Goal: Task Accomplishment & Management: Manage account settings

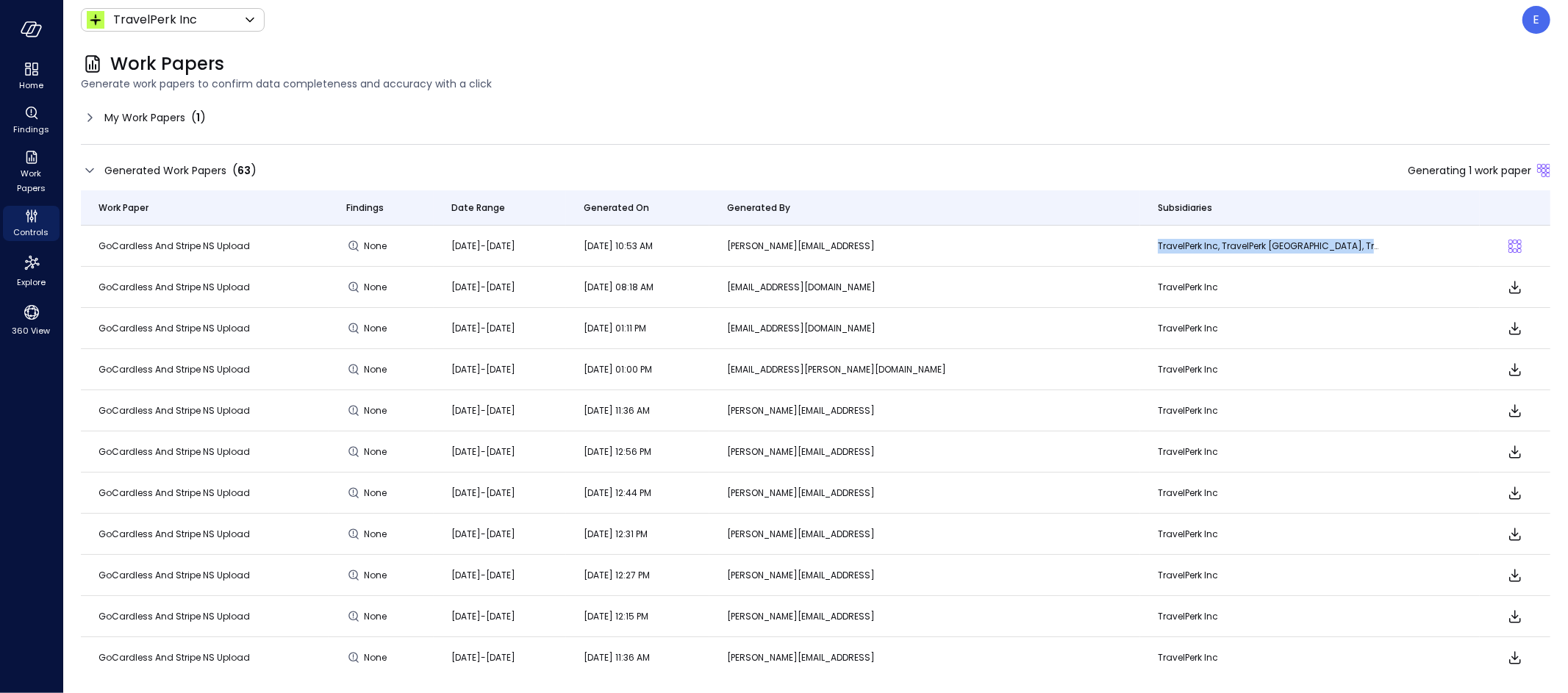
scroll to position [3, 0]
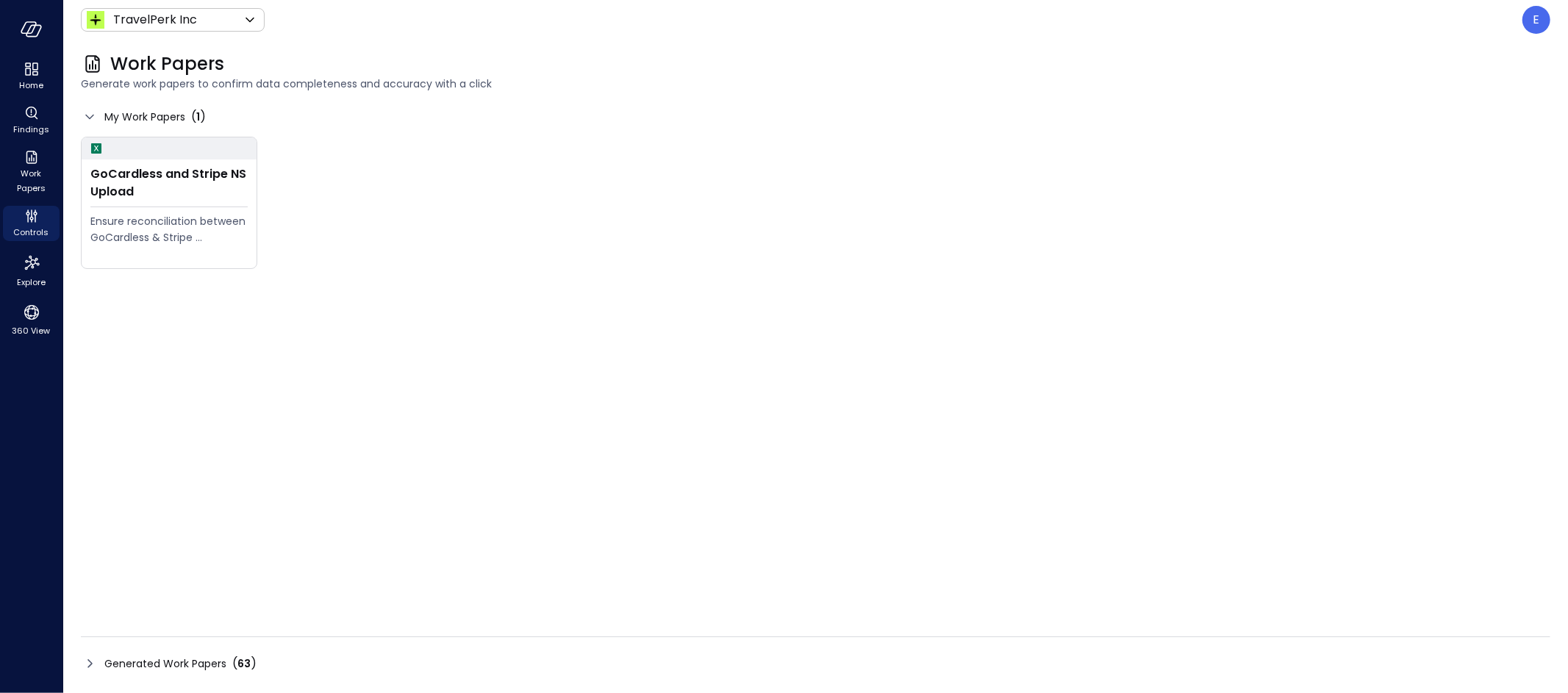
click at [136, 663] on span "Generated Work Papers" at bounding box center [165, 663] width 122 height 16
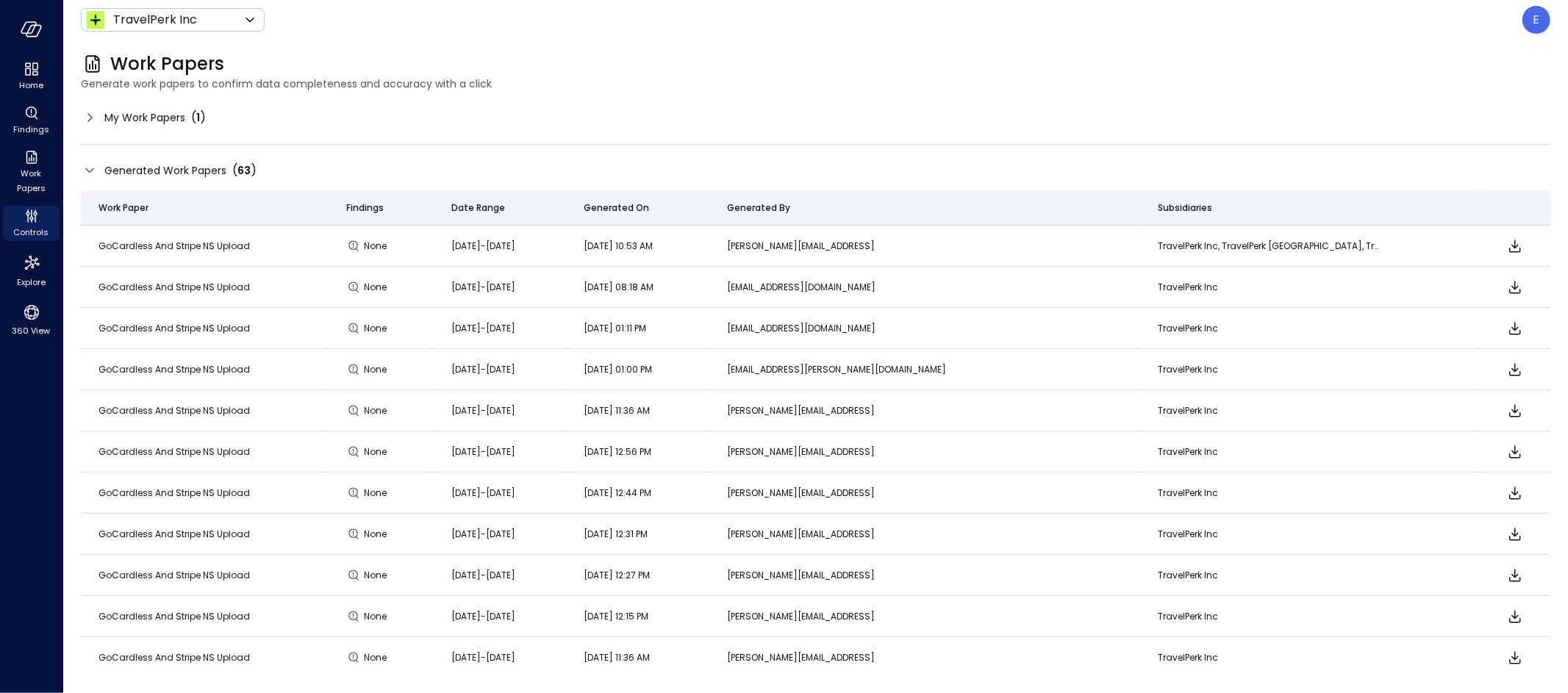
scroll to position [3, 0]
click at [1506, 244] on icon "Download" at bounding box center [1515, 242] width 17 height 17
click at [101, 117] on div "My Work Papers ( 1 )" at bounding box center [143, 117] width 125 height 17
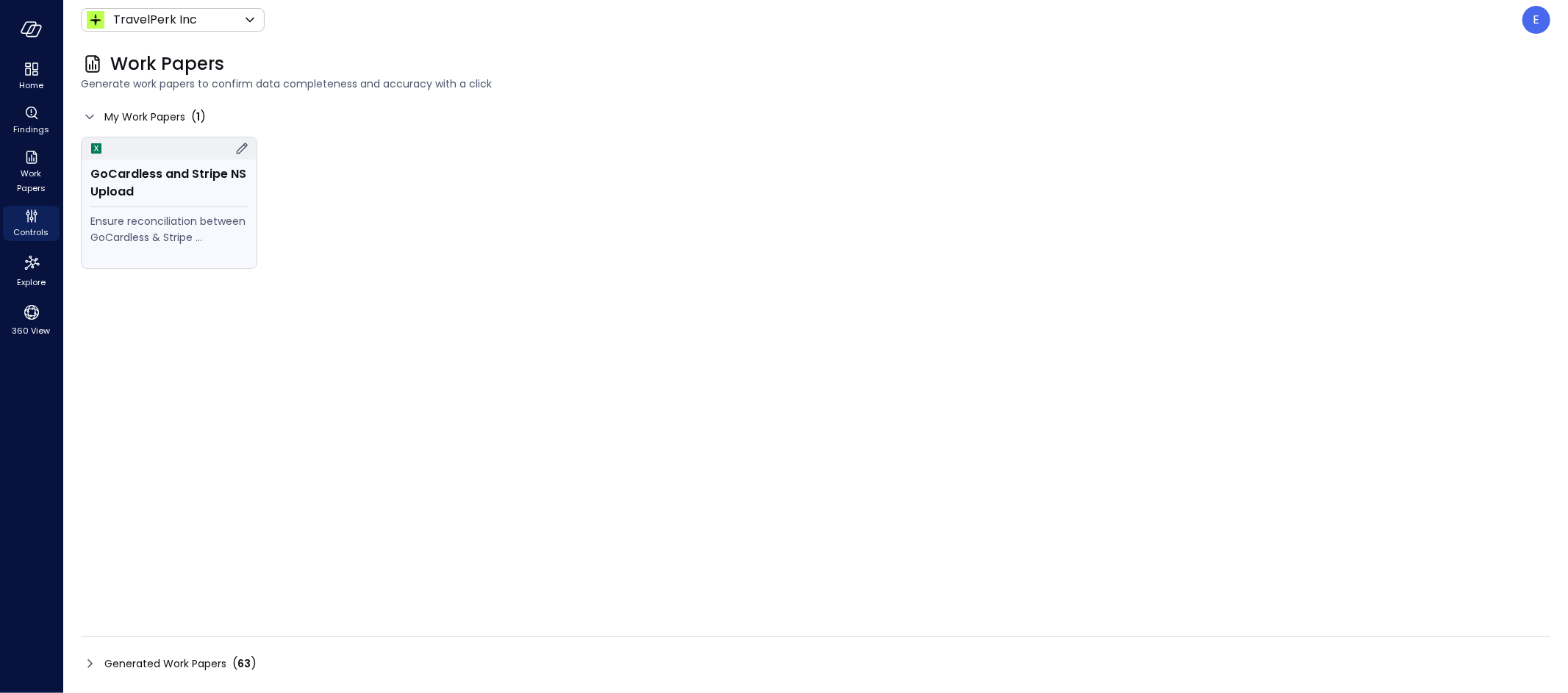
click at [116, 181] on div "GoCardless and Stripe NS Upload" at bounding box center [169, 182] width 158 height 35
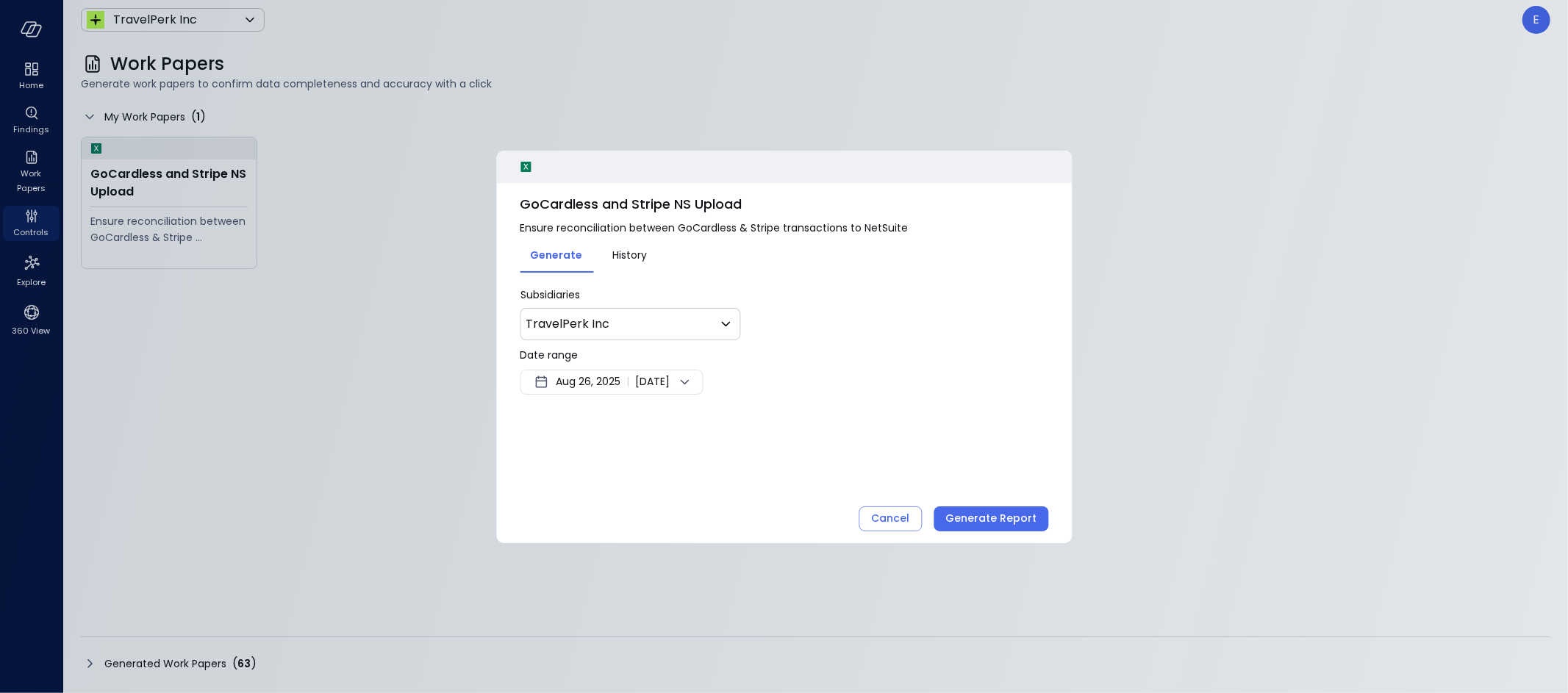
click at [586, 376] on span "Aug 26, 2025" at bounding box center [588, 382] width 65 height 17
click at [709, 418] on button "<" at bounding box center [708, 420] width 26 height 26
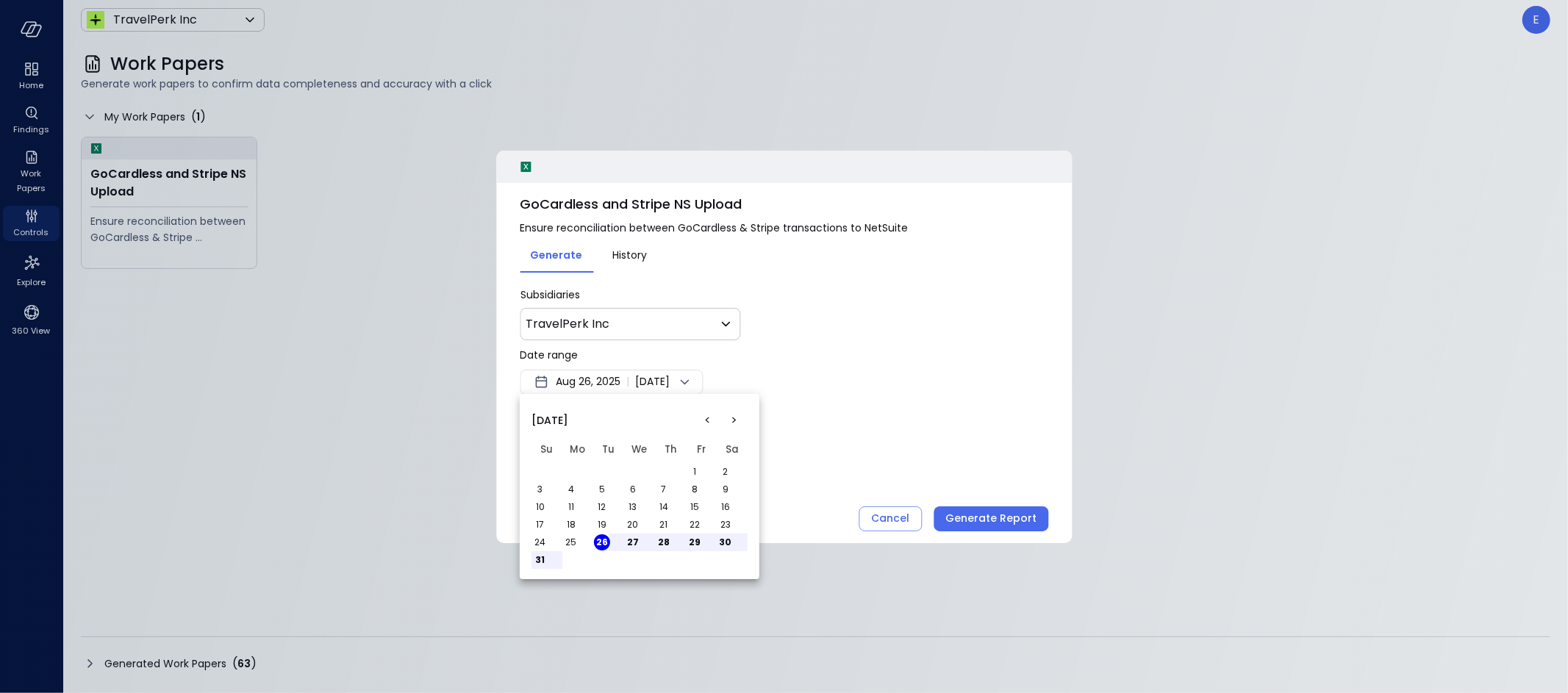
click at [696, 470] on button "1" at bounding box center [695, 472] width 16 height 16
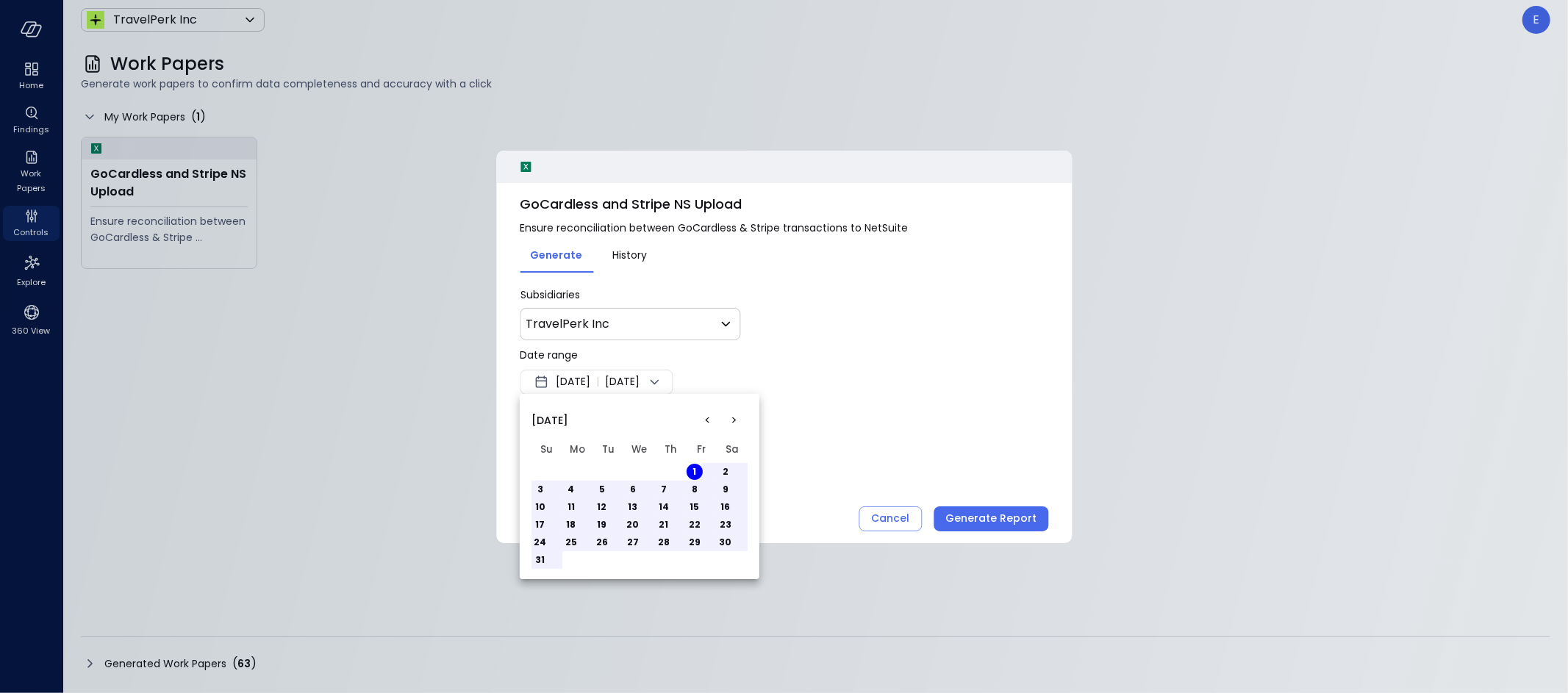
click at [538, 562] on button "31" at bounding box center [540, 560] width 16 height 16
click at [996, 519] on div at bounding box center [784, 346] width 1568 height 693
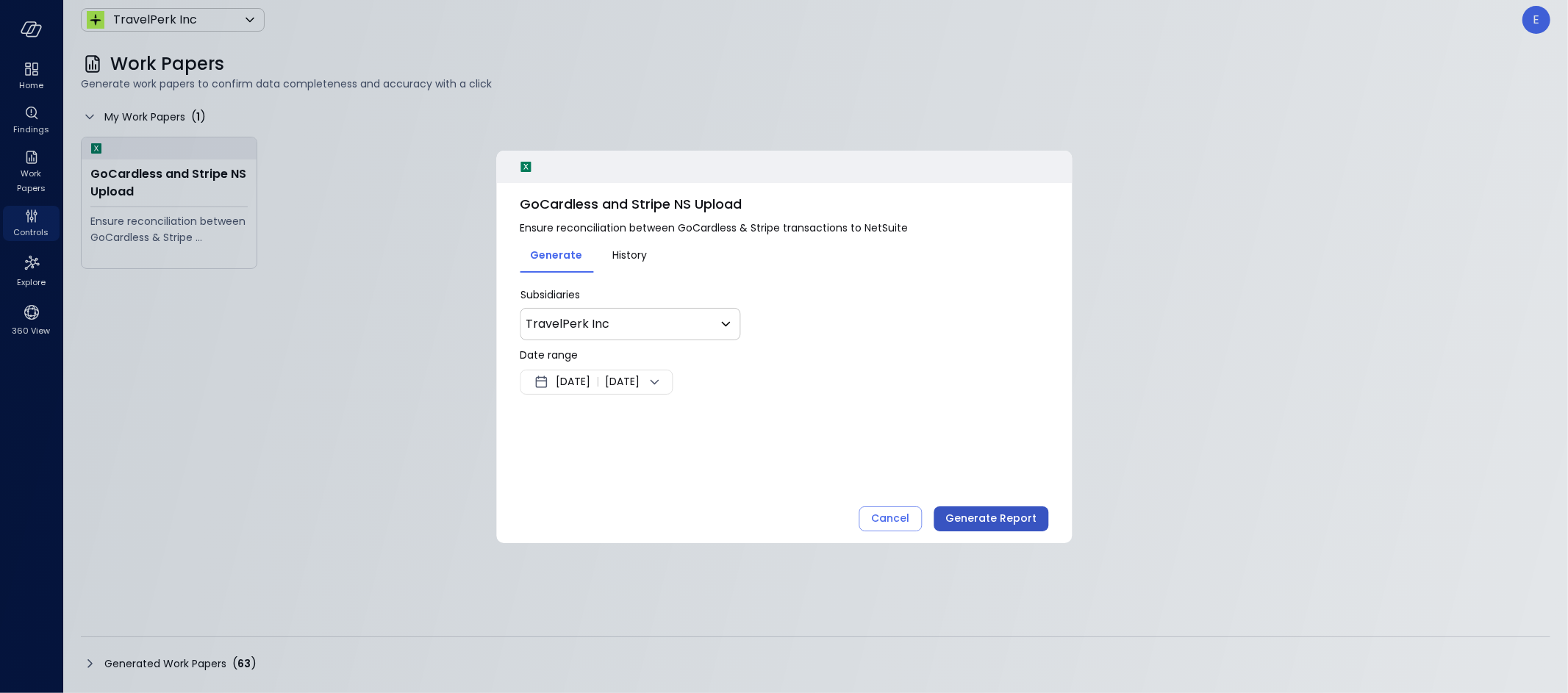
click at [1003, 520] on div "Generate Report" at bounding box center [991, 518] width 91 height 18
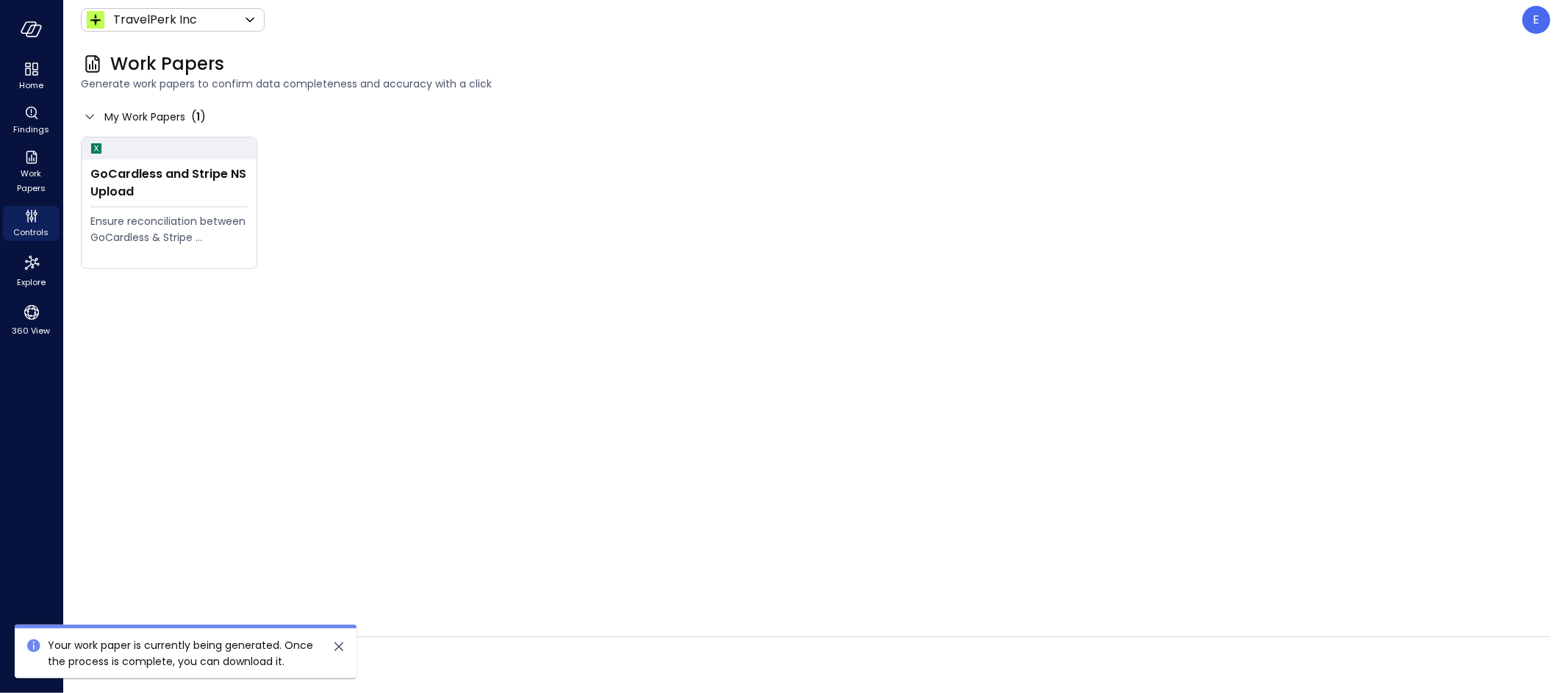
click at [338, 649] on icon "close" at bounding box center [338, 646] width 17 height 17
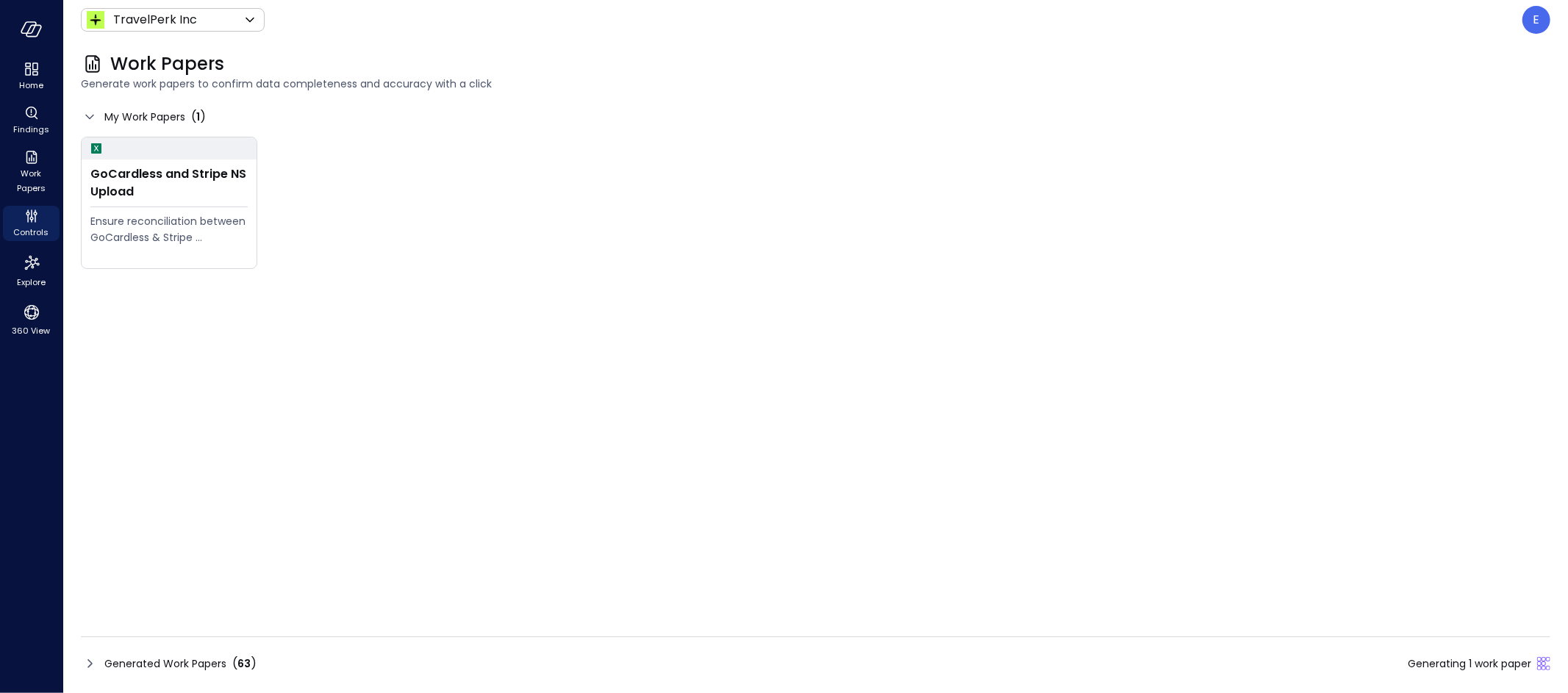
click at [143, 660] on span "Generated Work Papers" at bounding box center [165, 663] width 122 height 16
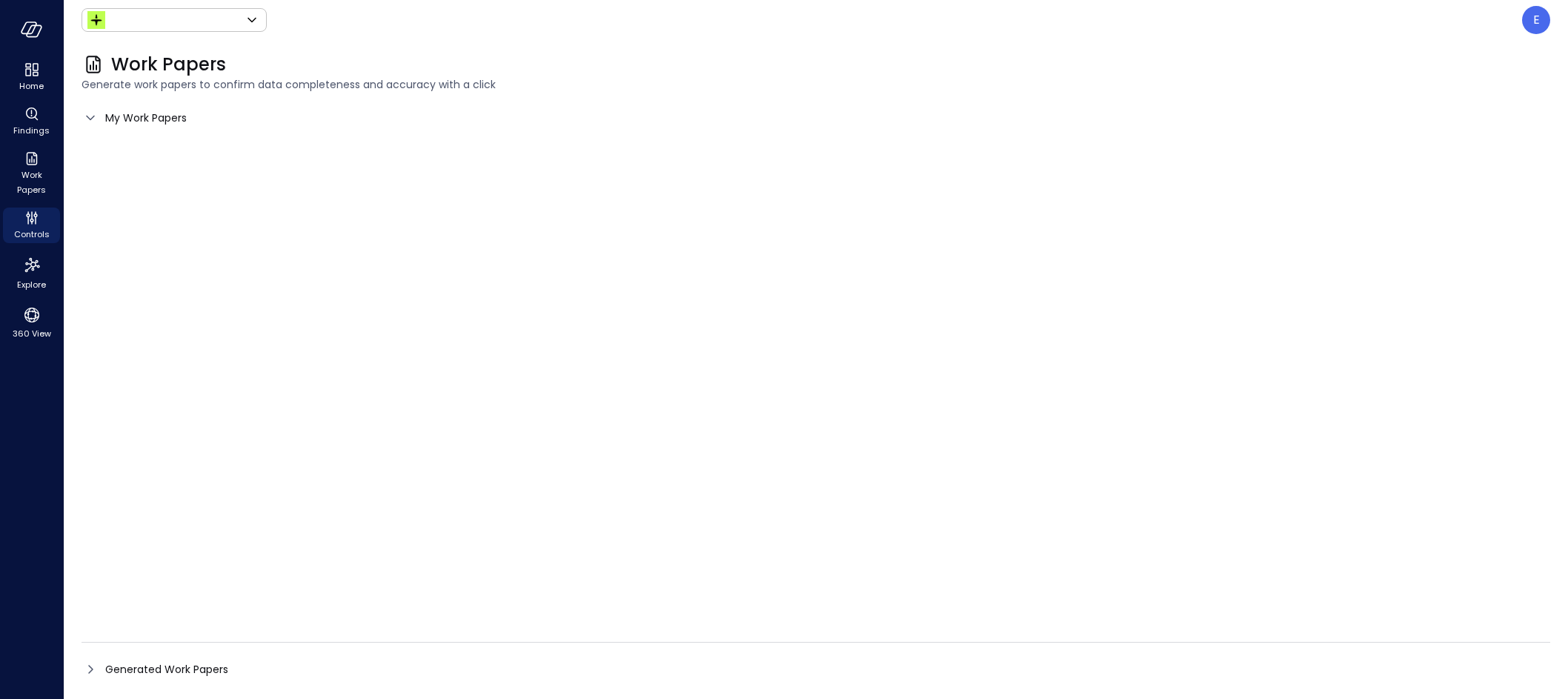
type input "******"
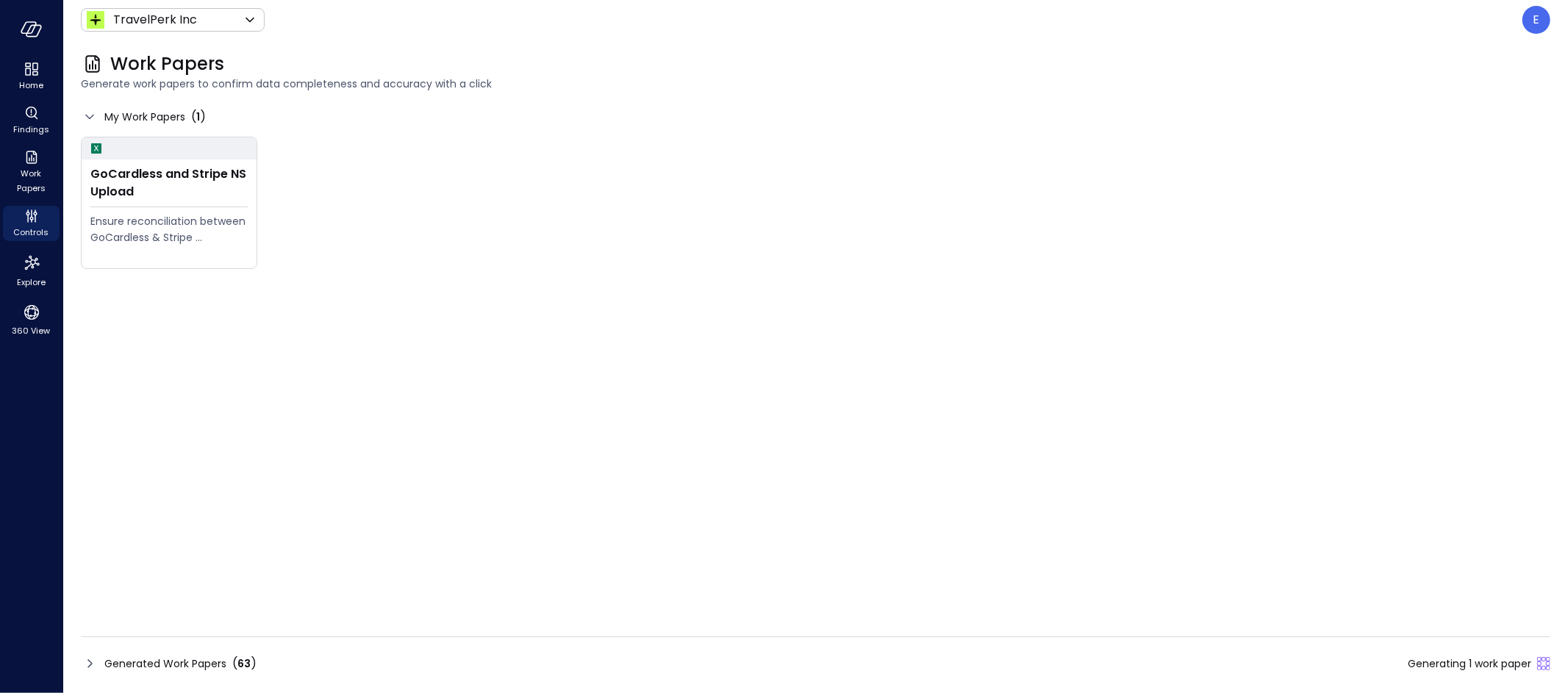
click at [155, 661] on span "Generated Work Papers" at bounding box center [165, 663] width 122 height 16
click at [177, 666] on span "Generated Work Papers" at bounding box center [165, 663] width 122 height 16
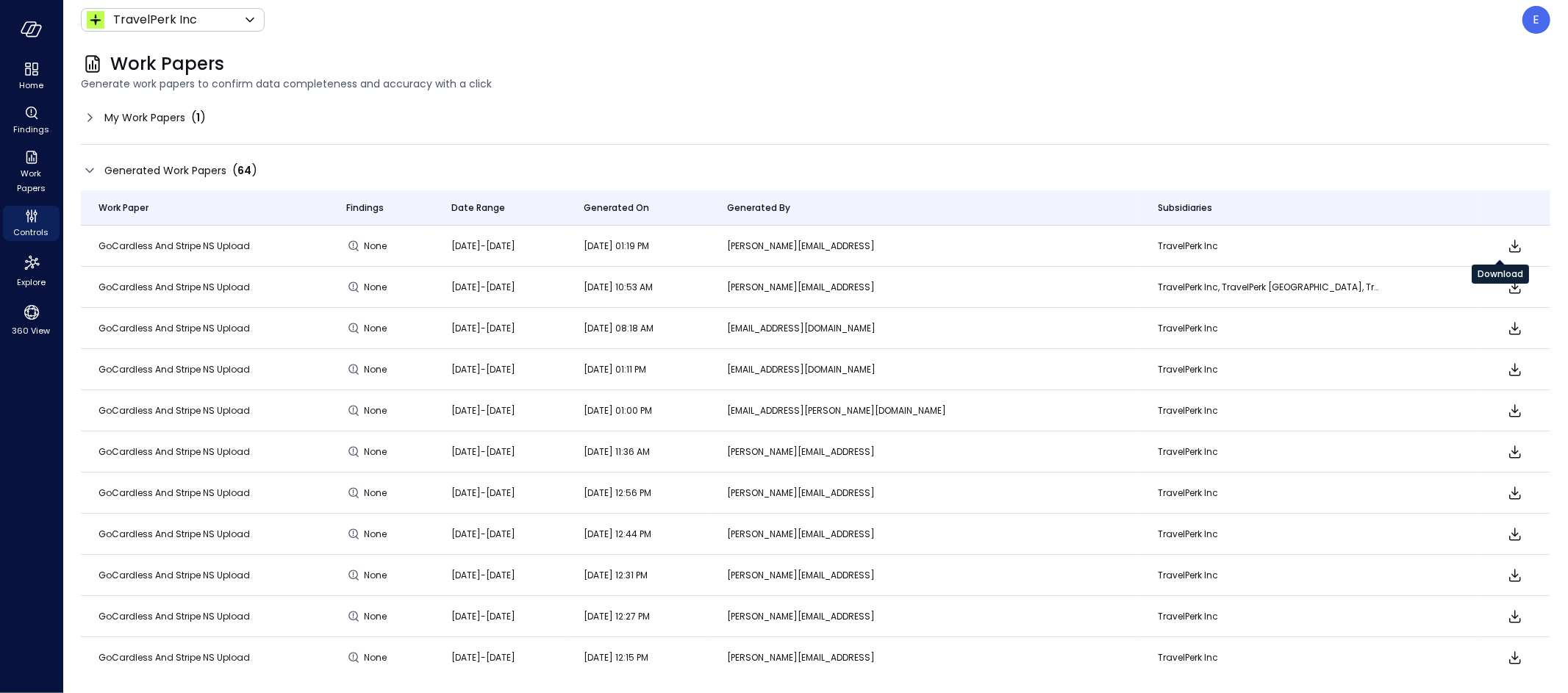
click at [1506, 247] on icon "Download" at bounding box center [1515, 246] width 17 height 17
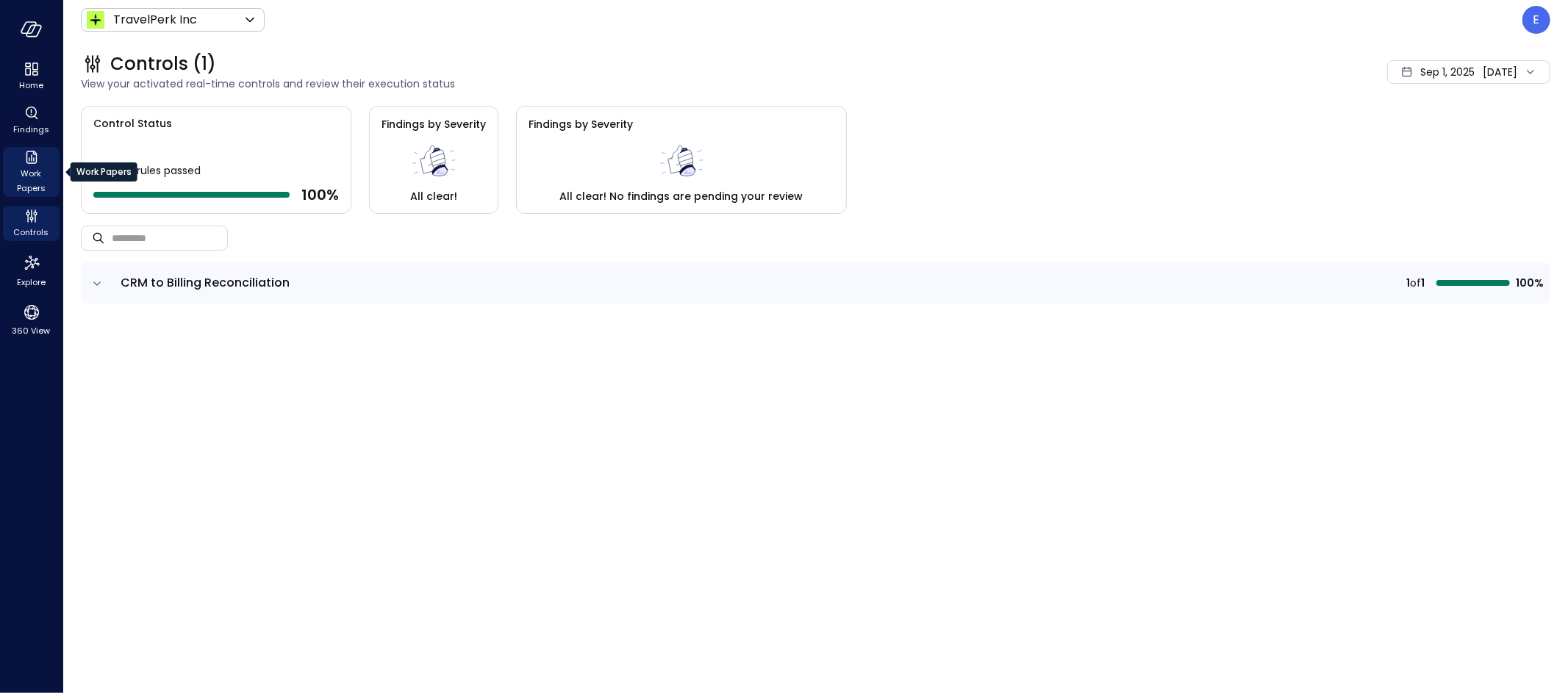
click at [34, 160] on icon "Work Papers" at bounding box center [31, 157] width 17 height 17
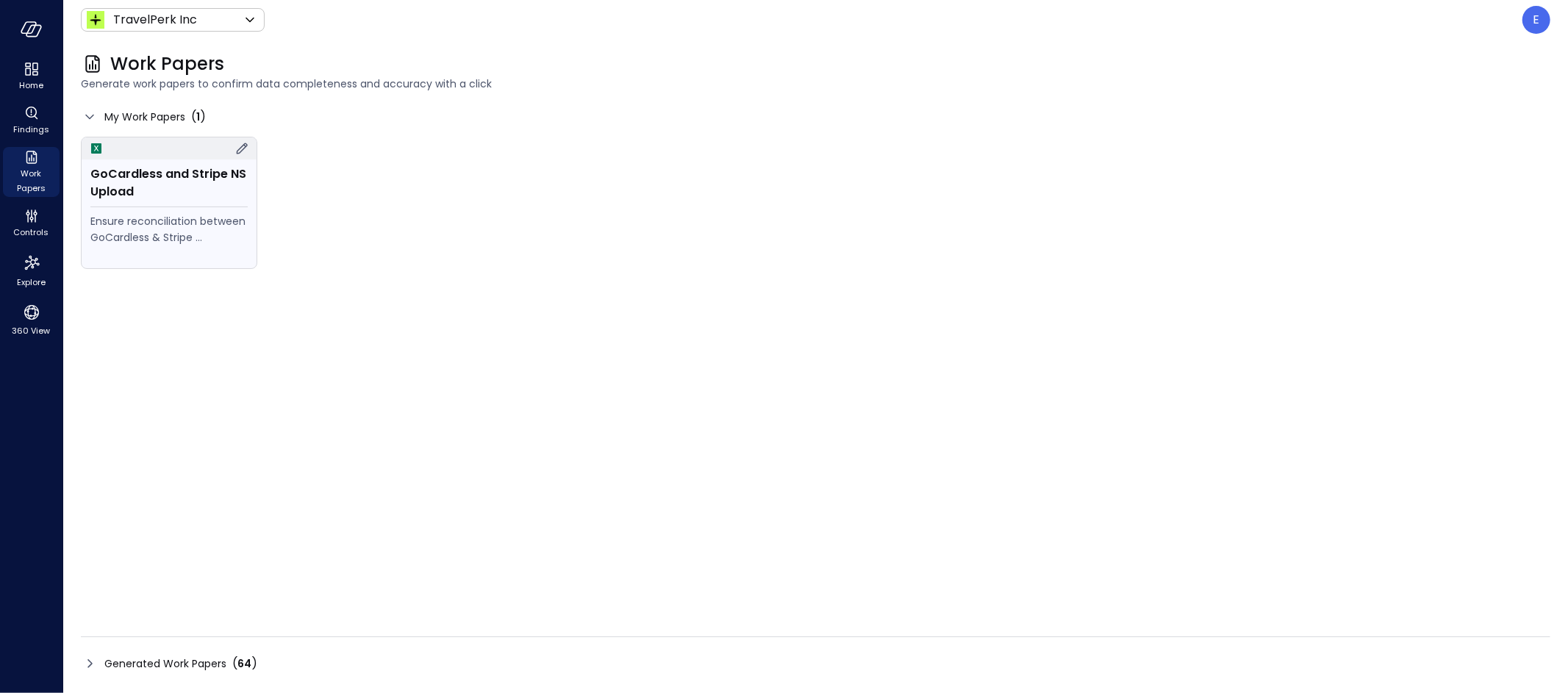
click at [241, 146] on icon at bounding box center [241, 148] width 17 height 17
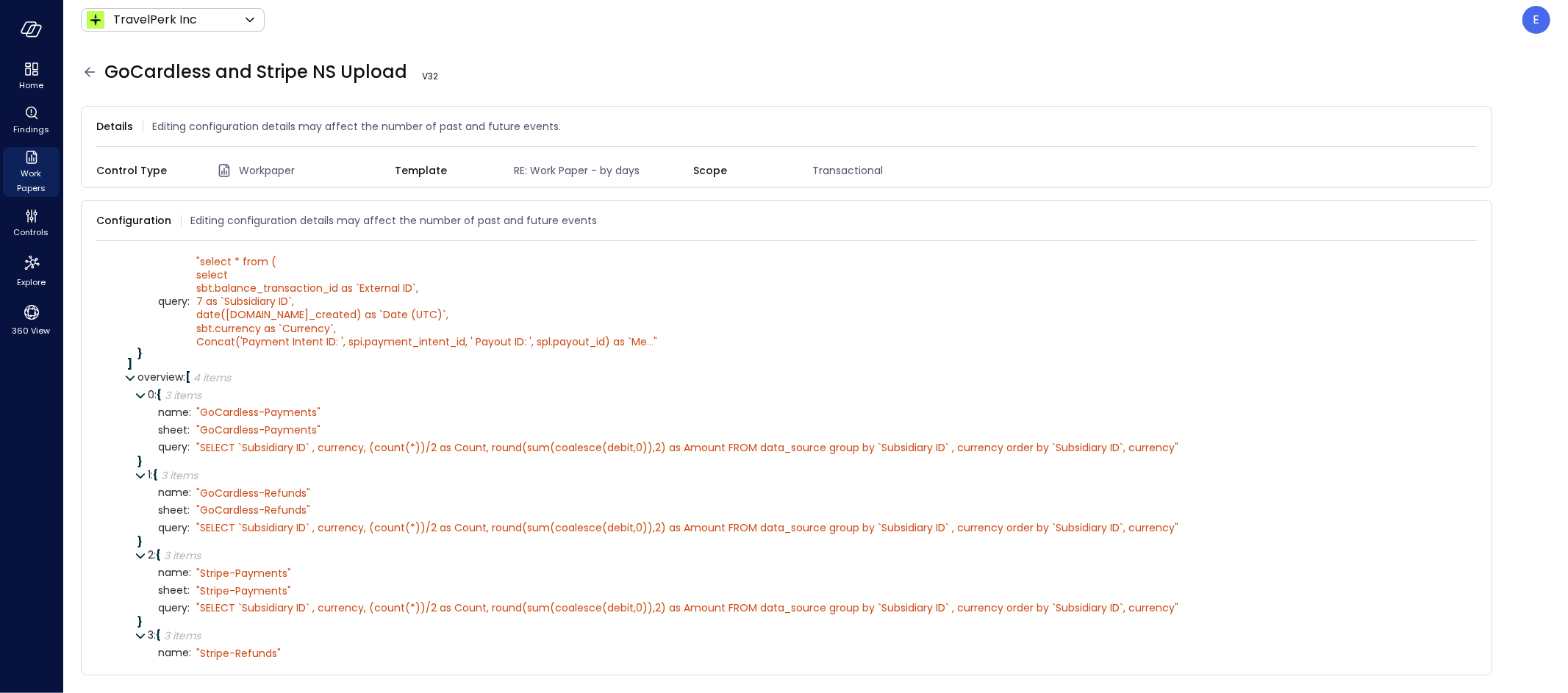
scroll to position [628, 0]
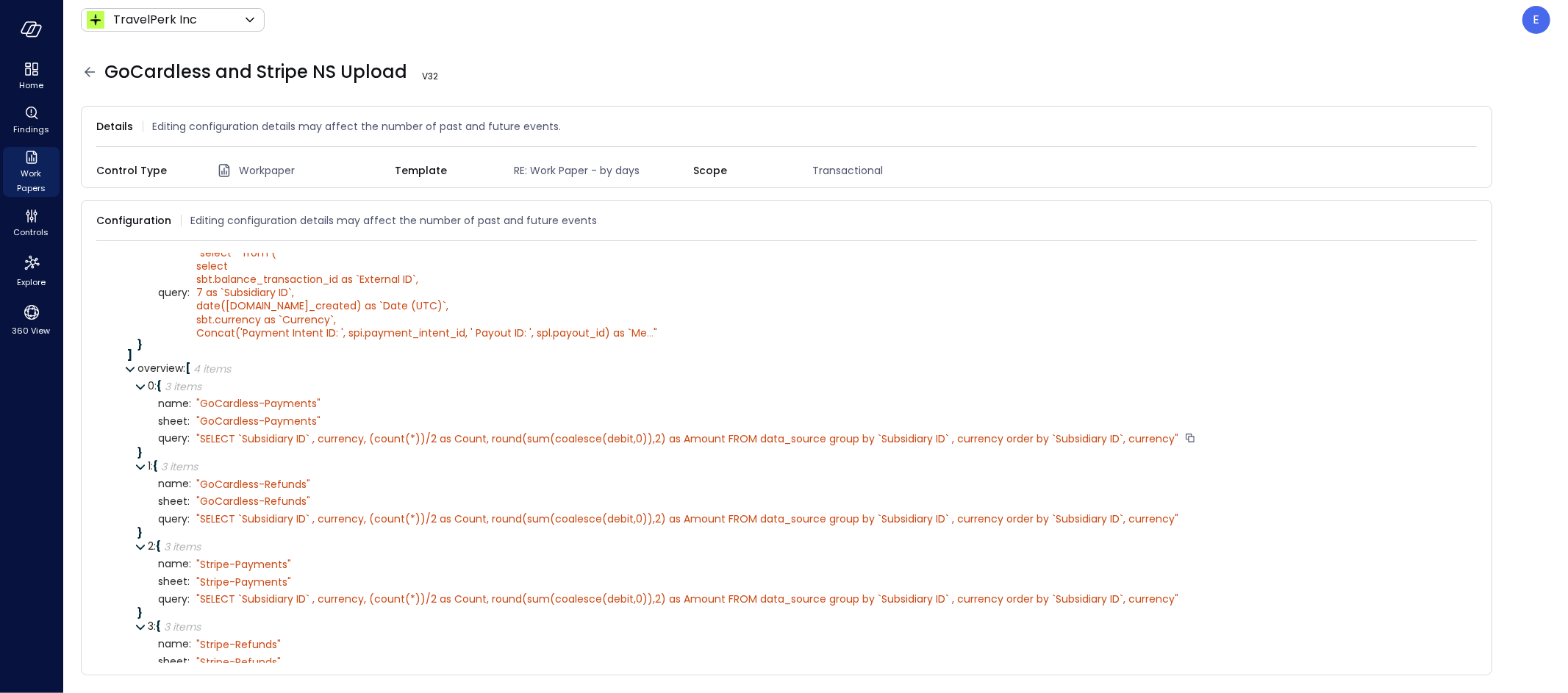
click at [368, 434] on div "" SELECT `Subsidiary ID` , currency, (count(*))/2 as Count, round(sum(coalesce(…" at bounding box center [687, 438] width 982 height 13
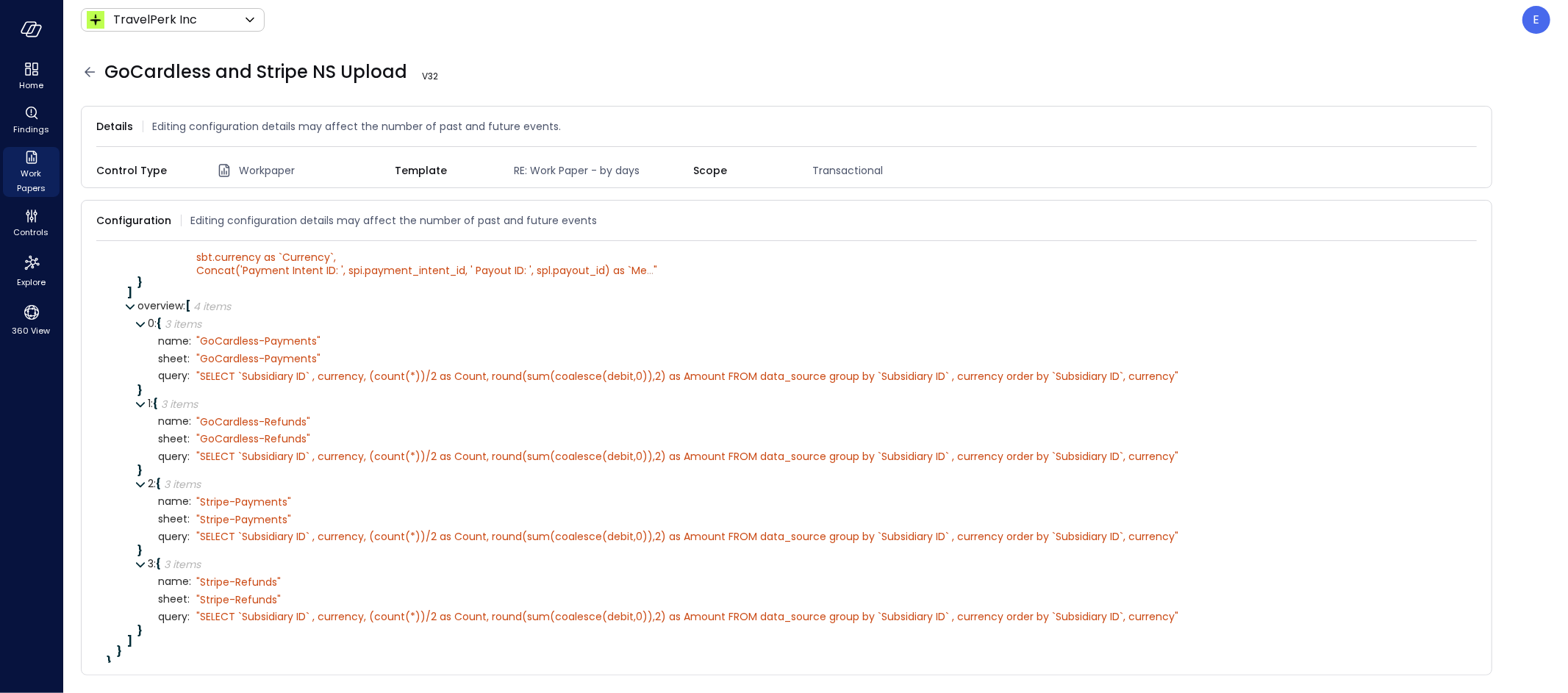
scroll to position [700, 0]
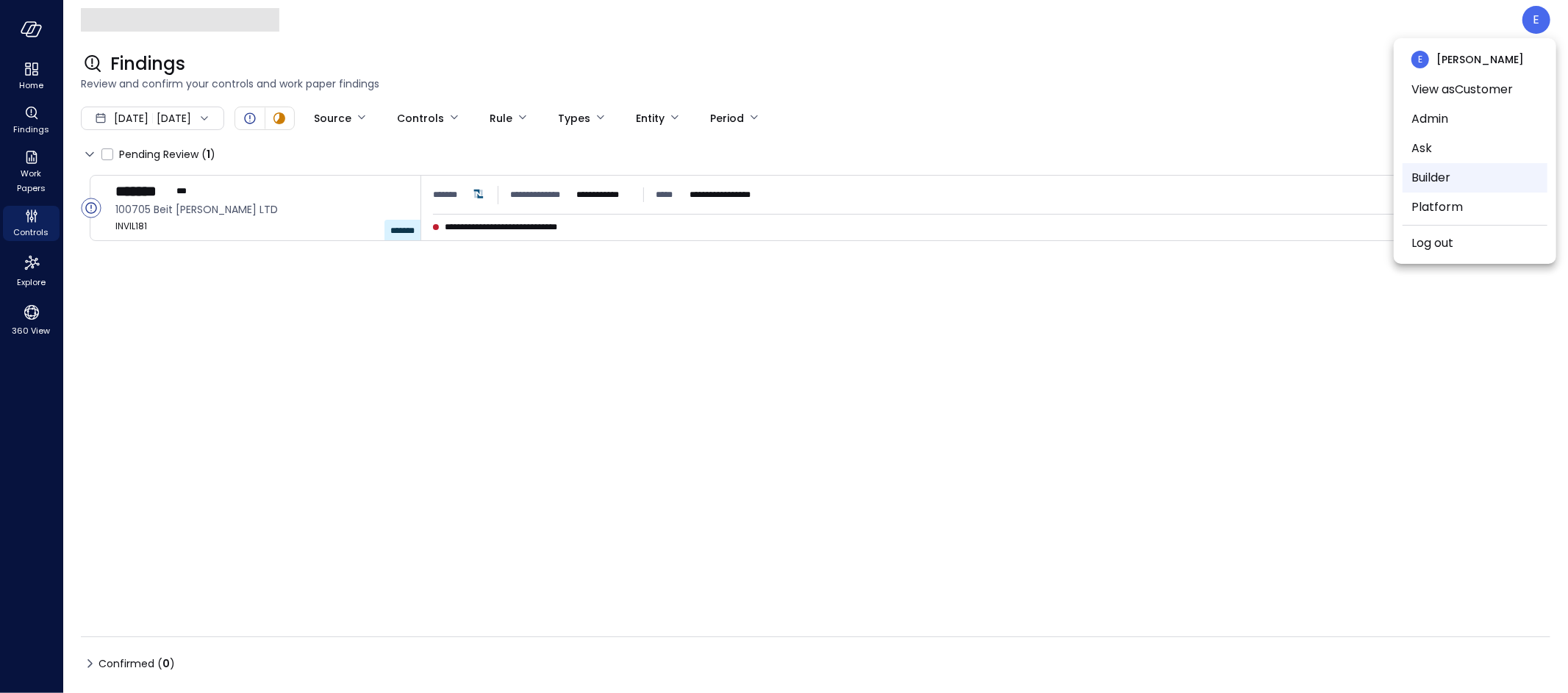
click at [1461, 180] on li "Builder" at bounding box center [1474, 178] width 145 height 30
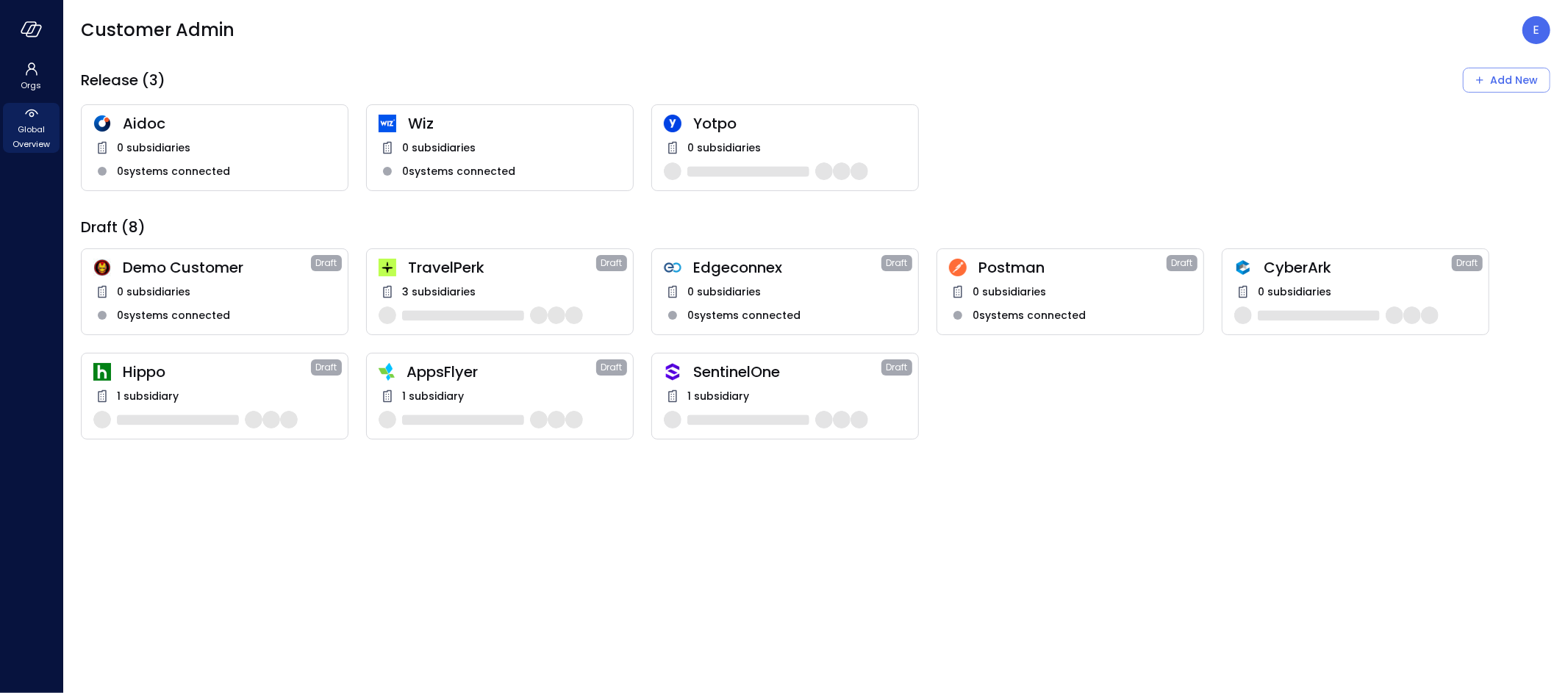
click at [34, 124] on span "Global Overview" at bounding box center [31, 137] width 45 height 30
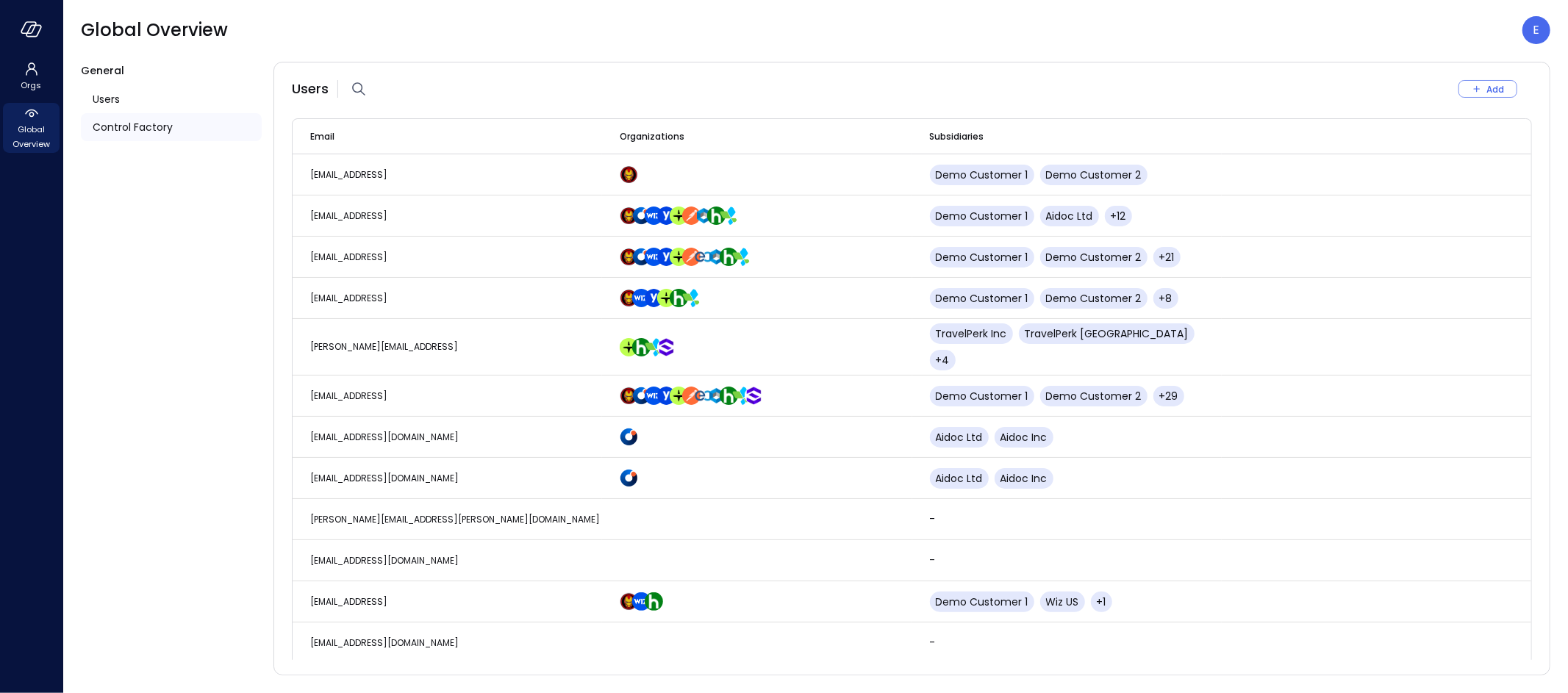
click at [170, 130] on span "Control Factory" at bounding box center [133, 127] width 80 height 16
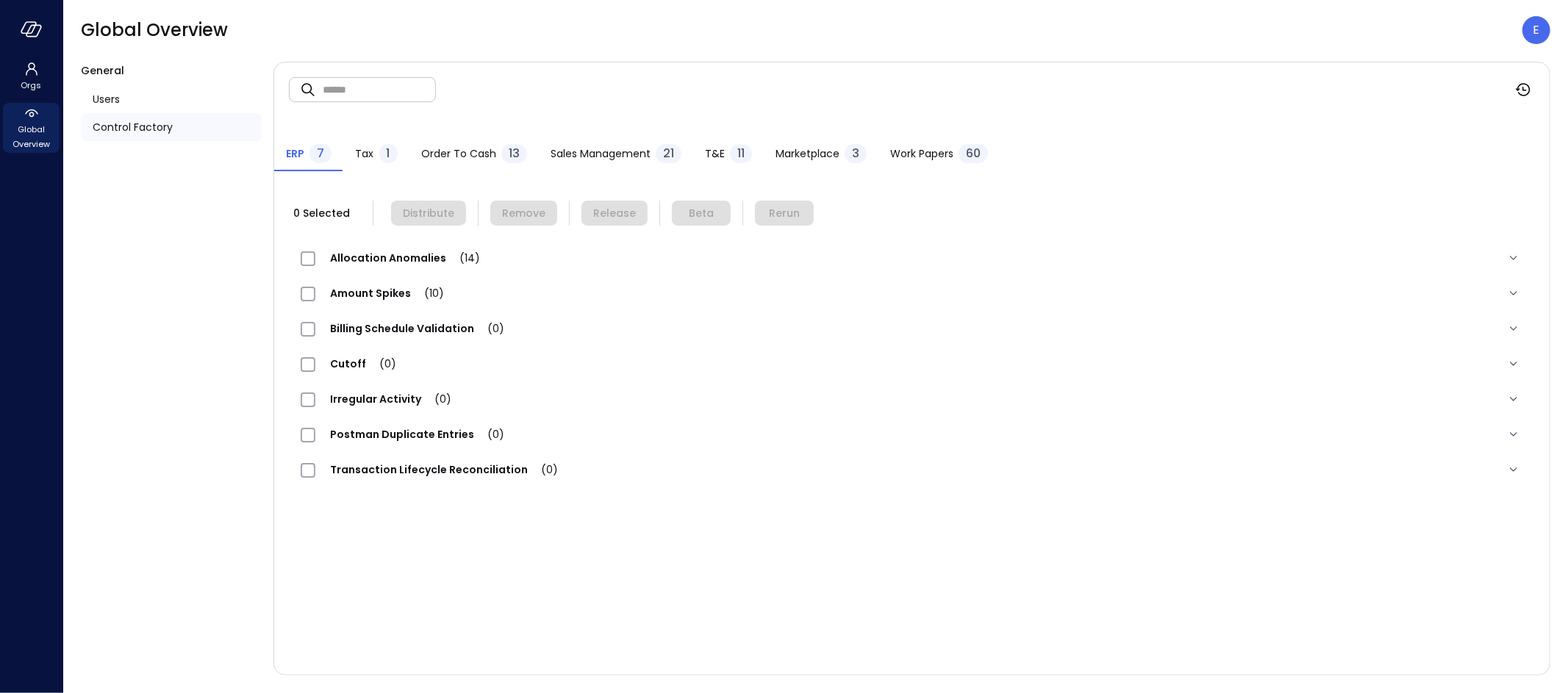
click at [921, 148] on span "Work Papers" at bounding box center [922, 154] width 63 height 16
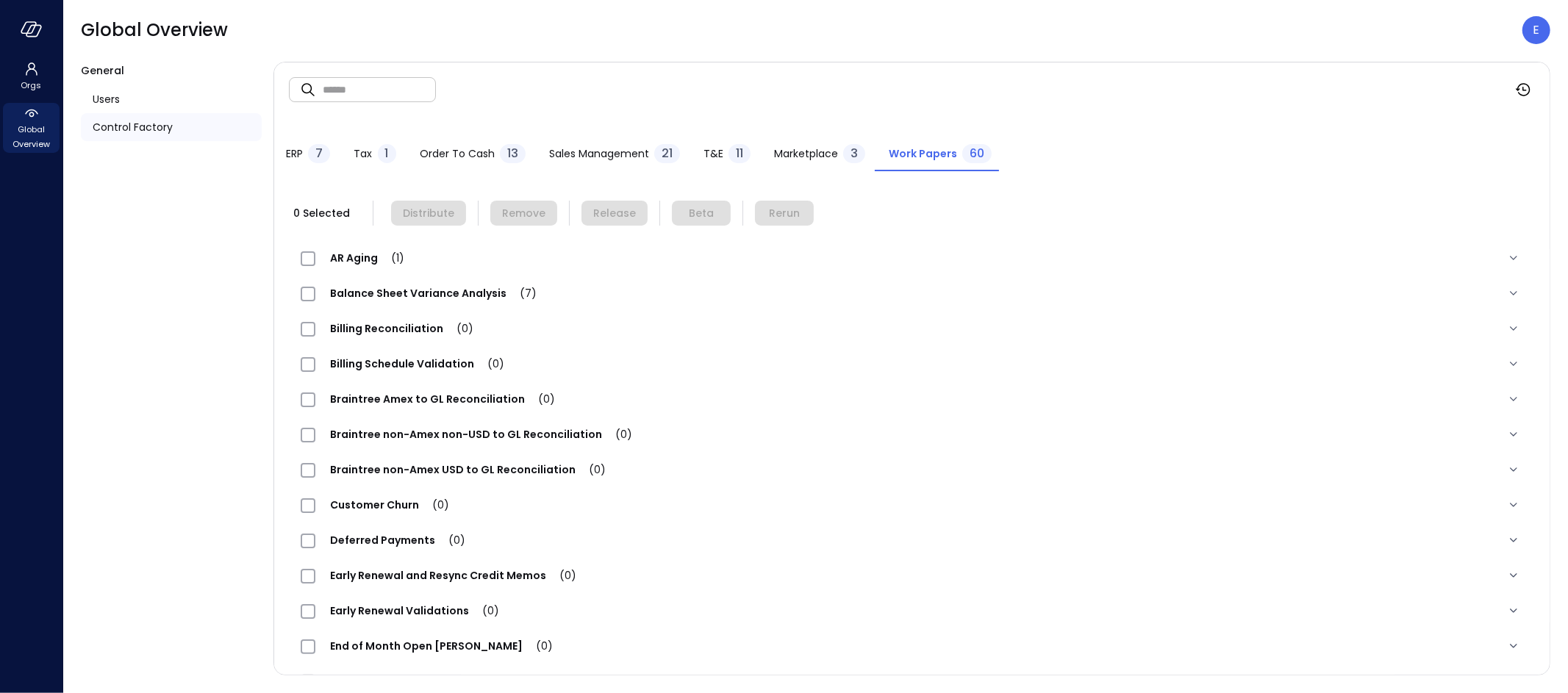
scroll to position [383, 0]
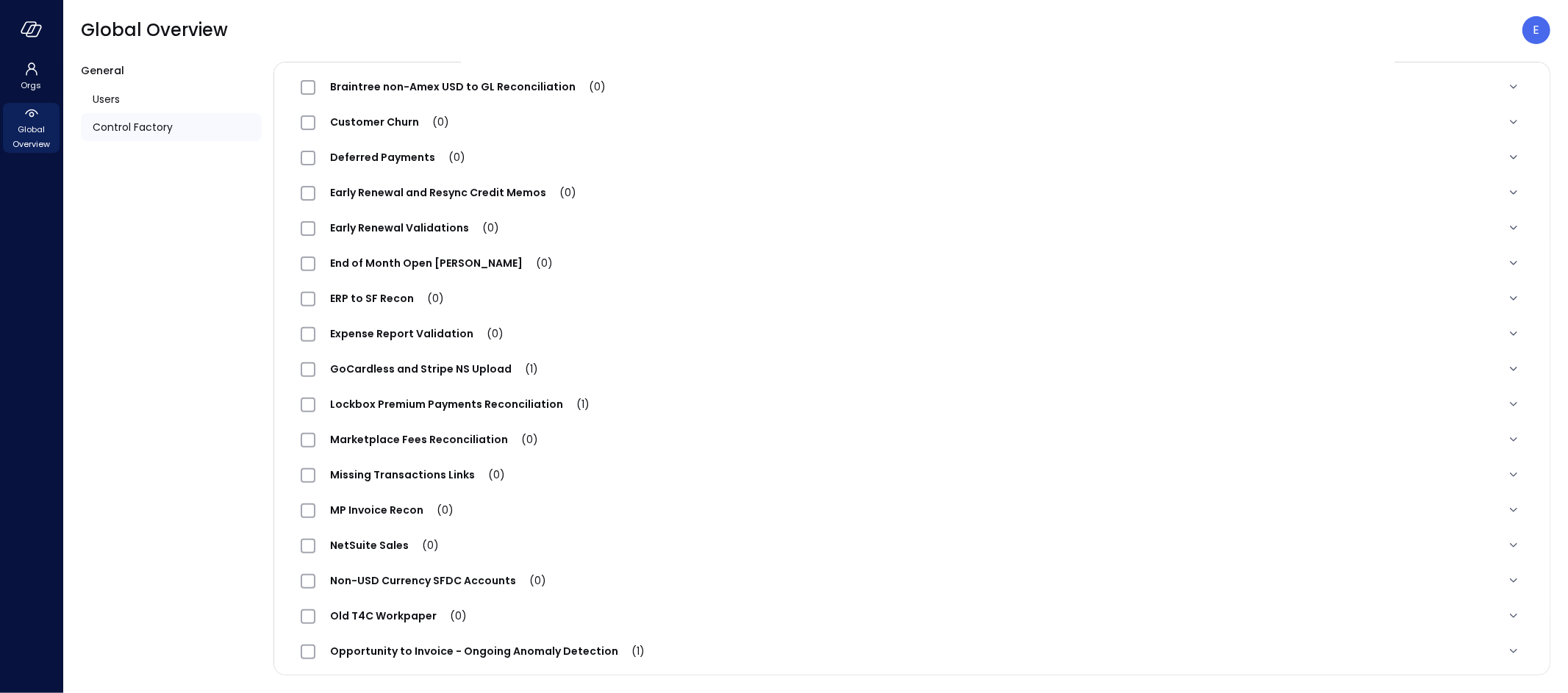
click at [476, 369] on span "GoCardless and Stripe NS Upload (1)" at bounding box center [434, 369] width 237 height 15
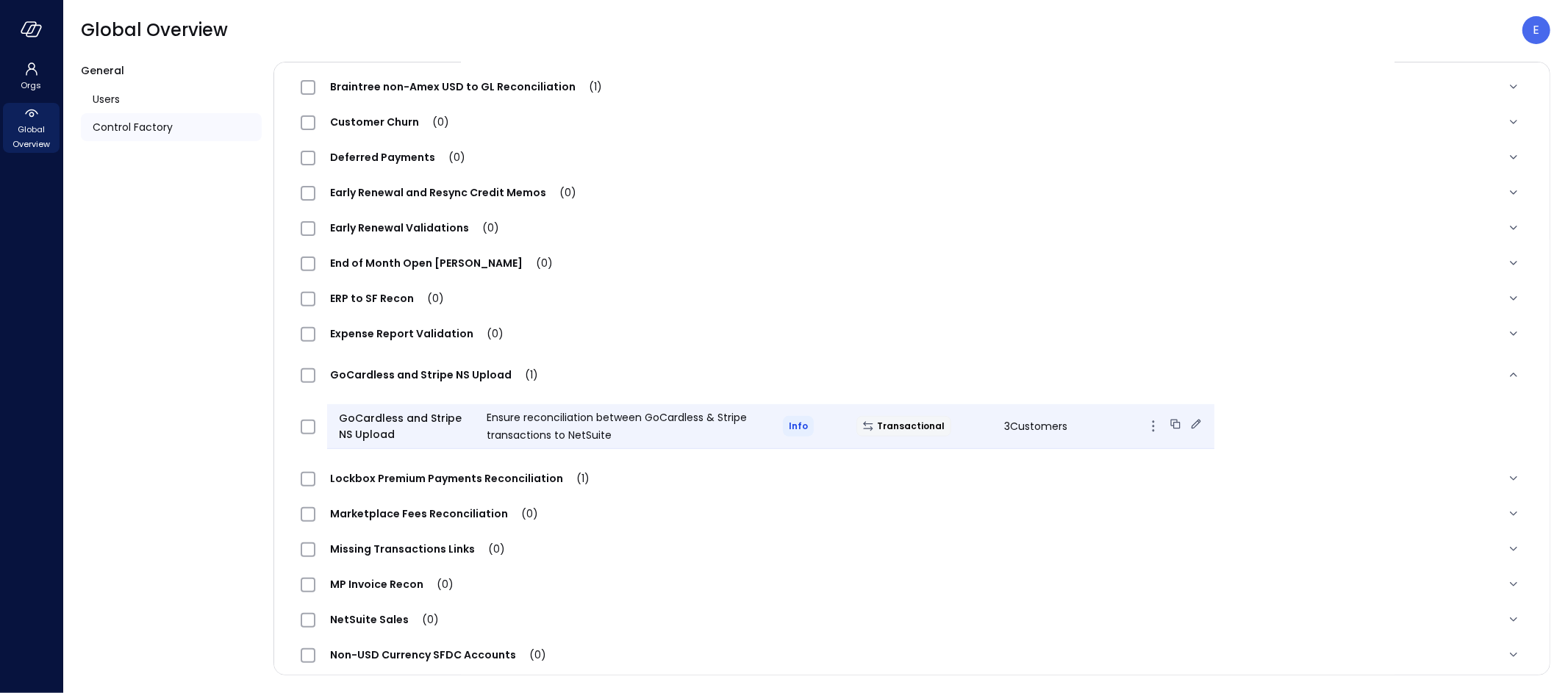
click at [1192, 423] on icon at bounding box center [1197, 424] width 10 height 10
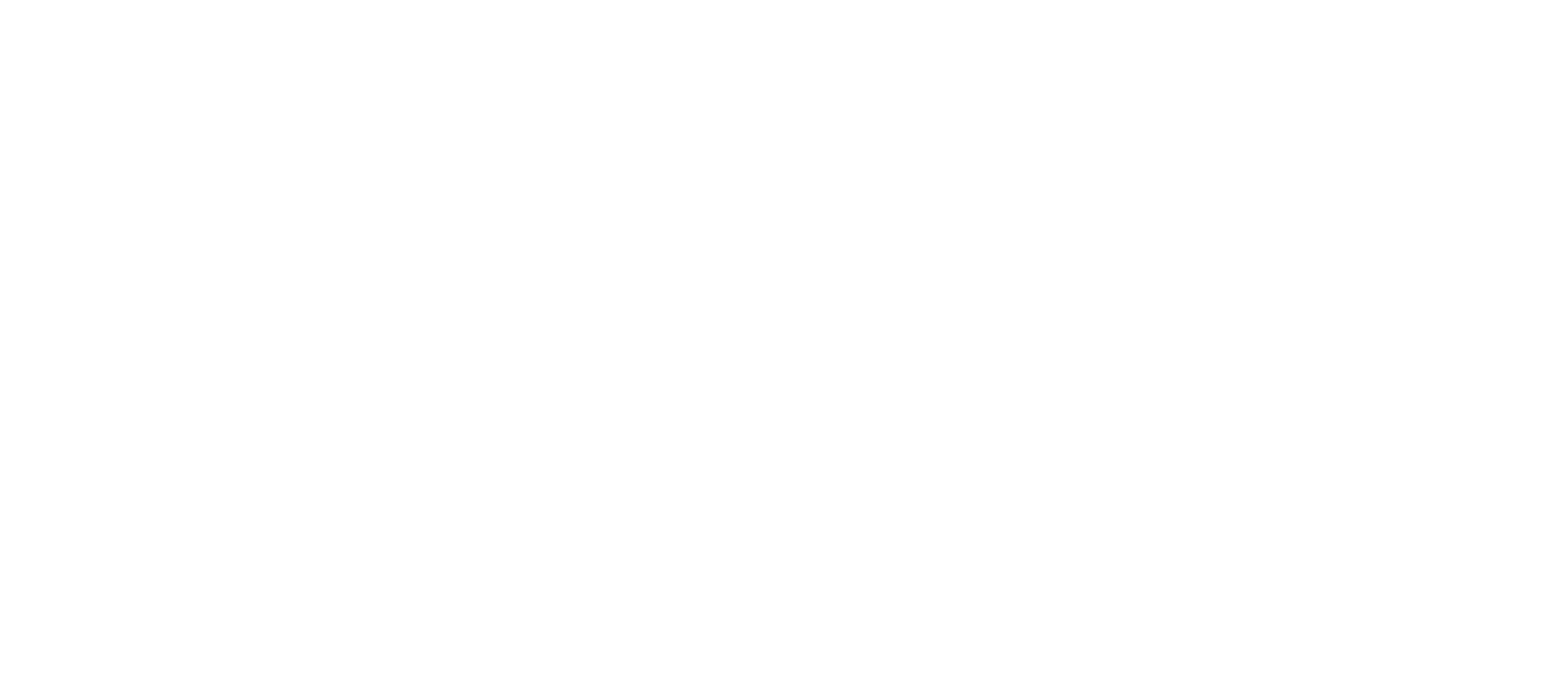
click at [961, 469] on main at bounding box center [816, 346] width 1505 height 693
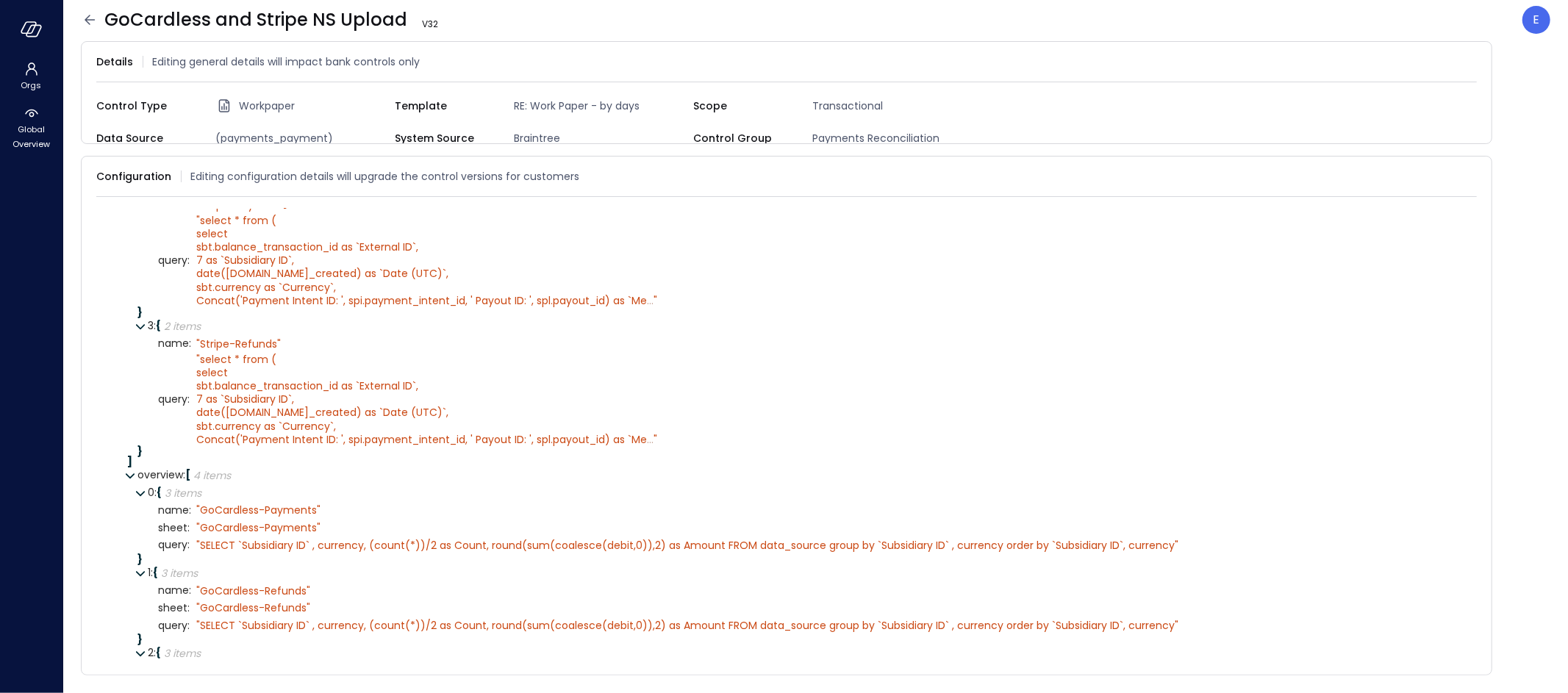
scroll to position [479, 0]
click at [1465, 174] on icon at bounding box center [1469, 177] width 10 height 10
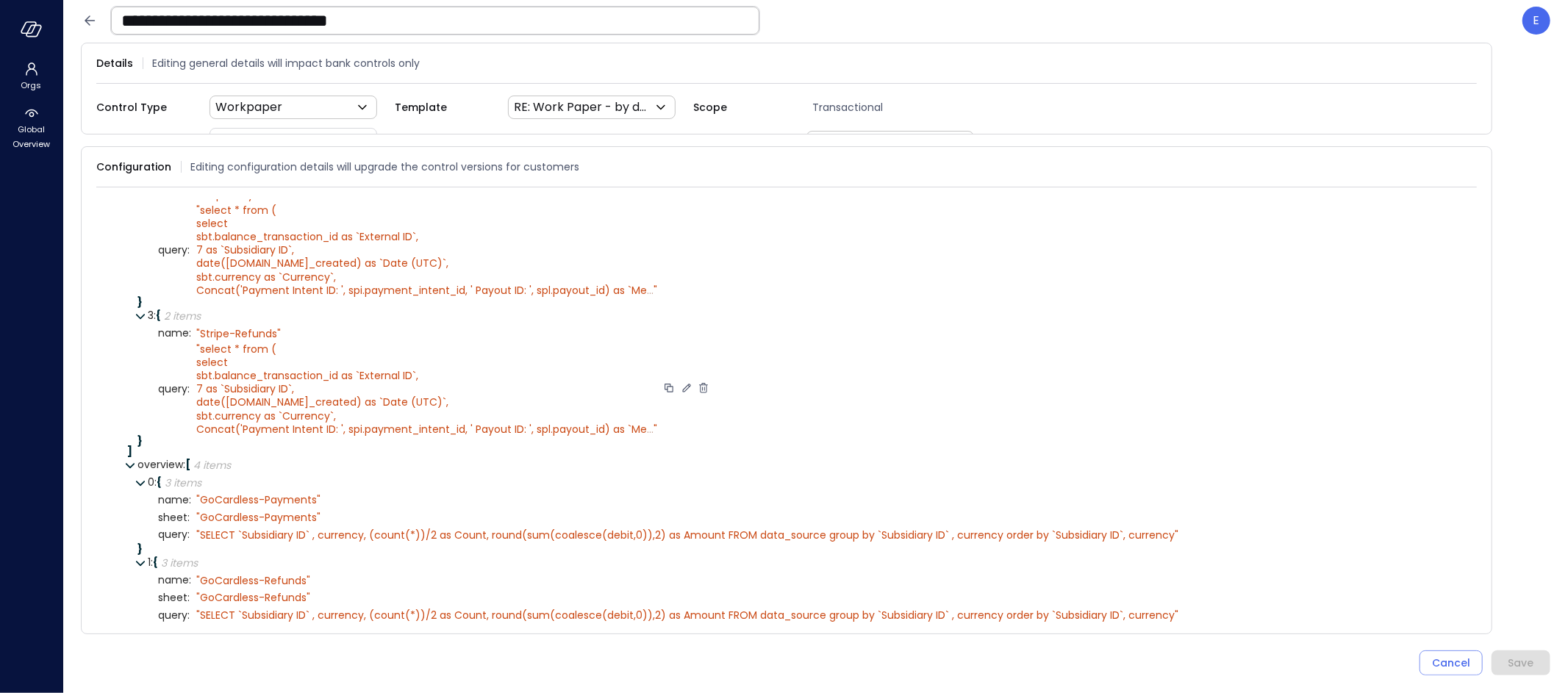
click at [682, 383] on icon at bounding box center [687, 388] width 13 height 13
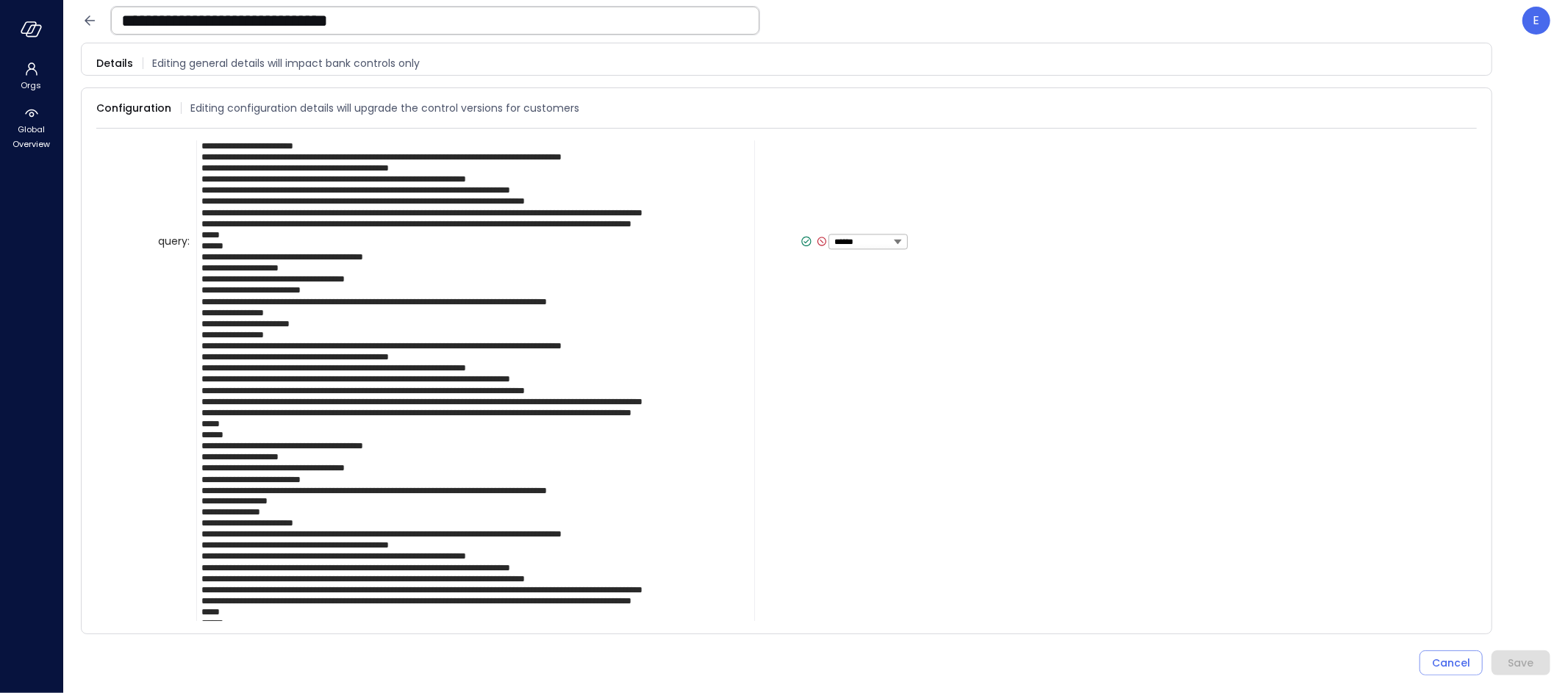
scroll to position [2545, 0]
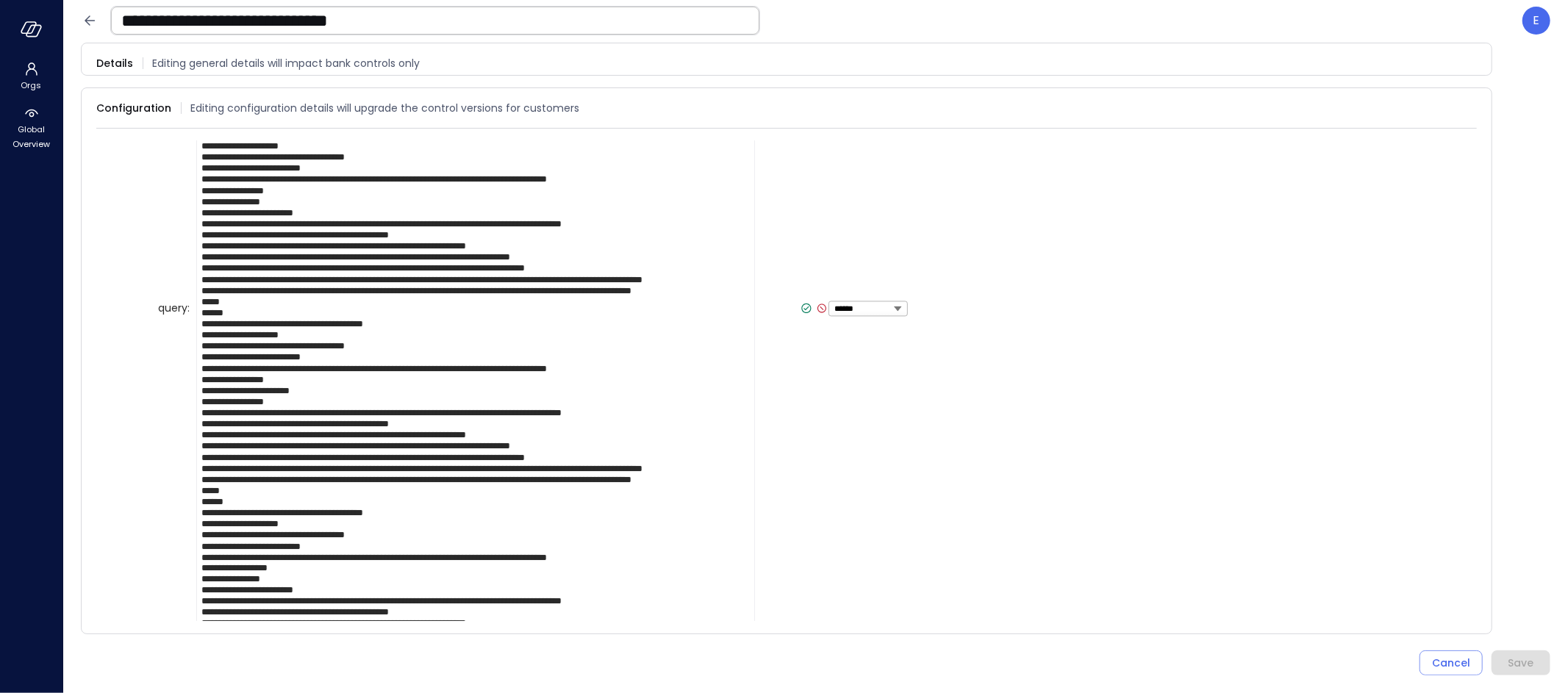
type textarea "**********"
click at [802, 303] on icon at bounding box center [807, 308] width 10 height 10
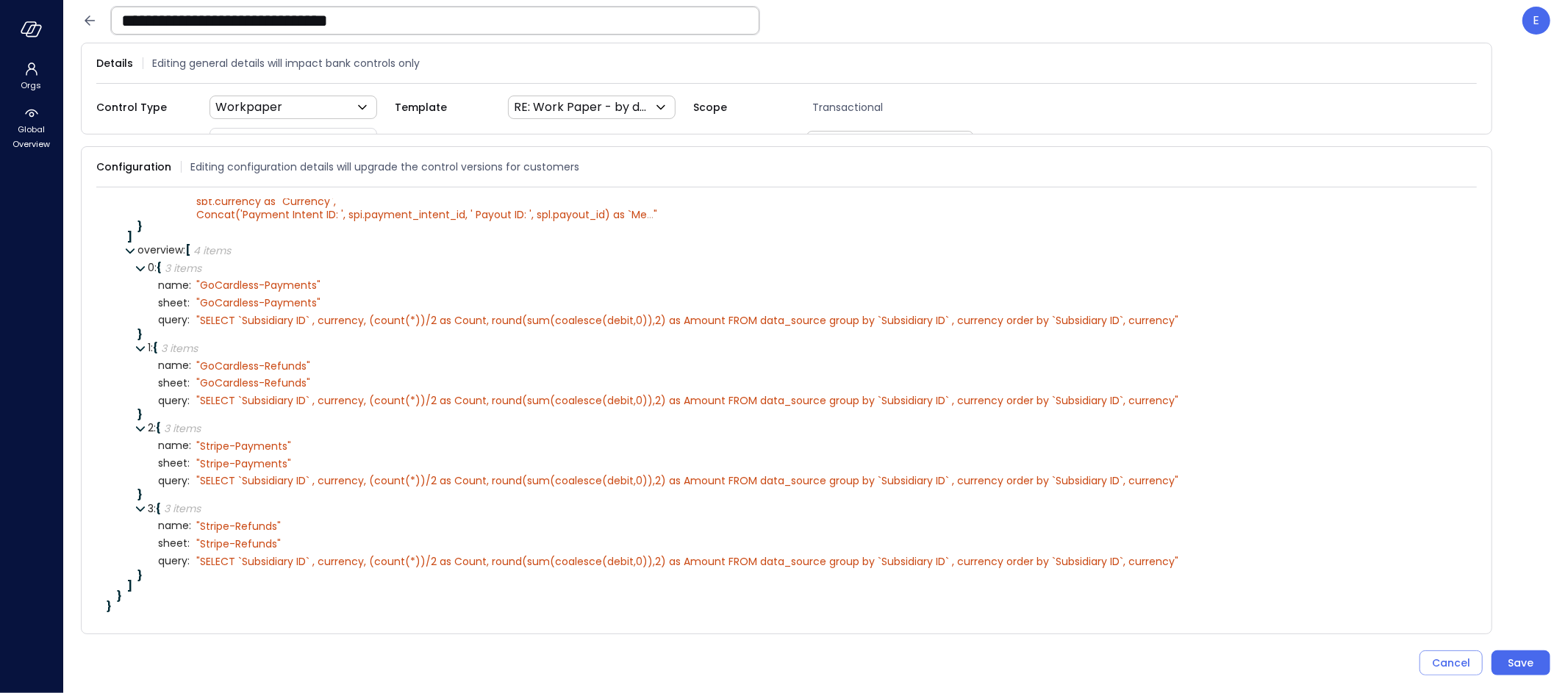
scroll to position [688, 0]
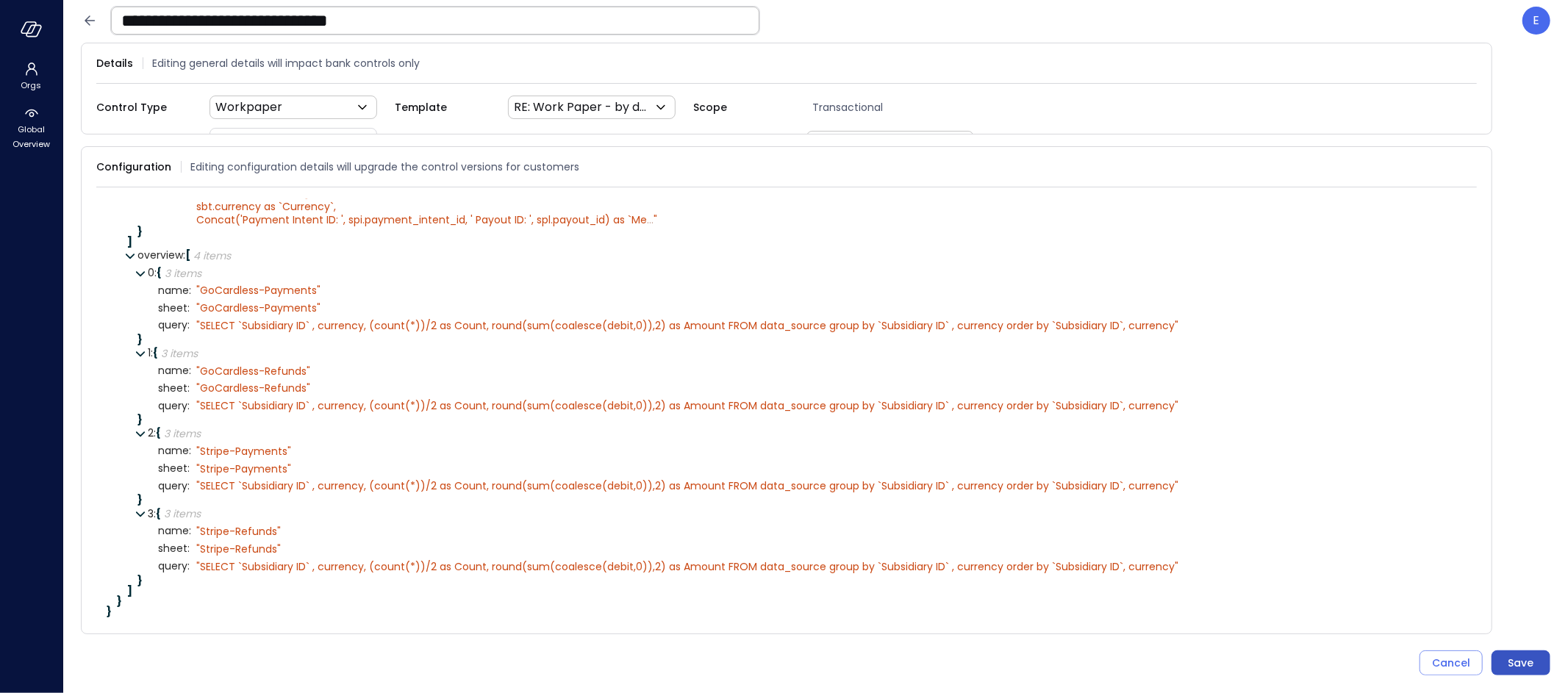
click at [1526, 659] on div "Save" at bounding box center [1520, 663] width 25 height 18
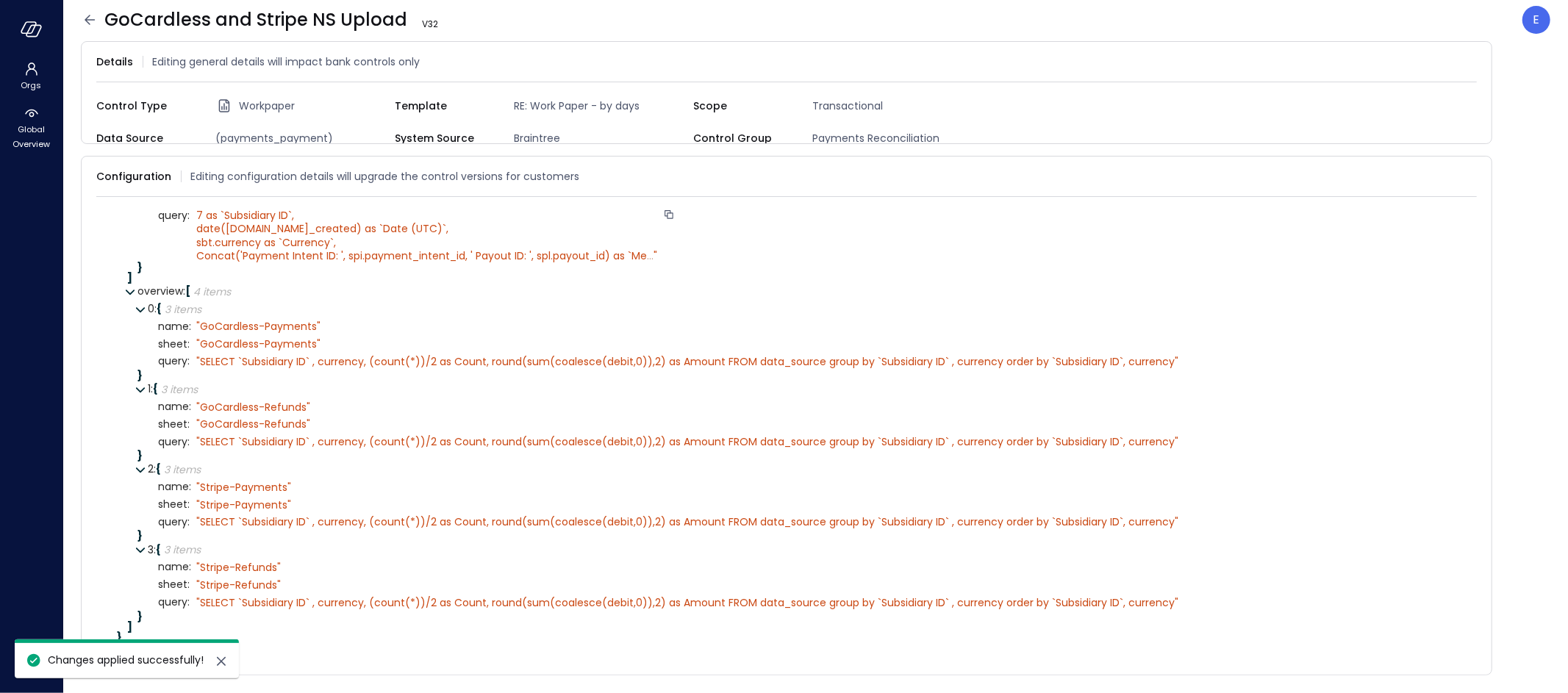
scroll to position [655, 0]
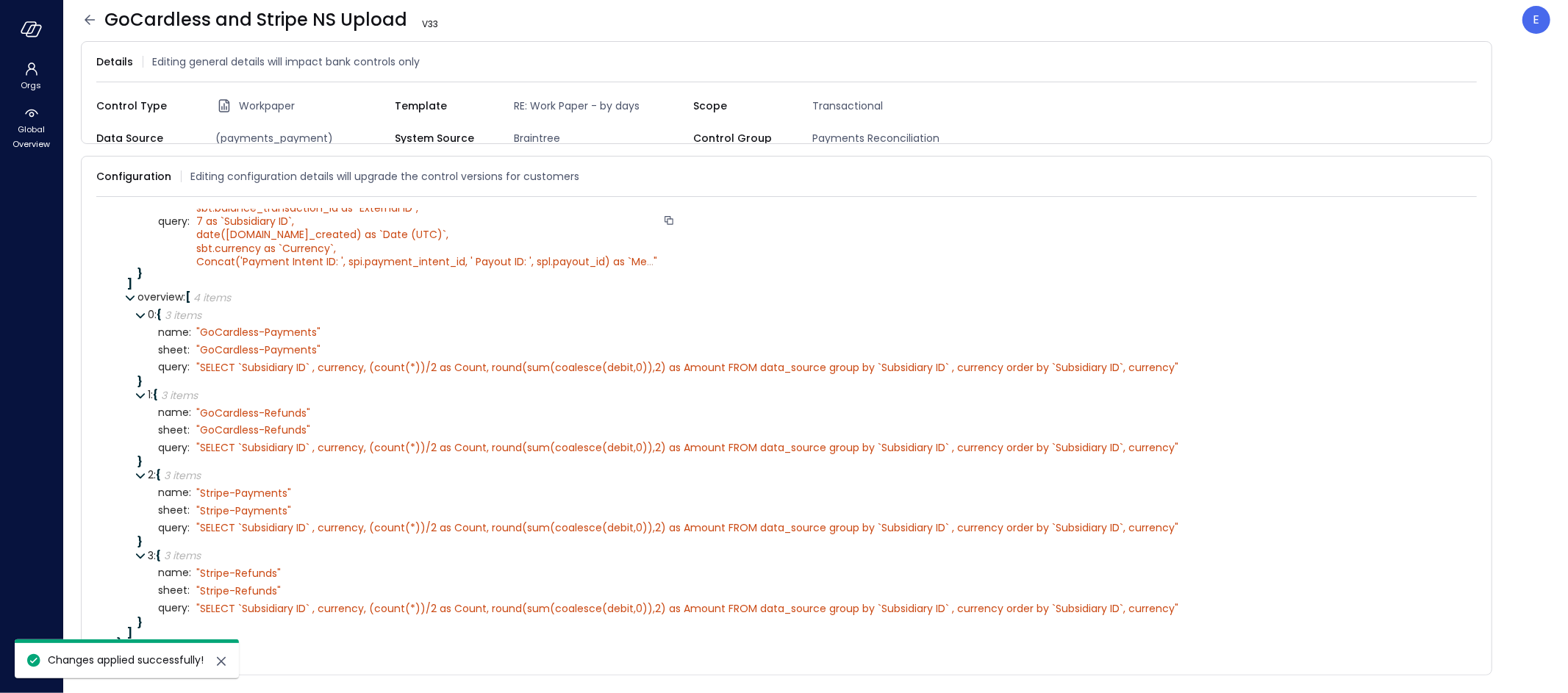
click at [92, 19] on icon at bounding box center [90, 20] width 11 height 10
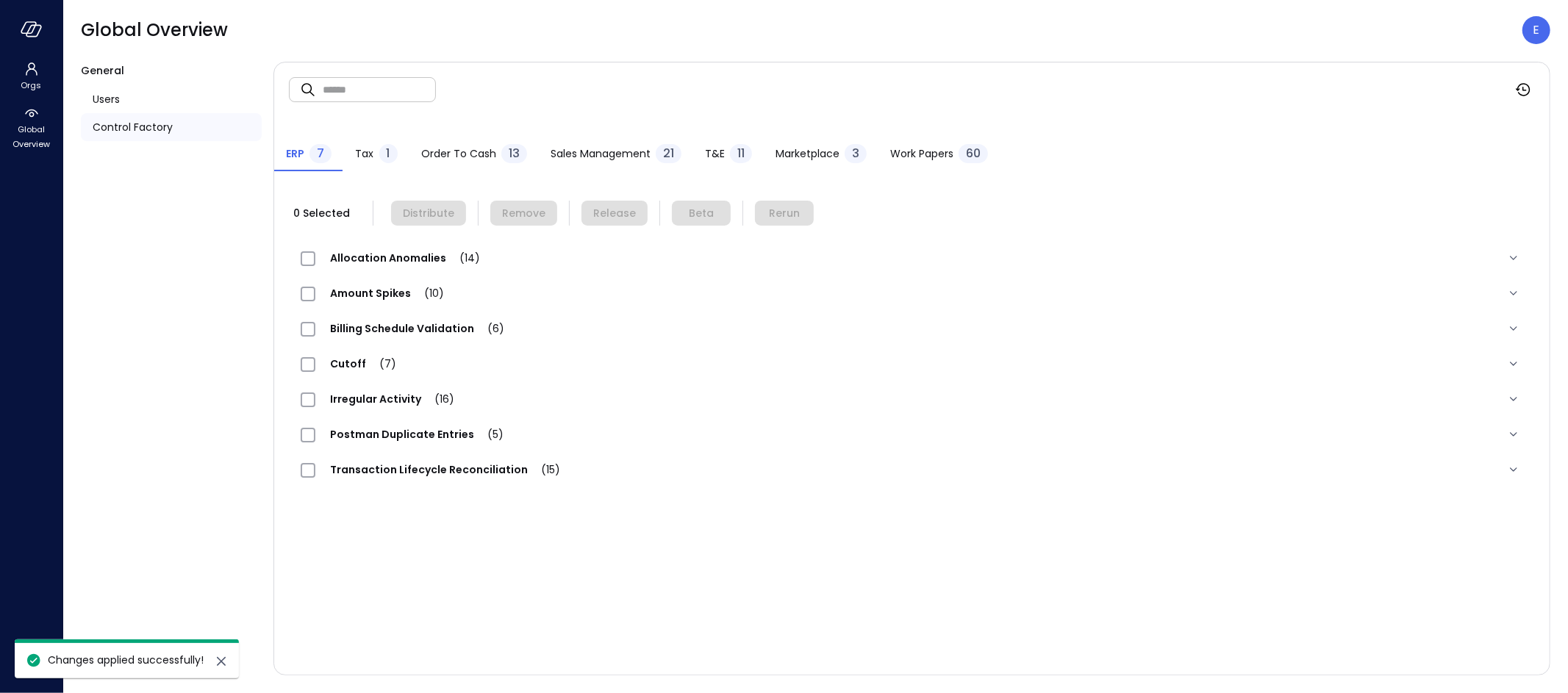
click at [908, 154] on span "Work Papers" at bounding box center [922, 154] width 63 height 16
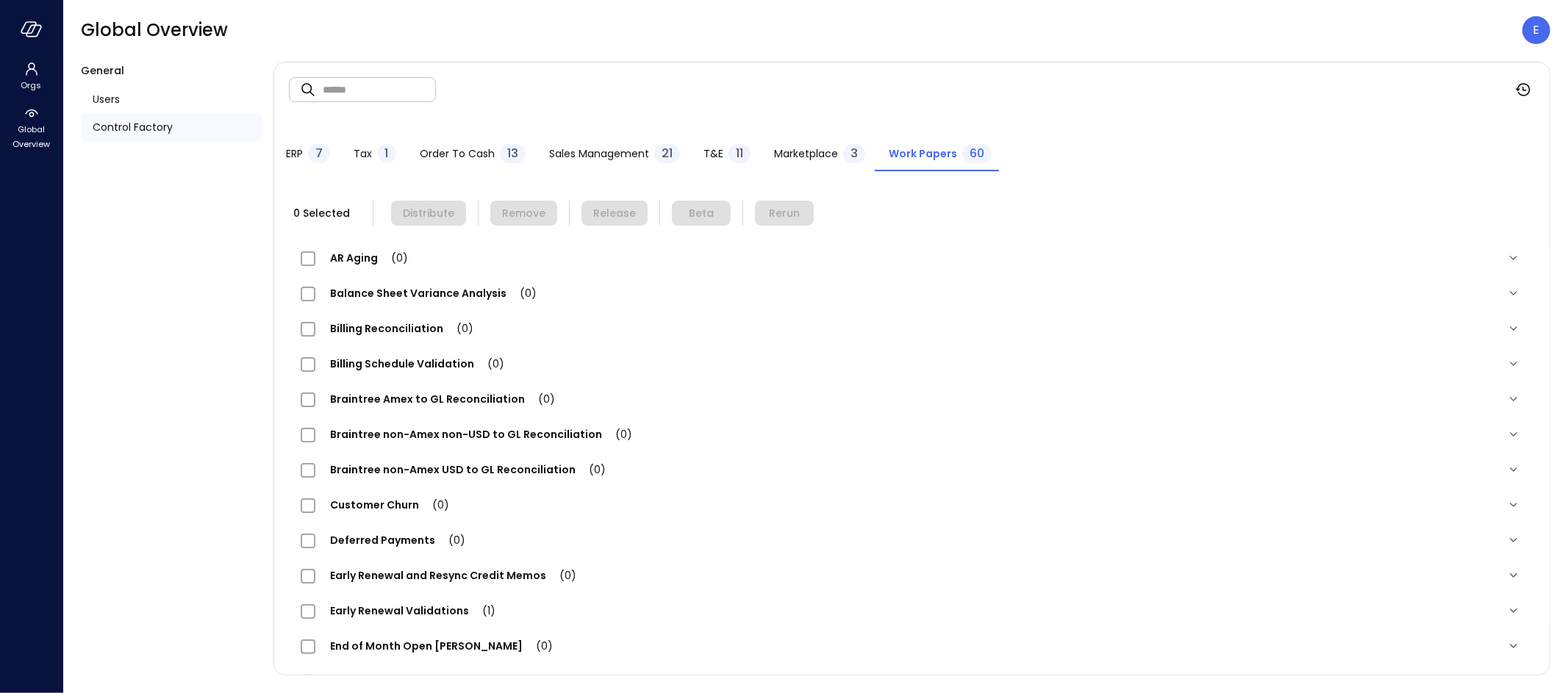
scroll to position [383, 0]
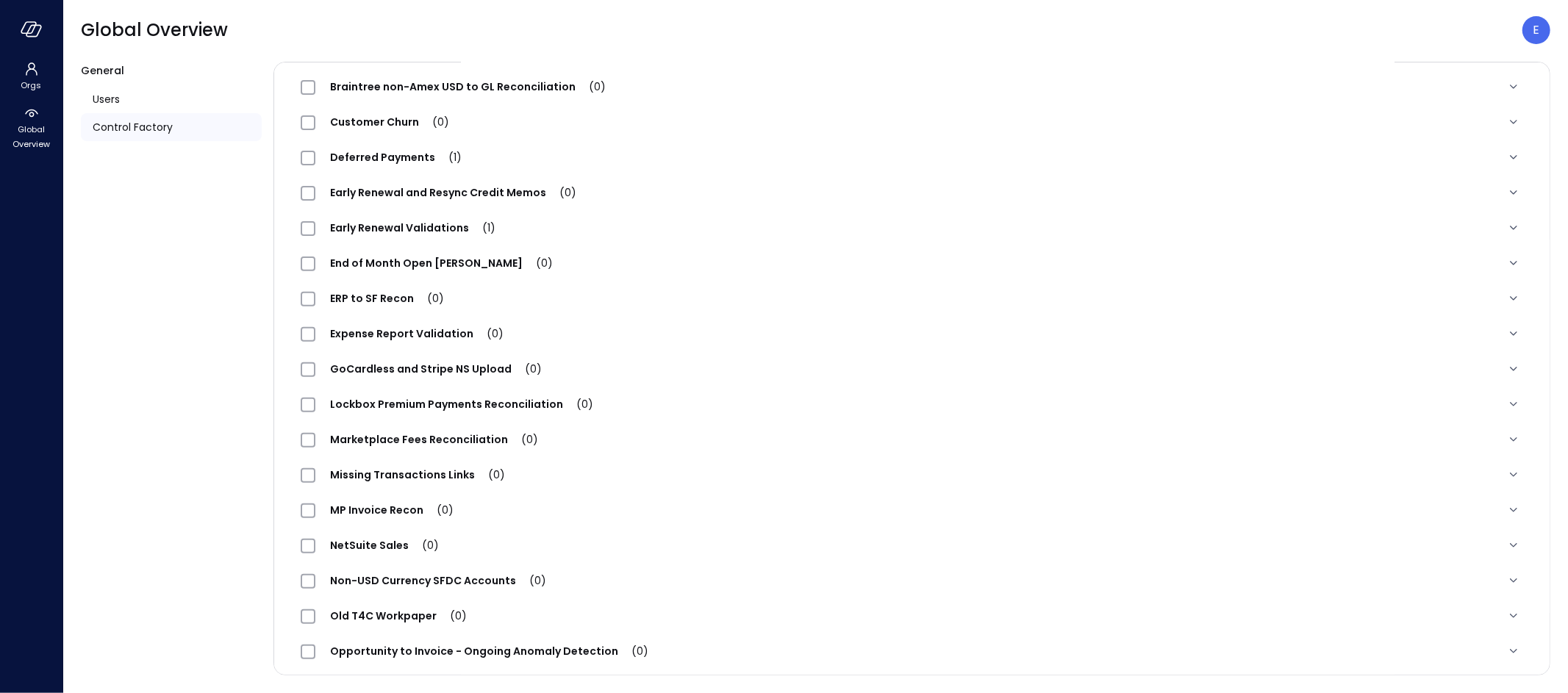
click at [377, 367] on span "GoCardless and Stripe NS Upload (0)" at bounding box center [436, 369] width 241 height 15
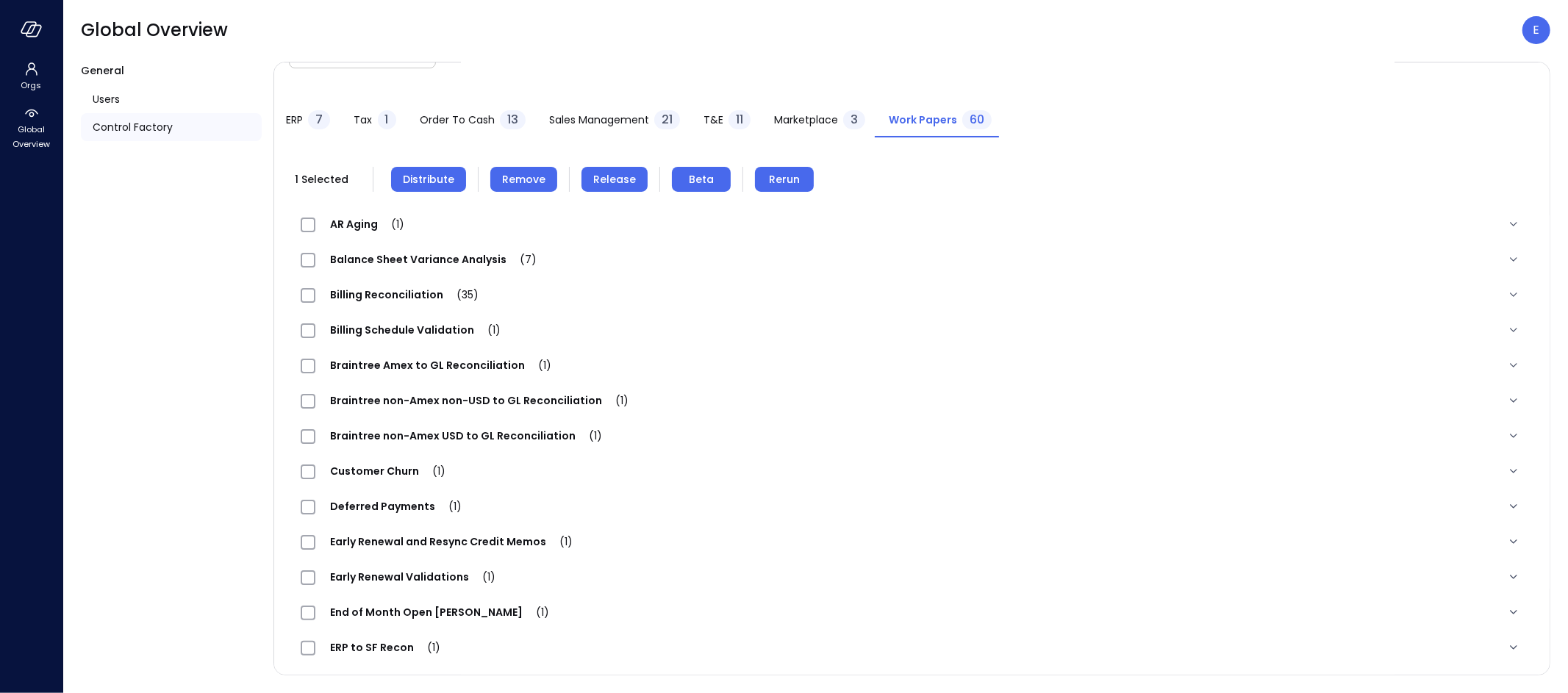
scroll to position [0, 0]
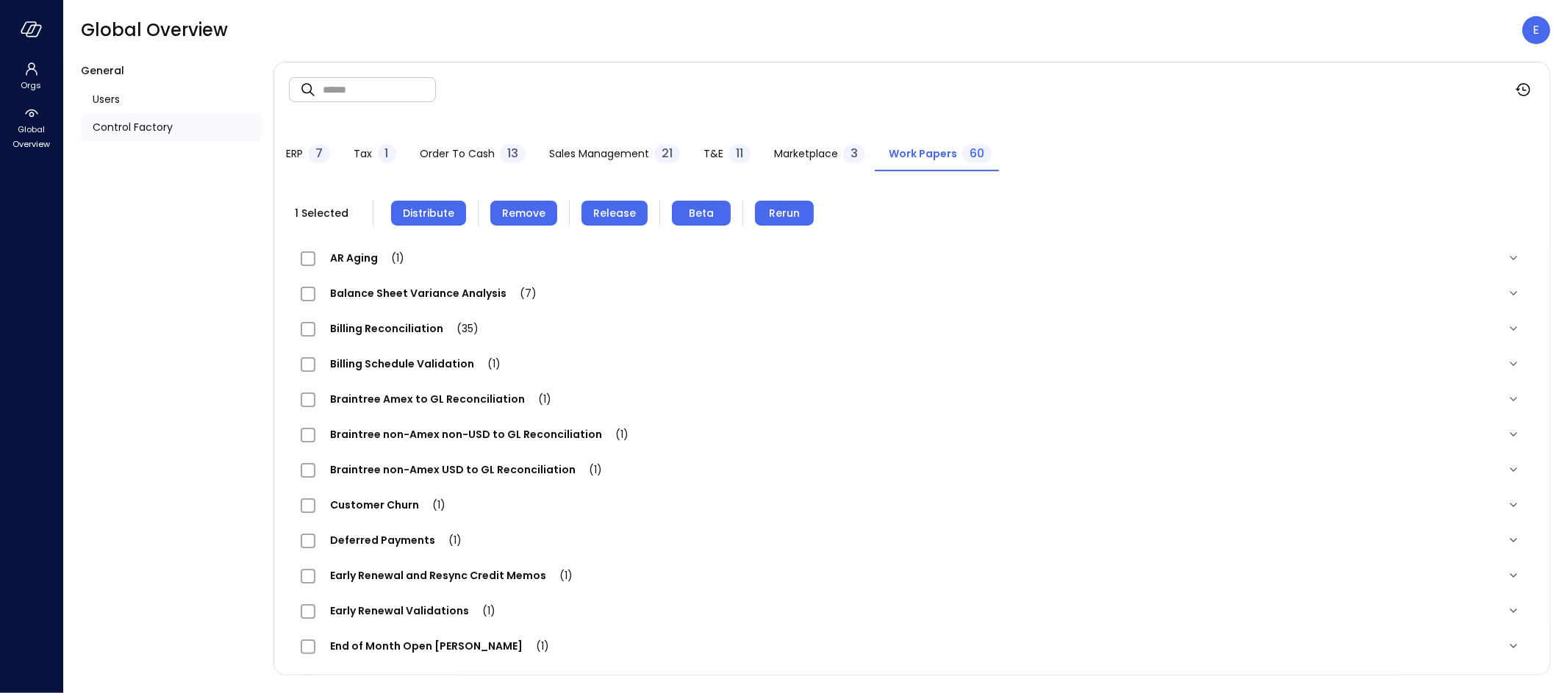
click at [516, 207] on span "Remove" at bounding box center [523, 213] width 44 height 16
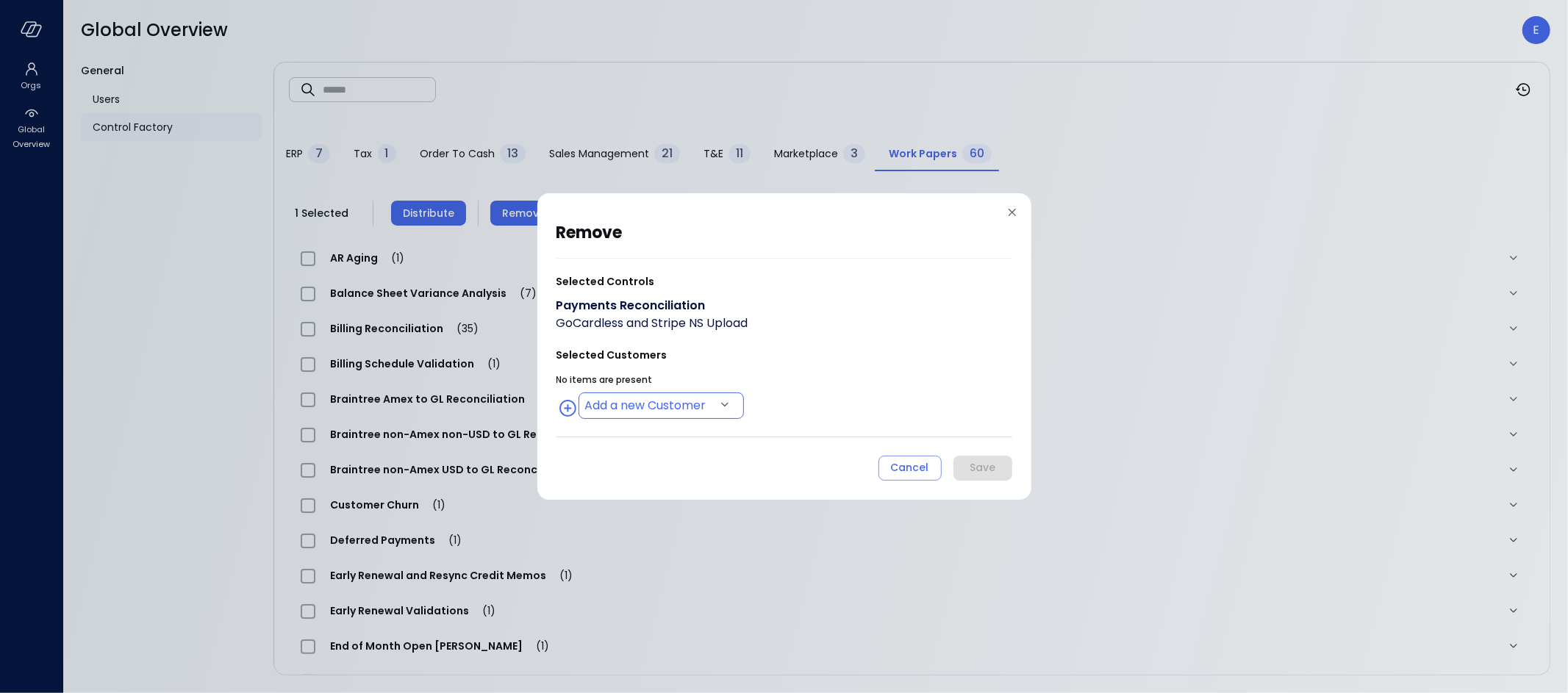
click at [678, 406] on body "Orgs Global Overview Global Overview E General Users Control Factory ​ ​ ERP 7 …" at bounding box center [784, 346] width 1568 height 693
click at [845, 409] on div at bounding box center [784, 346] width 1568 height 693
click at [694, 403] on body "Orgs Global Overview Global Overview E General Users Control Factory ​ ​ ERP 7 …" at bounding box center [784, 346] width 1568 height 693
click at [827, 402] on div at bounding box center [784, 346] width 1568 height 693
click at [827, 402] on div "Add a new Customer" at bounding box center [784, 406] width 456 height 26
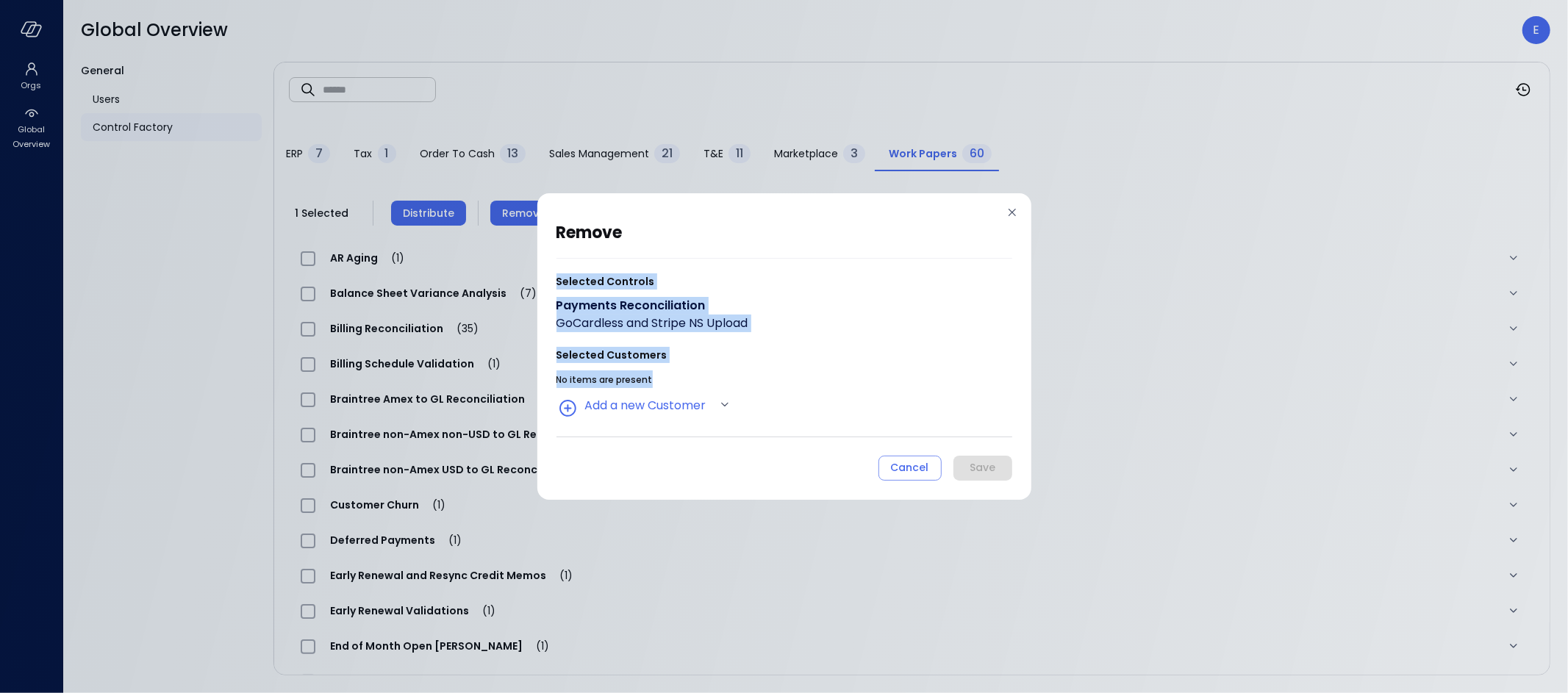
click at [827, 402] on div "Add a new Customer" at bounding box center [784, 406] width 456 height 26
click at [681, 401] on body "Orgs Global Overview Global Overview E General Users Control Factory ​ ​ ERP 7 …" at bounding box center [784, 346] width 1568 height 693
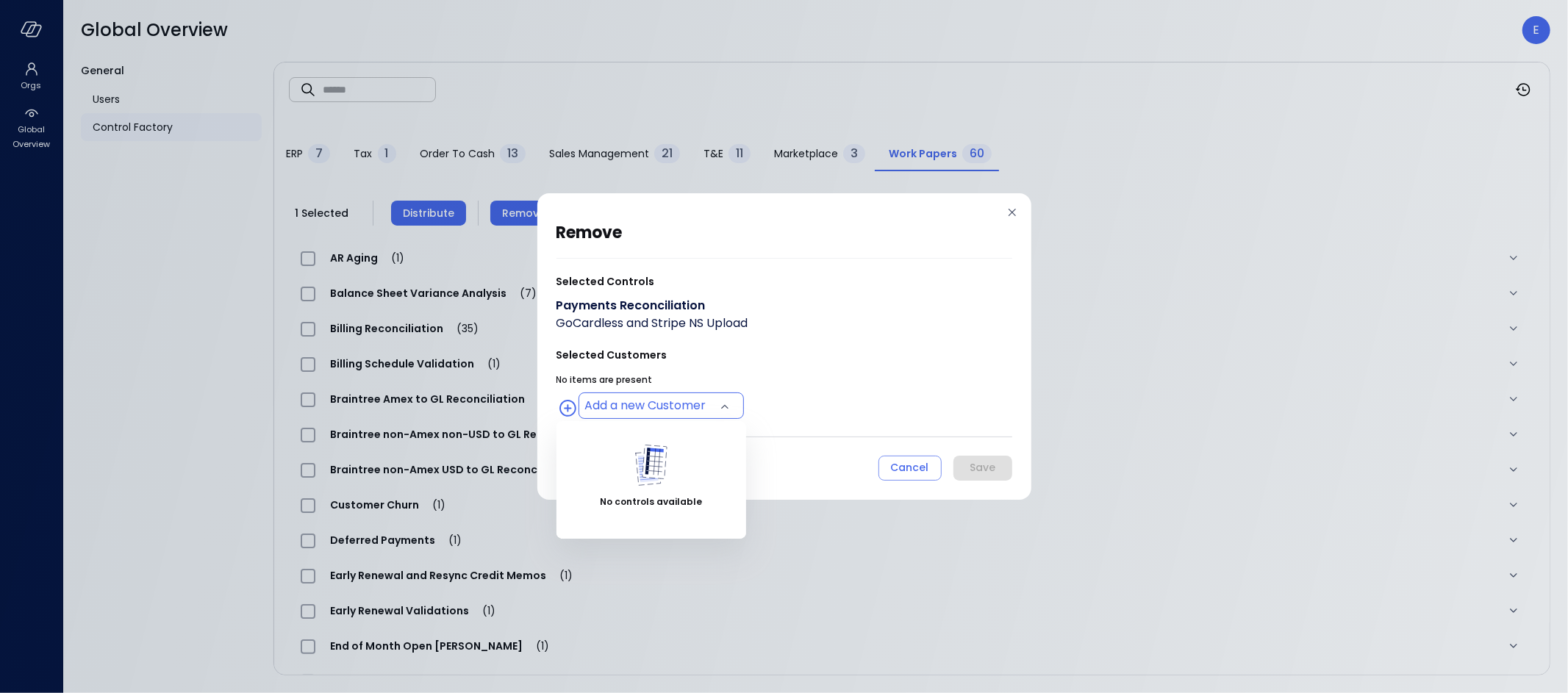
click at [629, 516] on div "No controls available" at bounding box center [651, 477] width 190 height 112
click at [838, 431] on div at bounding box center [784, 346] width 1568 height 693
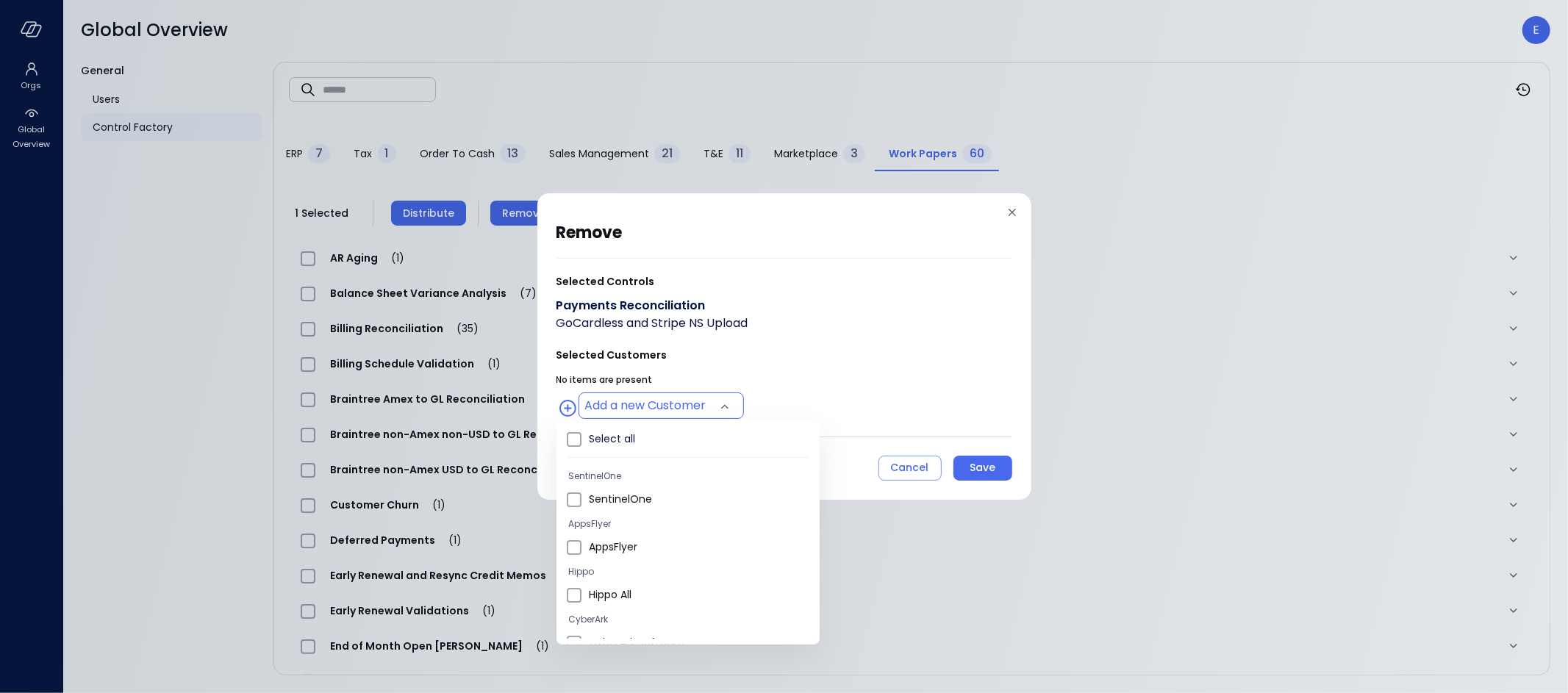
click at [735, 409] on body "Orgs Global Overview Global Overview E General Users Control Factory ​ ​ ERP 7 …" at bounding box center [784, 346] width 1568 height 693
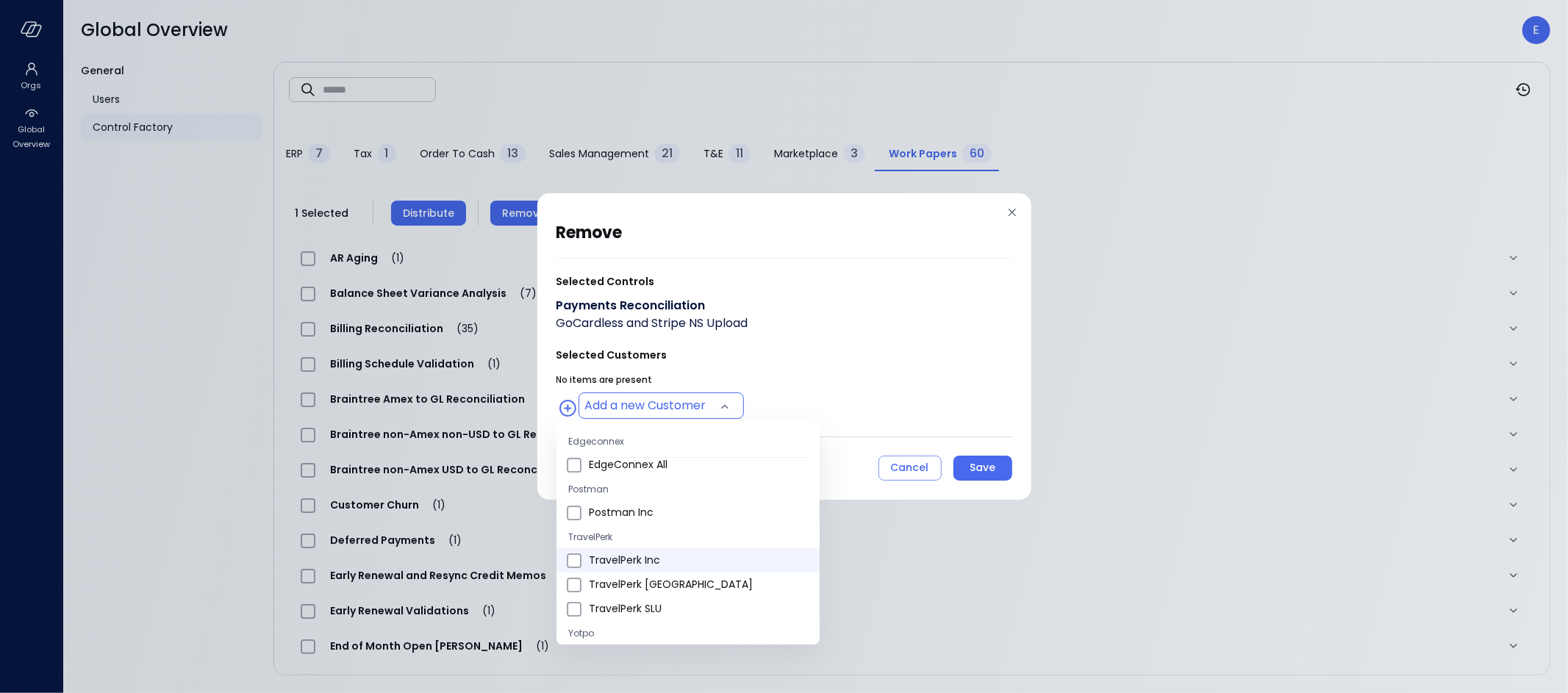
click at [649, 556] on span "TravelPerk Inc" at bounding box center [698, 560] width 219 height 16
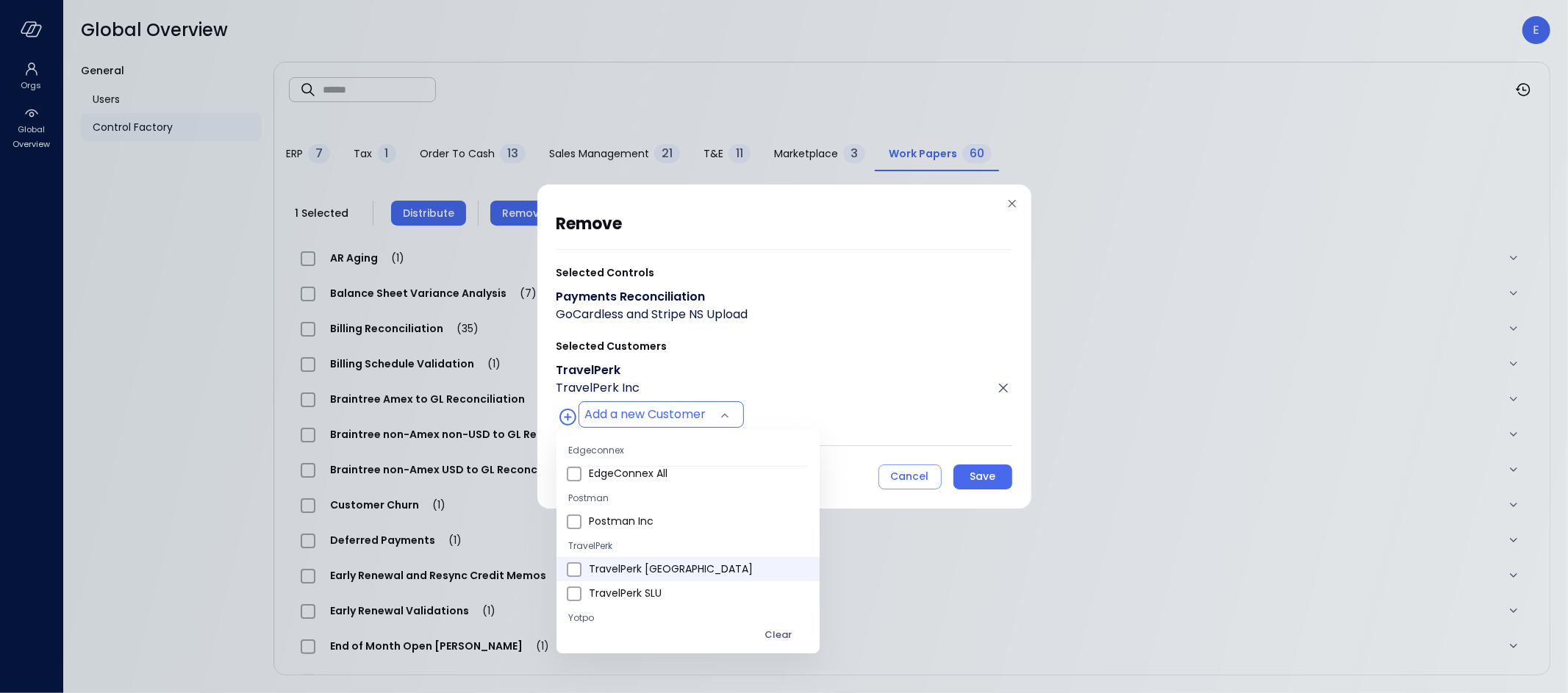
click at [645, 570] on span "TravelPerk [GEOGRAPHIC_DATA]" at bounding box center [698, 569] width 219 height 16
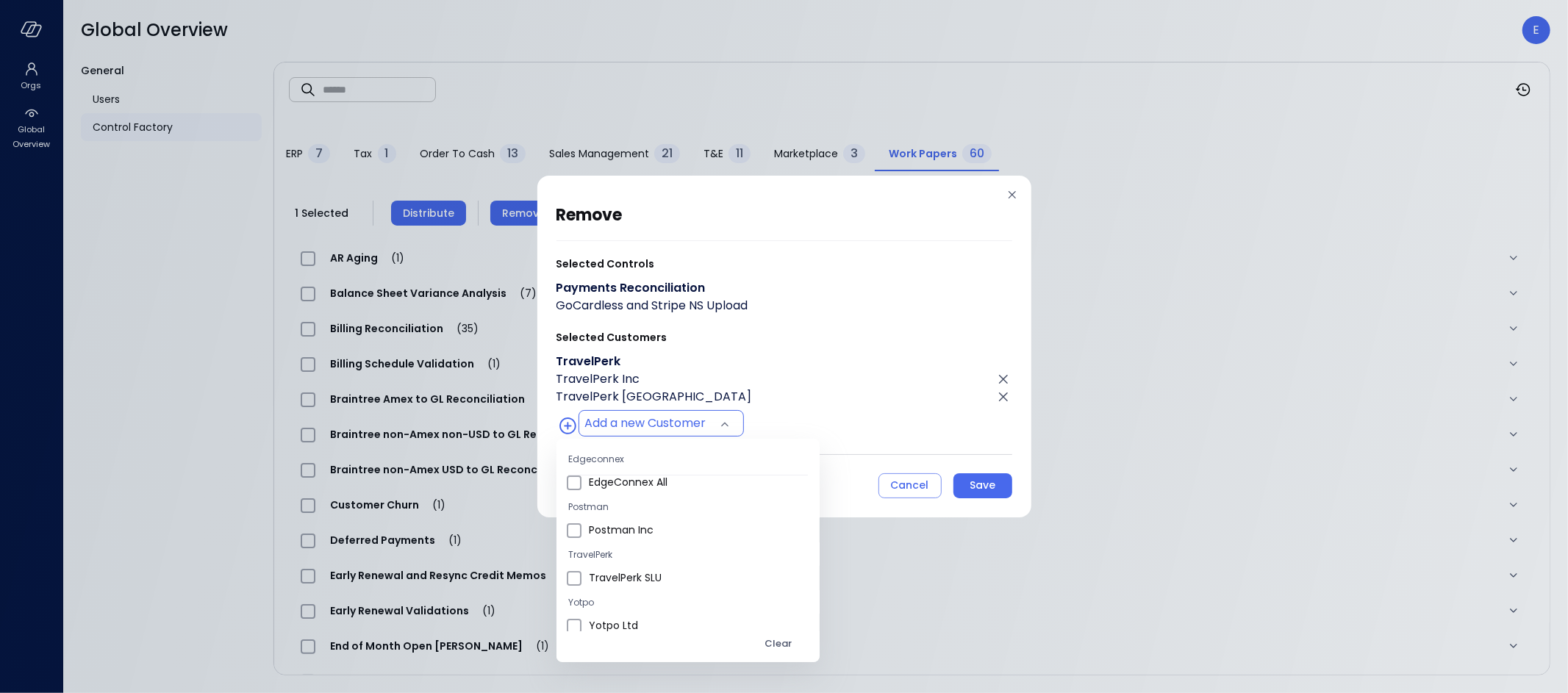
click at [645, 570] on span "TravelPerk SLU" at bounding box center [698, 577] width 219 height 16
type input "**********"
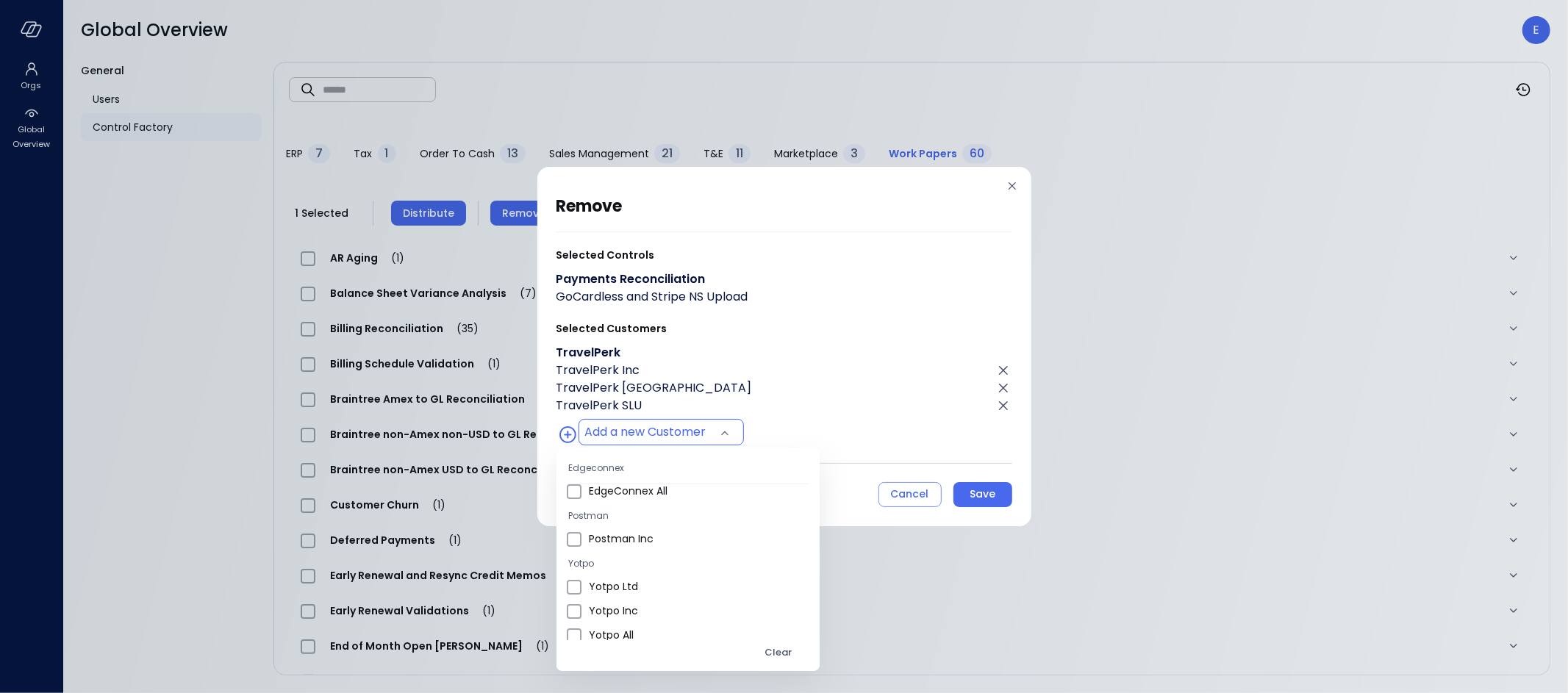
click at [986, 488] on div at bounding box center [784, 346] width 1568 height 693
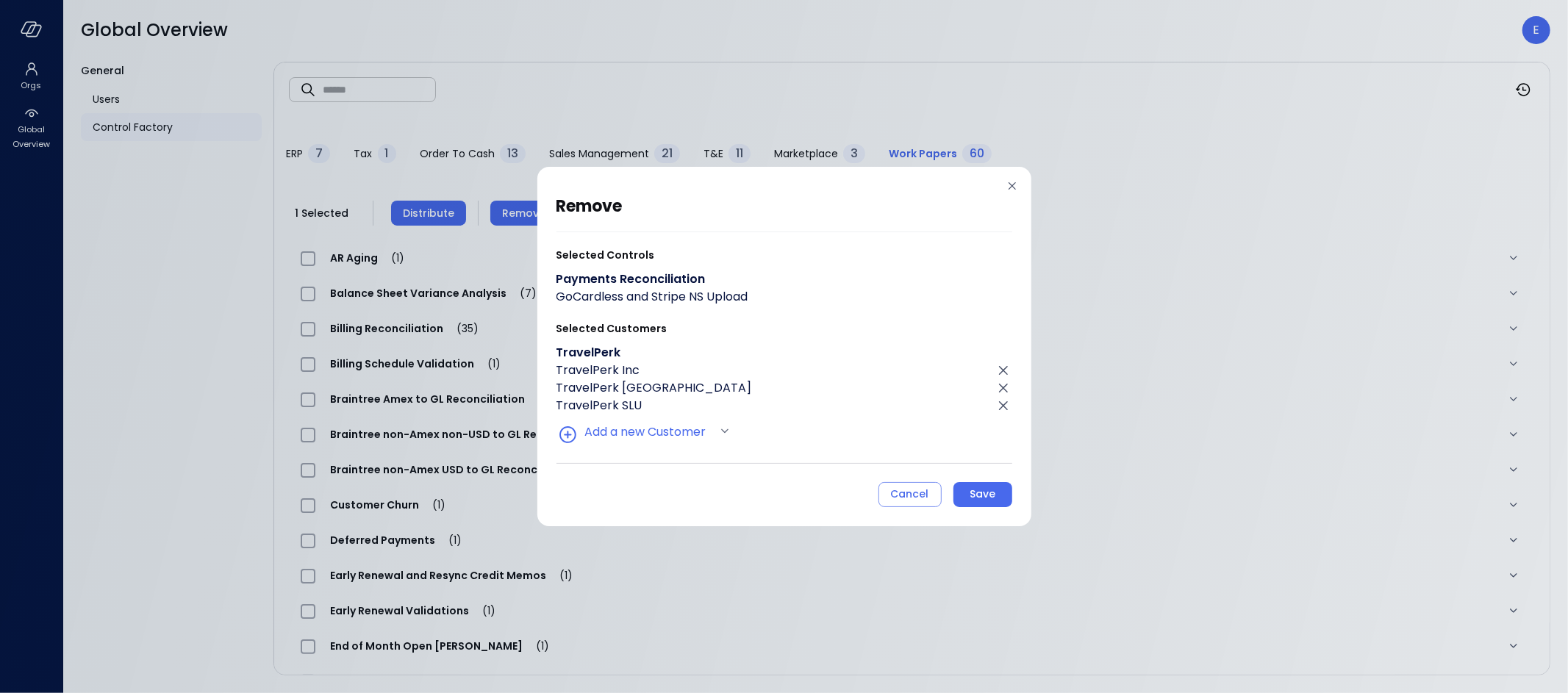
click at [989, 498] on div "Save" at bounding box center [982, 494] width 25 height 18
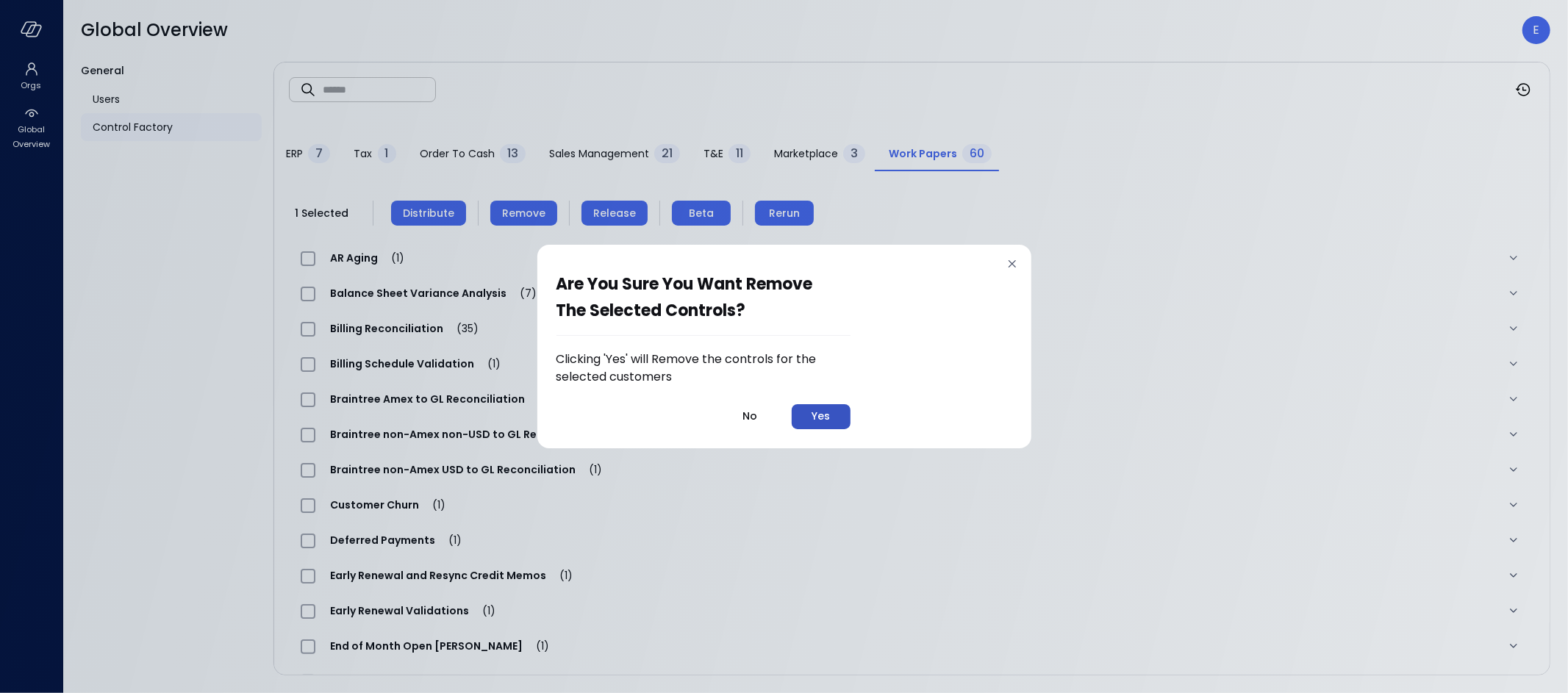
click at [821, 414] on div "Yes" at bounding box center [821, 416] width 18 height 18
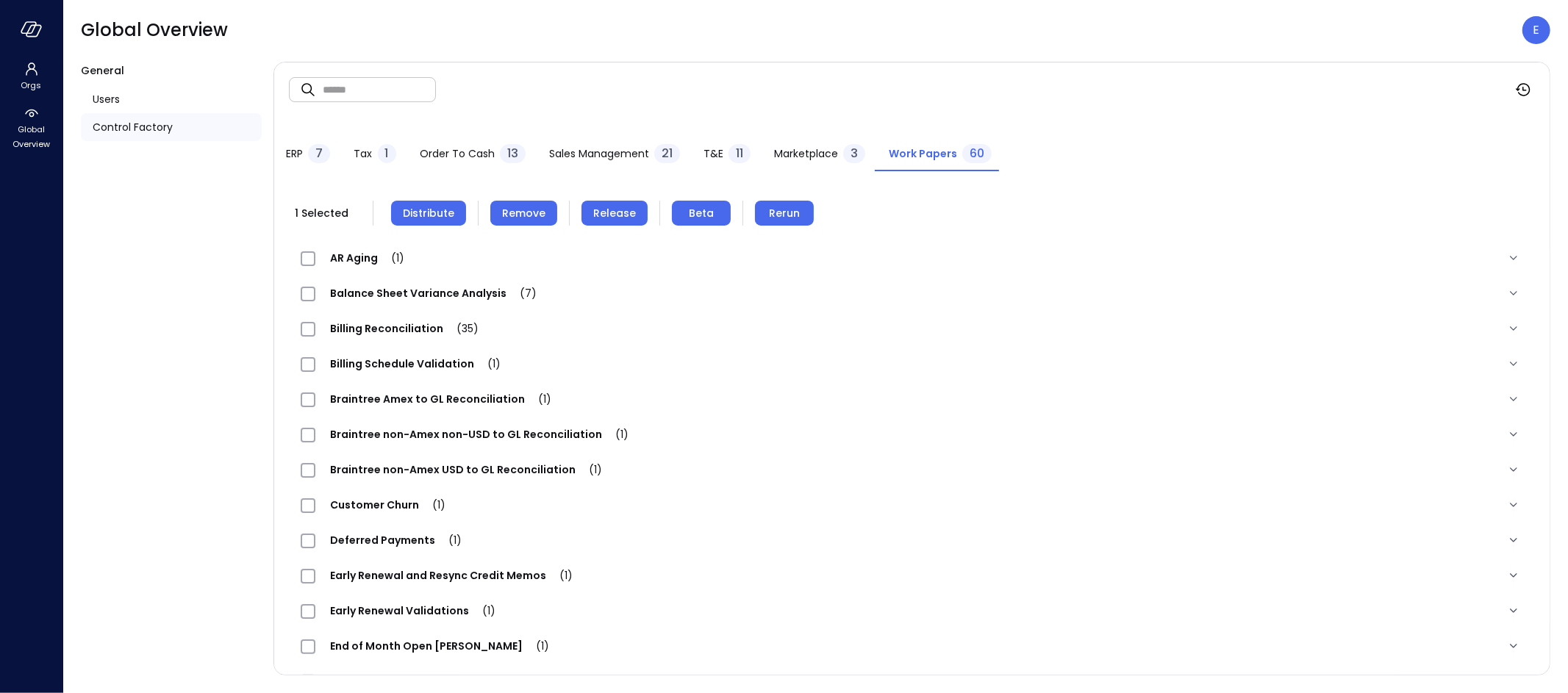
click at [430, 209] on span "Distribute" at bounding box center [428, 213] width 52 height 16
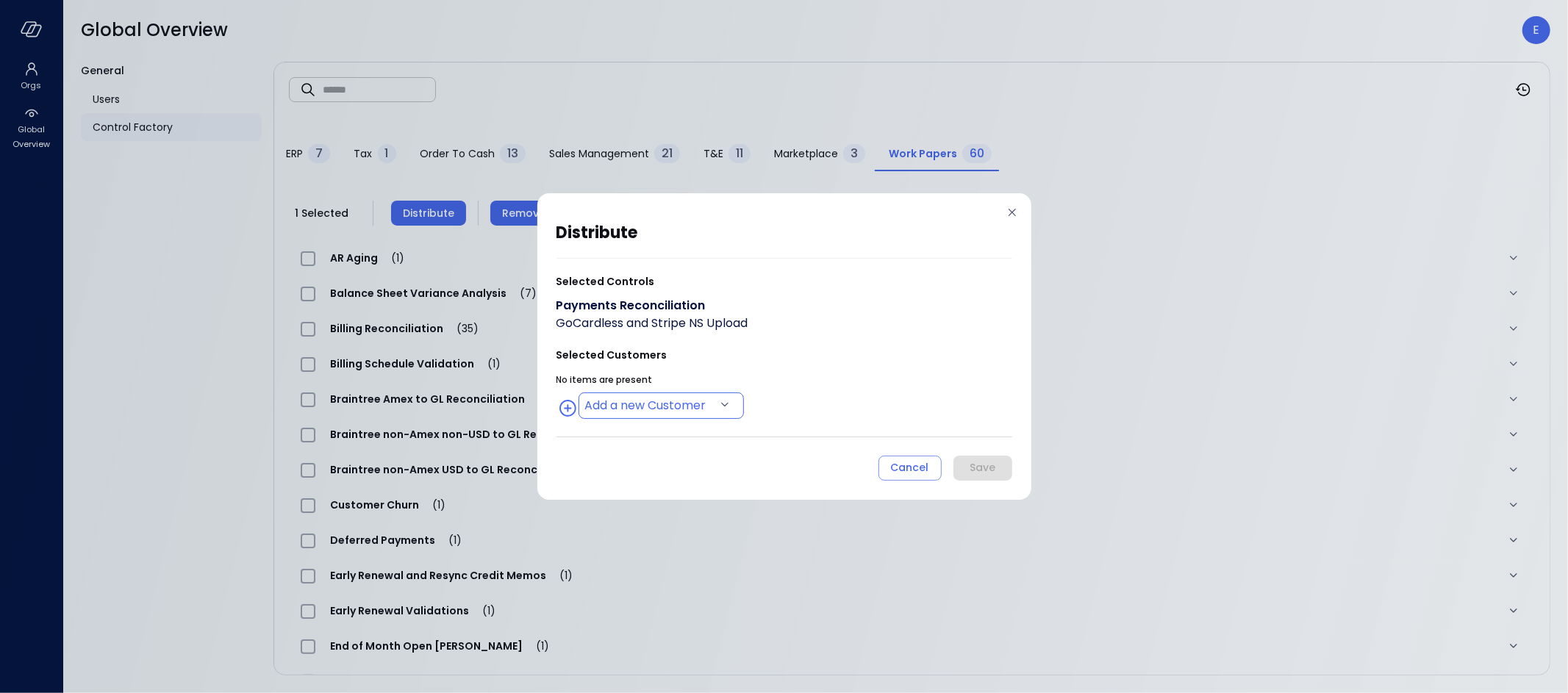
click at [644, 415] on body "Orgs Global Overview Global Overview E General Users Control Factory ​ ​ ERP 7 …" at bounding box center [784, 346] width 1568 height 693
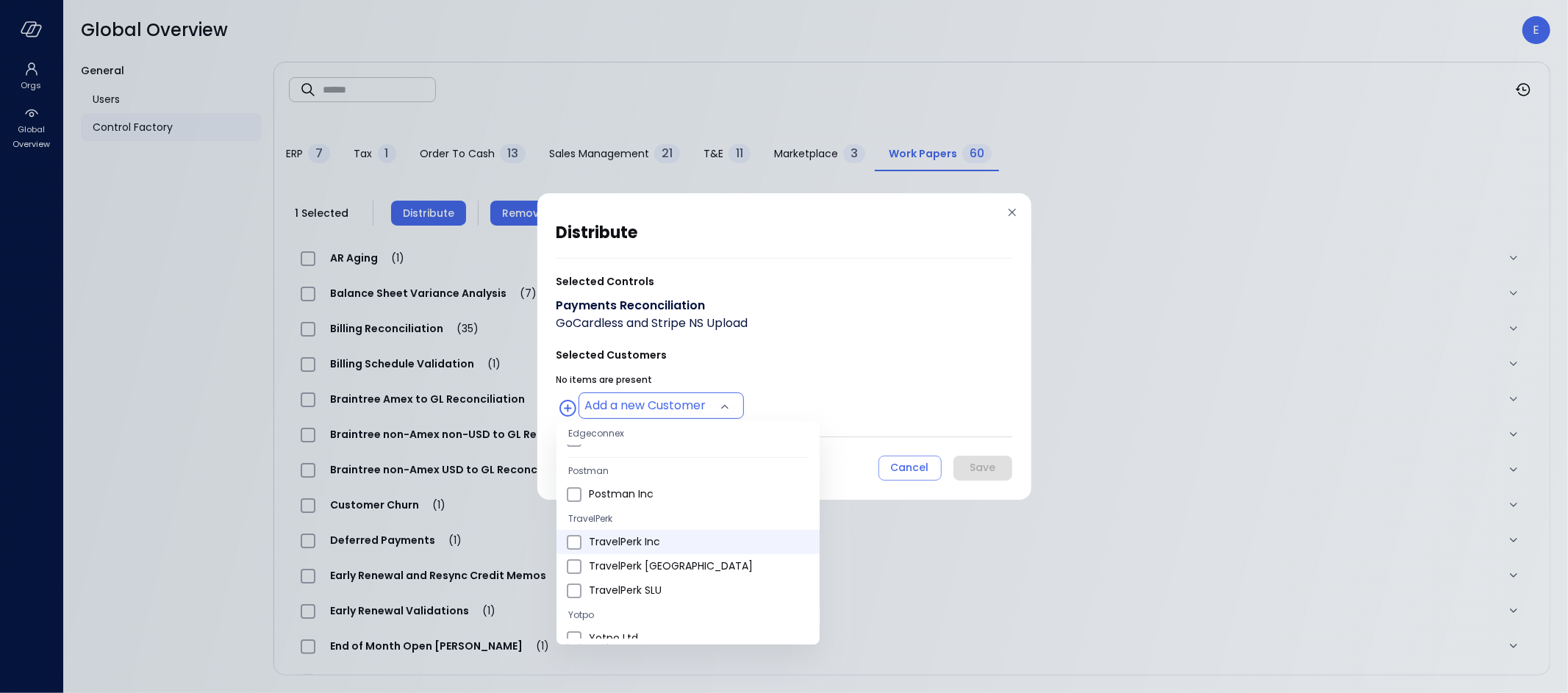
scroll to position [293, 0]
click at [640, 535] on span "TravelPerk Inc" at bounding box center [698, 541] width 219 height 16
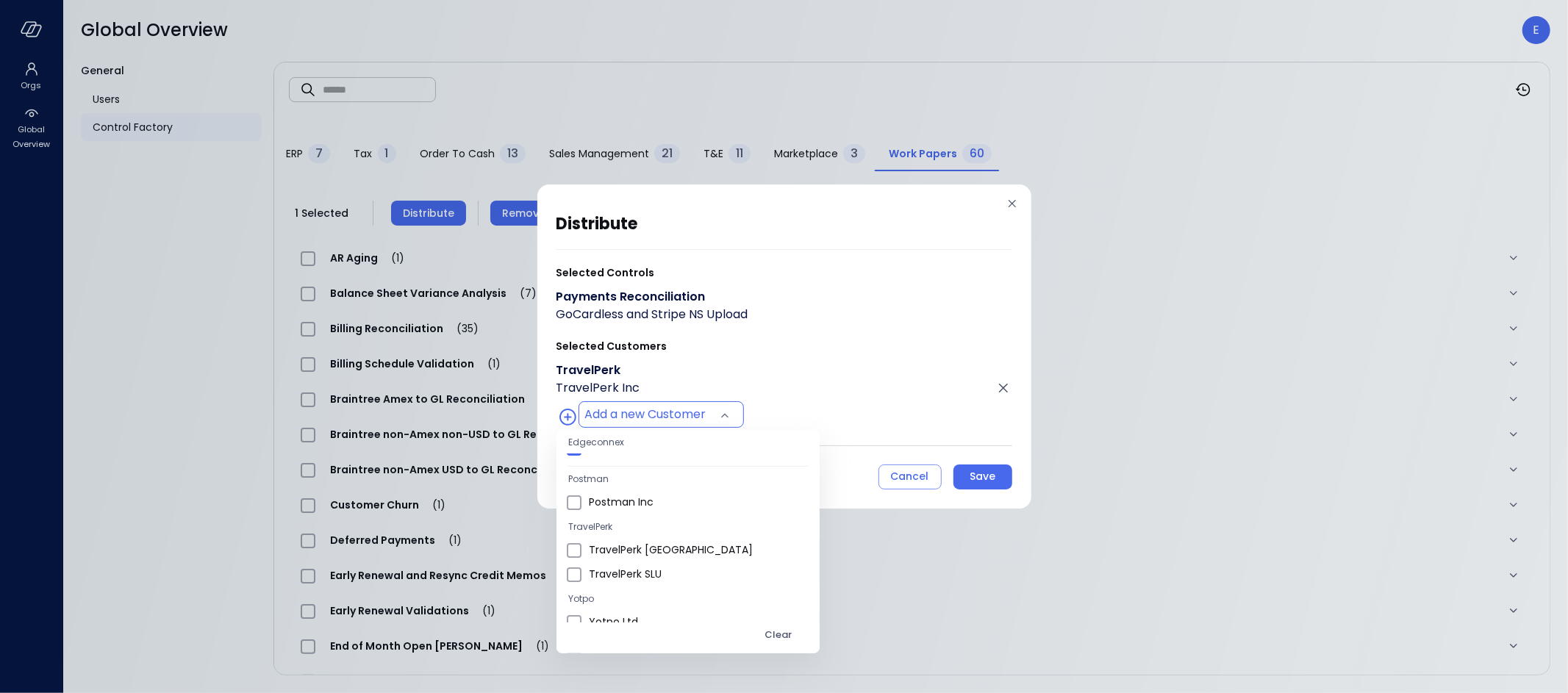
click at [646, 548] on span "TravelPerk [GEOGRAPHIC_DATA]" at bounding box center [698, 549] width 219 height 16
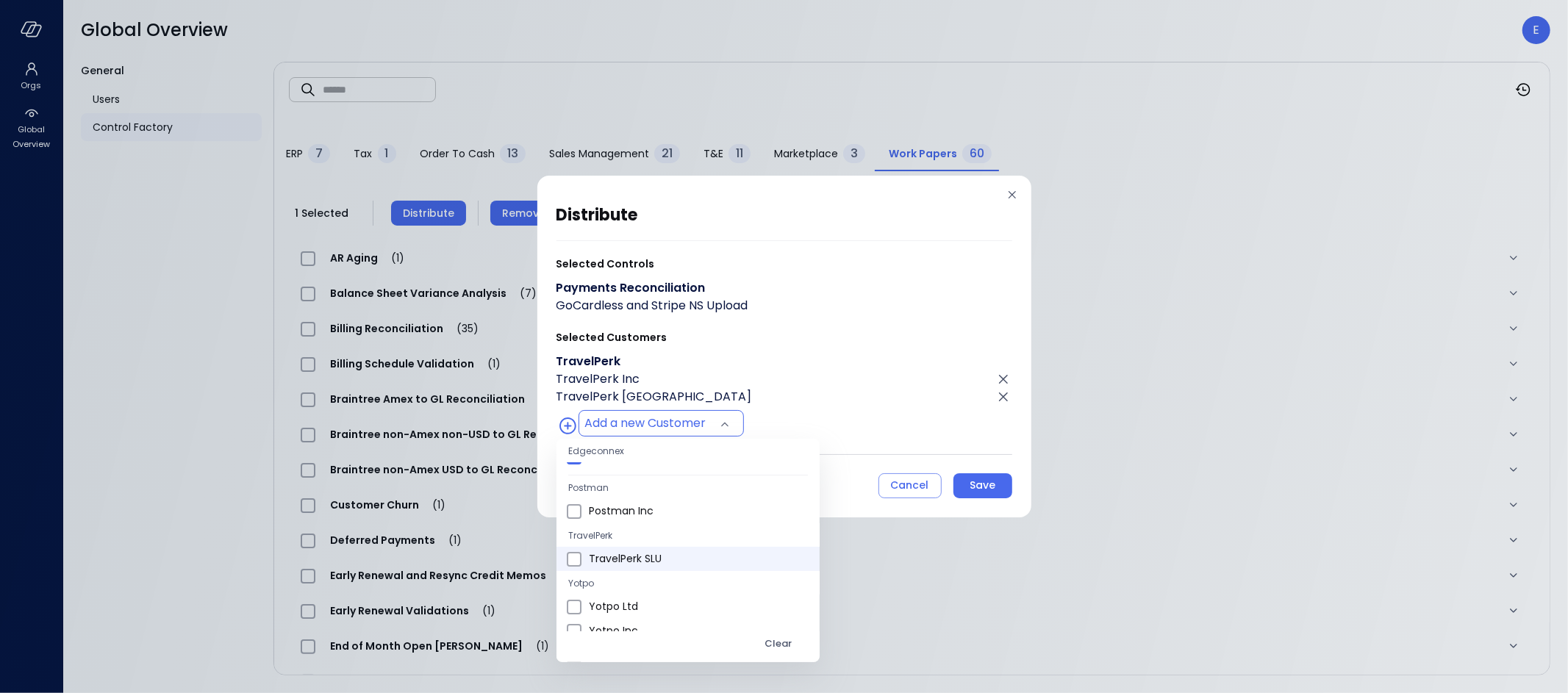
click at [649, 553] on span "TravelPerk SLU" at bounding box center [698, 558] width 219 height 16
type input "**********"
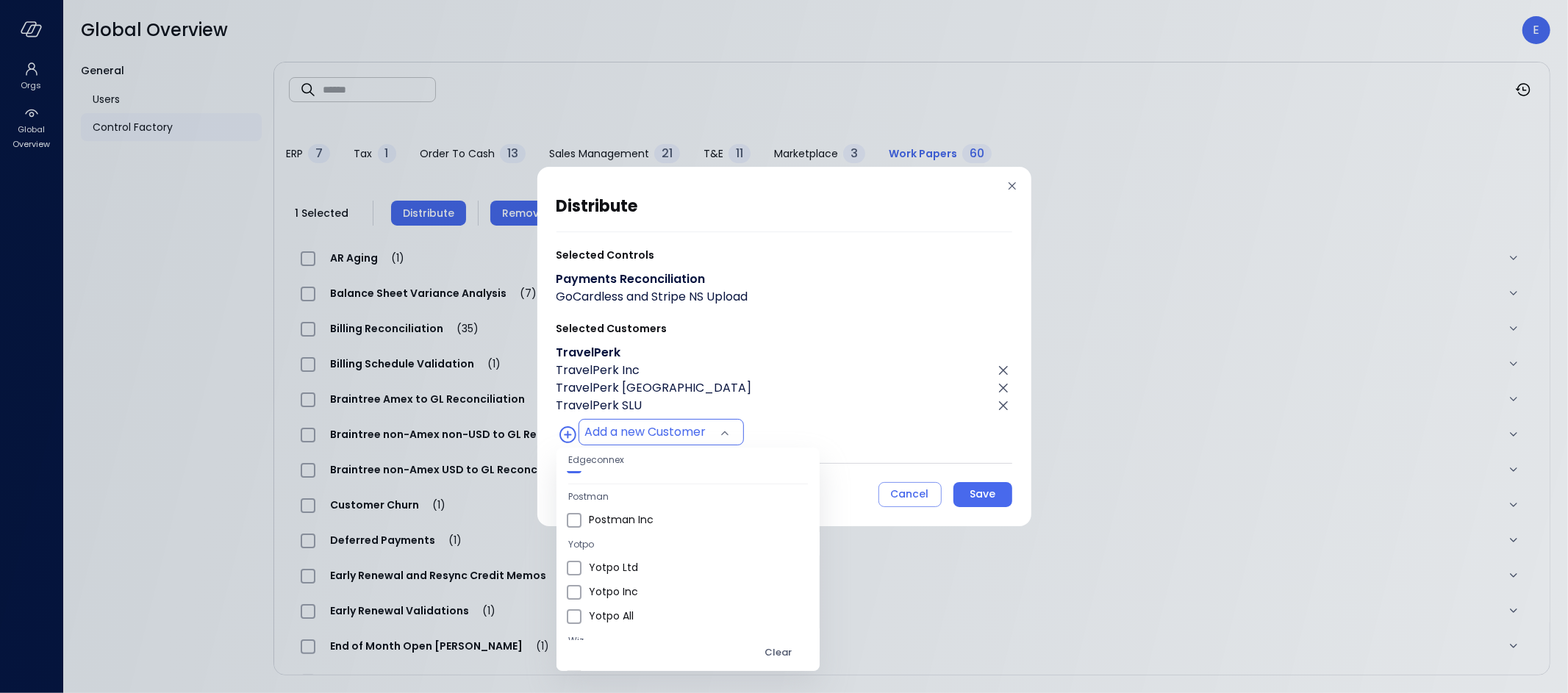
click at [986, 492] on div at bounding box center [784, 346] width 1568 height 693
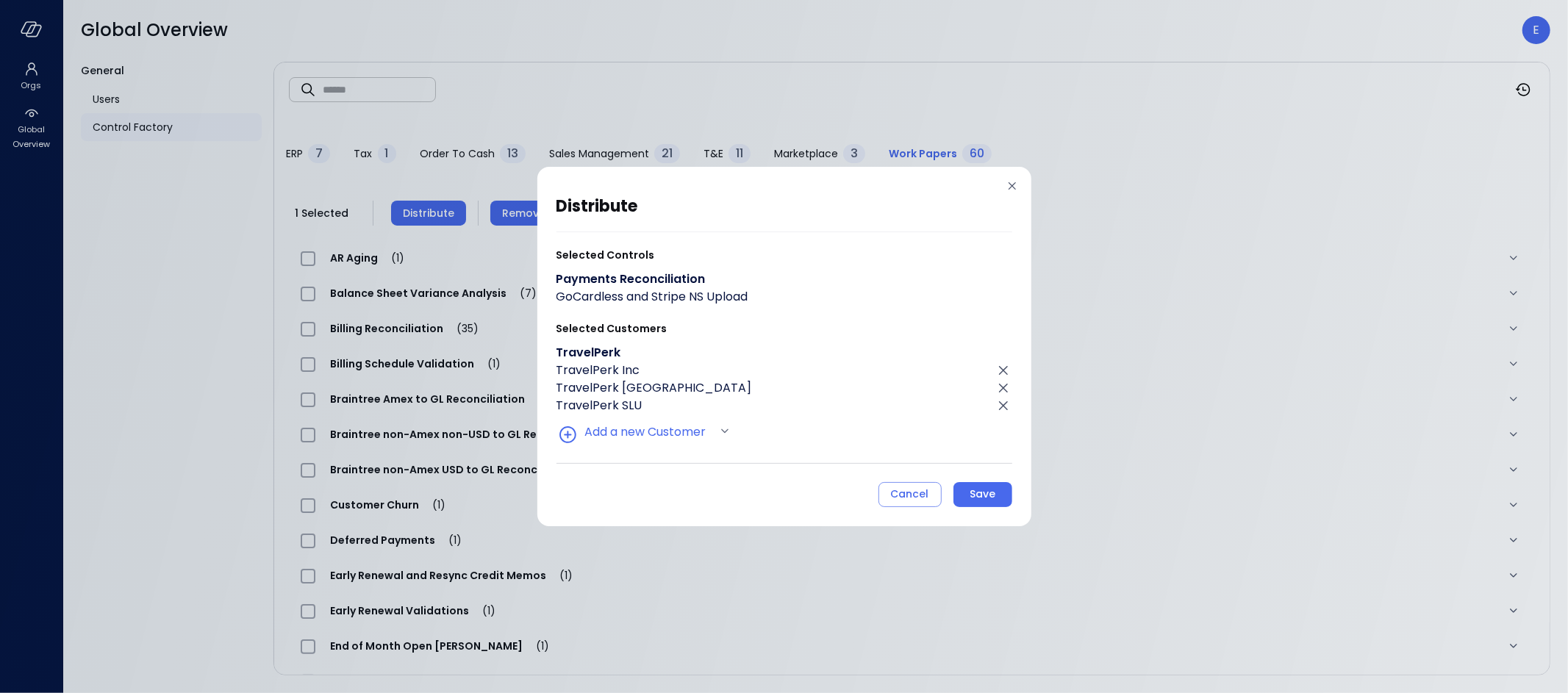
click at [988, 496] on div "Save" at bounding box center [982, 494] width 25 height 18
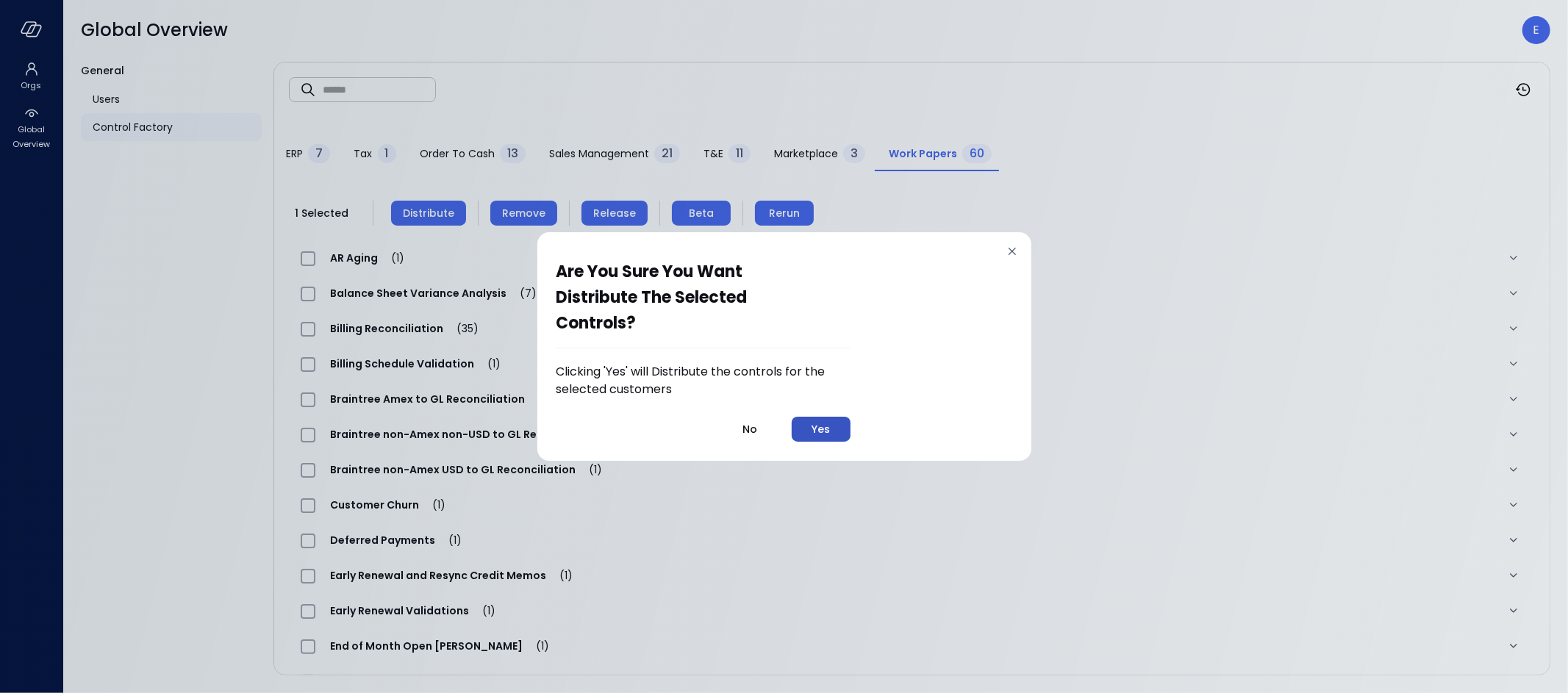
click at [817, 431] on div "Yes" at bounding box center [821, 429] width 18 height 18
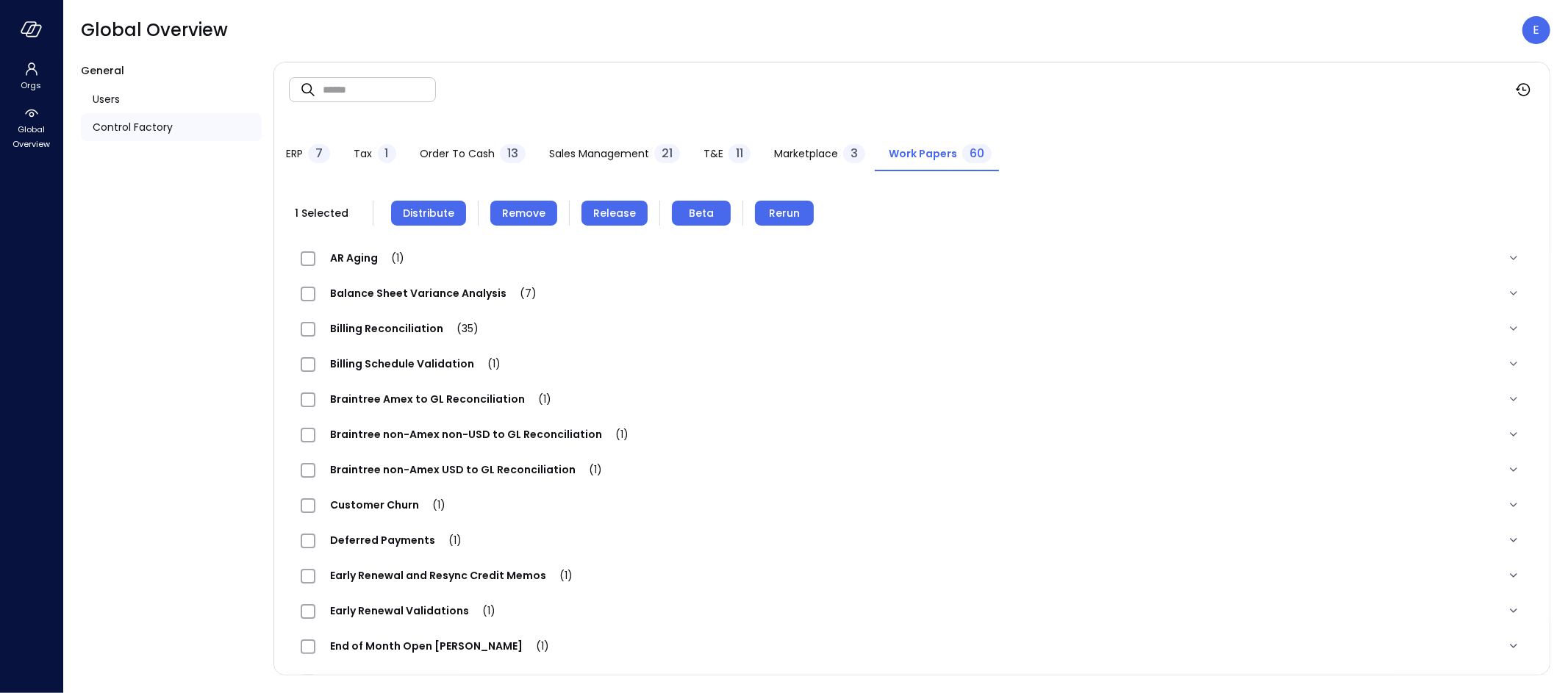
click at [613, 213] on span "Release" at bounding box center [614, 213] width 43 height 16
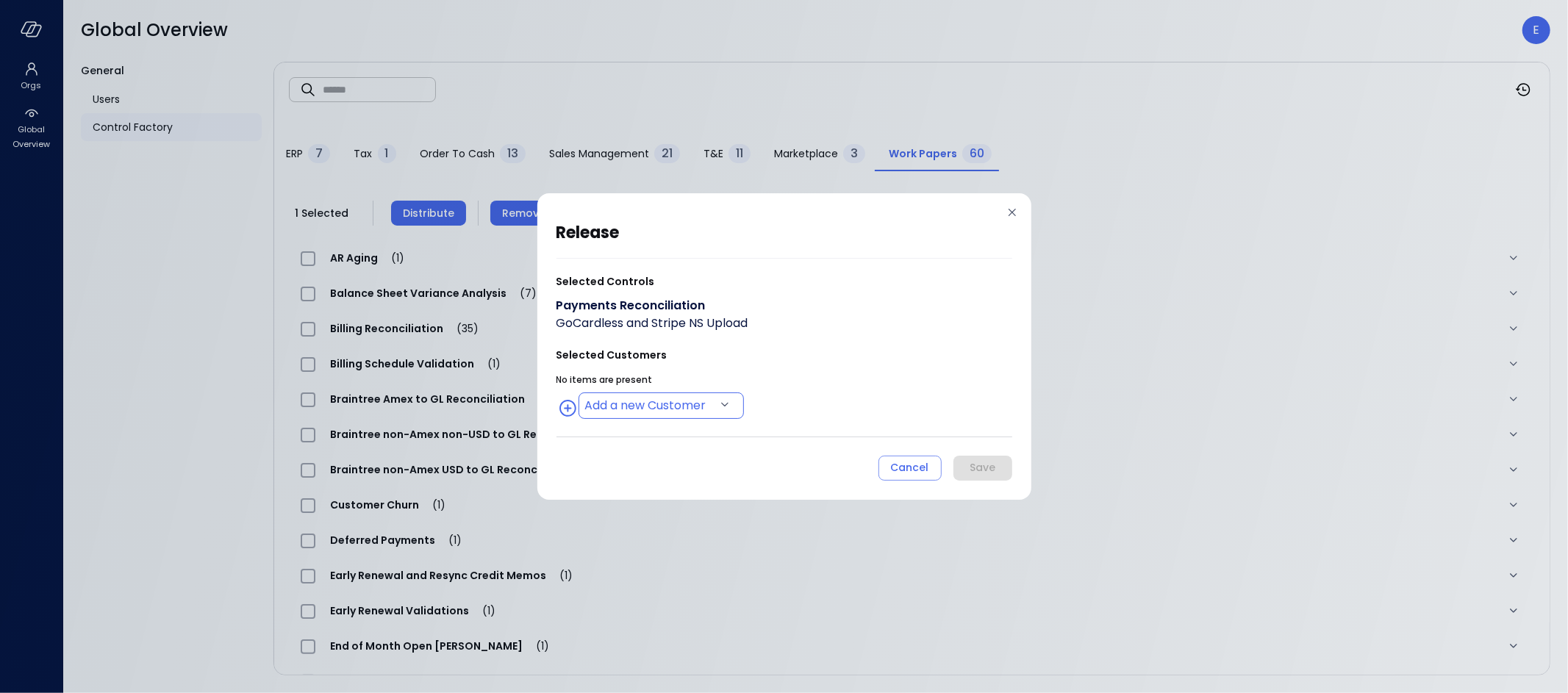
click at [691, 402] on body "Orgs Global Overview Global Overview E General Users Control Factory ​ ​ ERP 7 …" at bounding box center [784, 346] width 1568 height 693
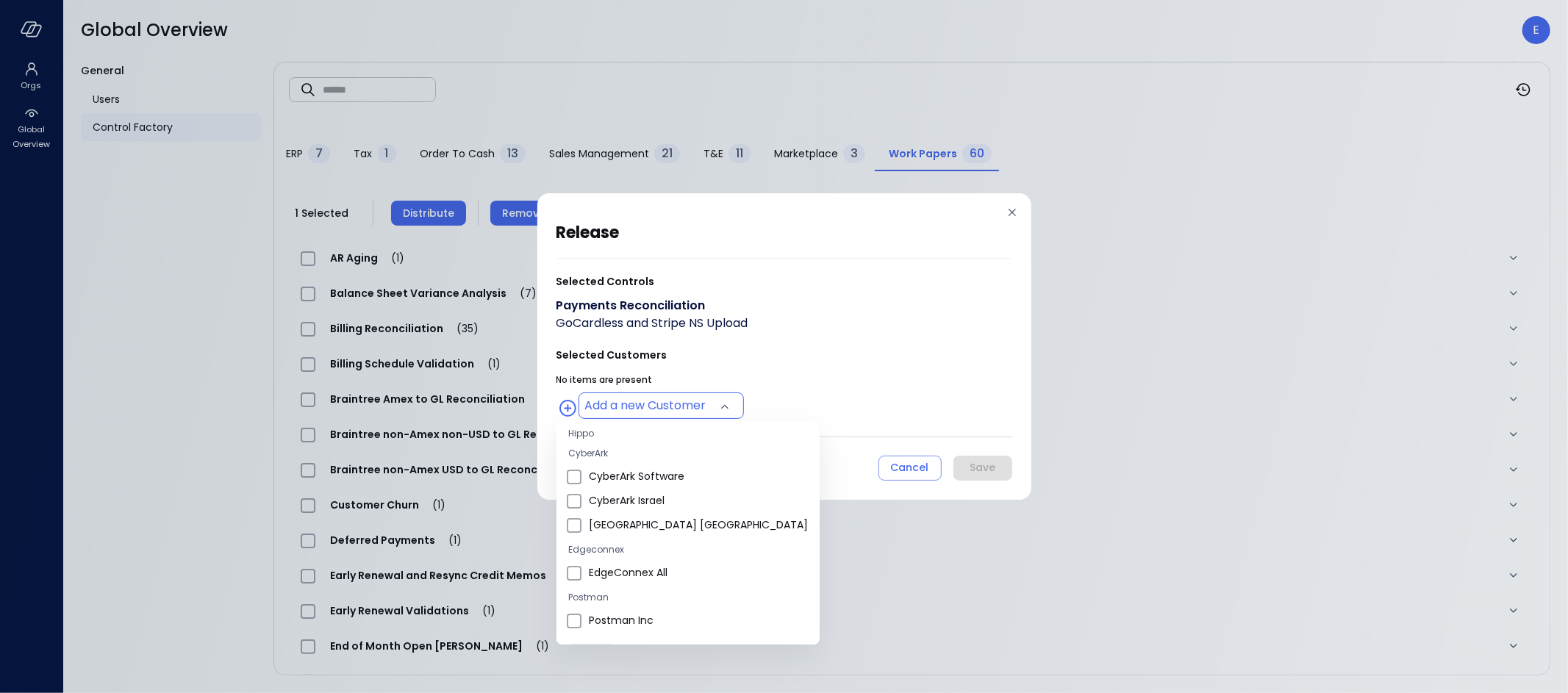
scroll to position [224, 0]
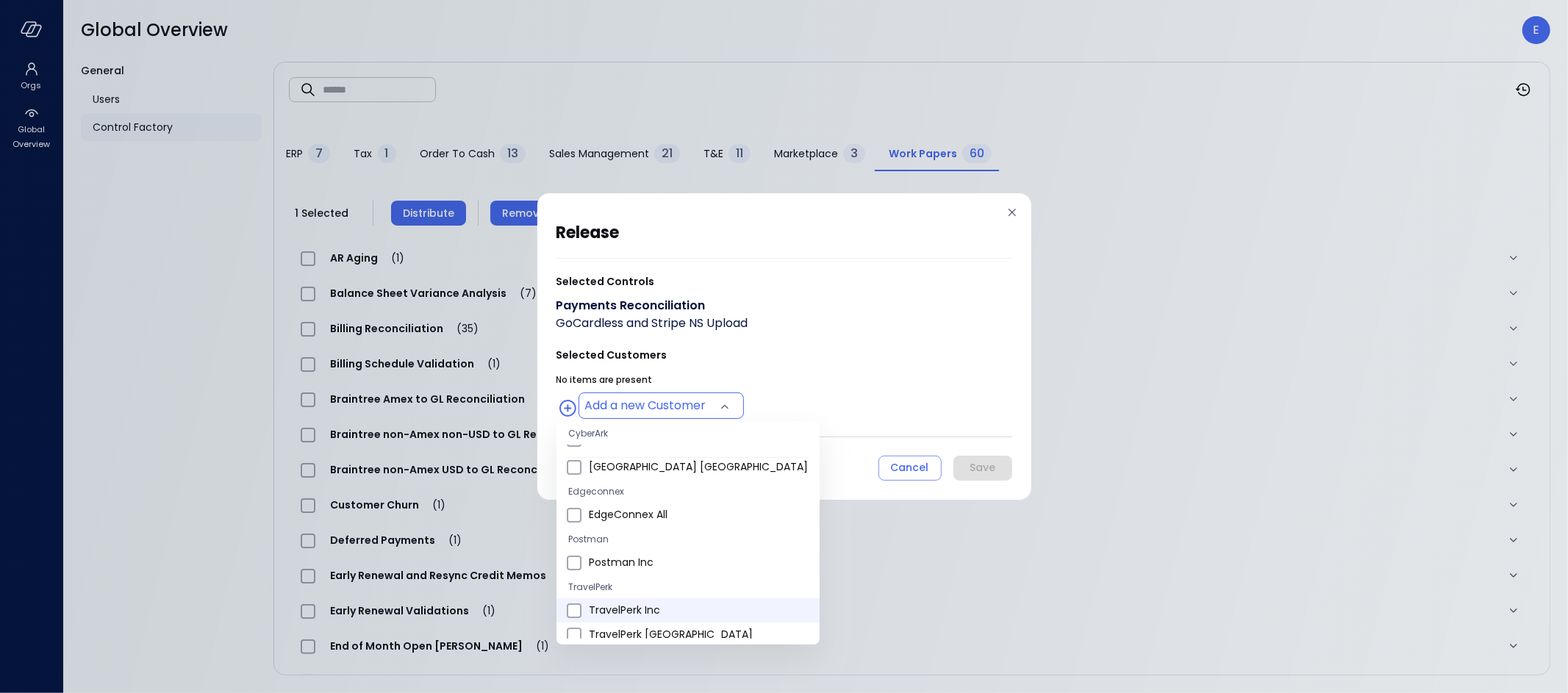
click at [640, 609] on span "TravelPerk Inc" at bounding box center [698, 610] width 219 height 16
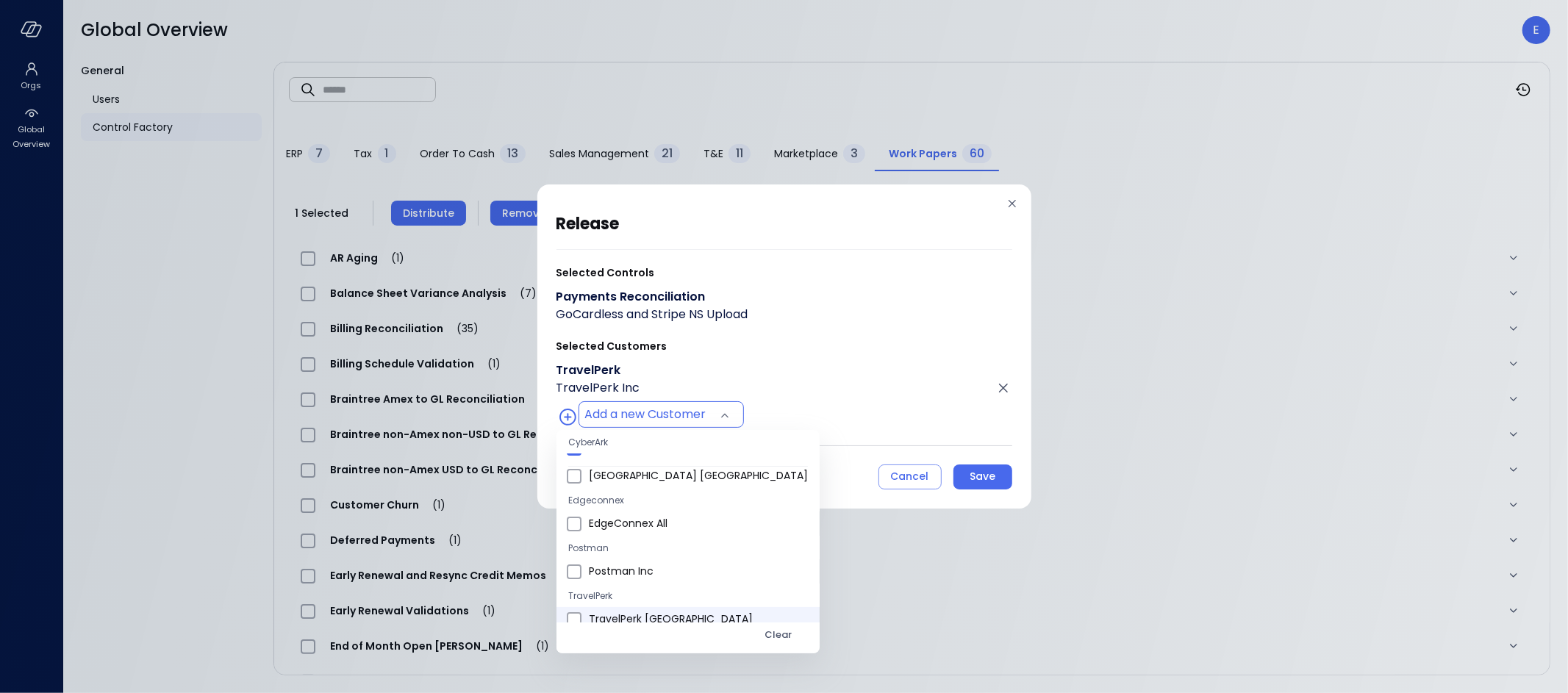
click at [639, 613] on span "TravelPerk [GEOGRAPHIC_DATA]" at bounding box center [698, 619] width 219 height 16
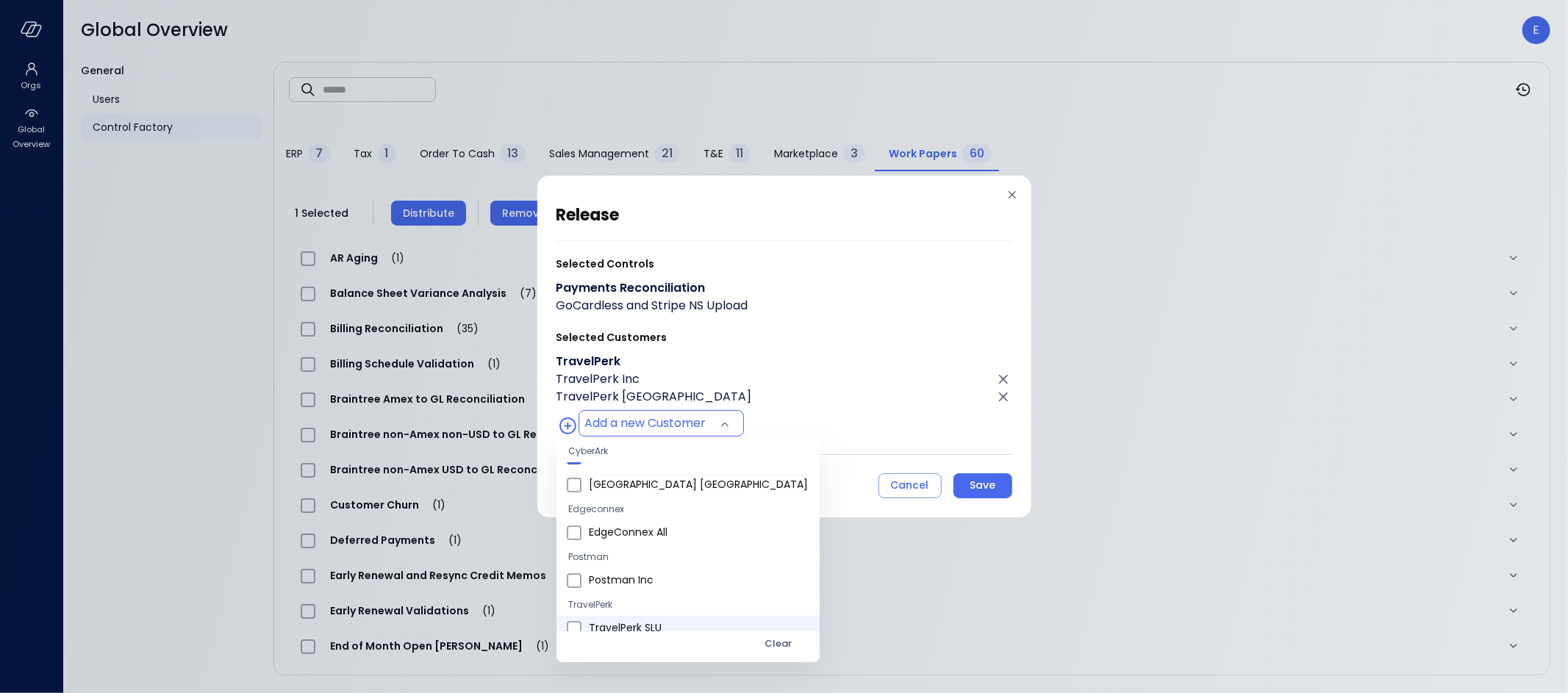
click at [632, 625] on span "TravelPerk SLU" at bounding box center [698, 627] width 219 height 16
type input "**********"
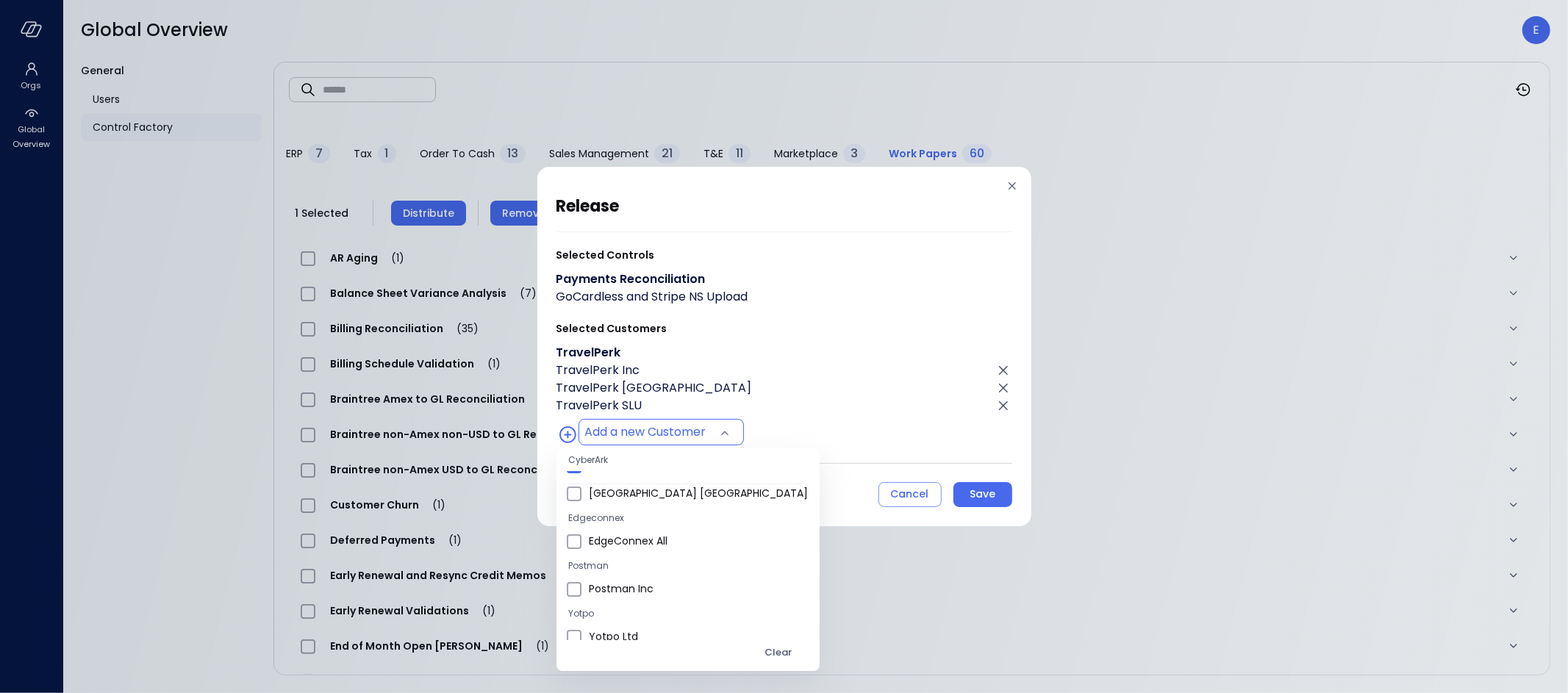
click at [983, 496] on div at bounding box center [784, 346] width 1568 height 693
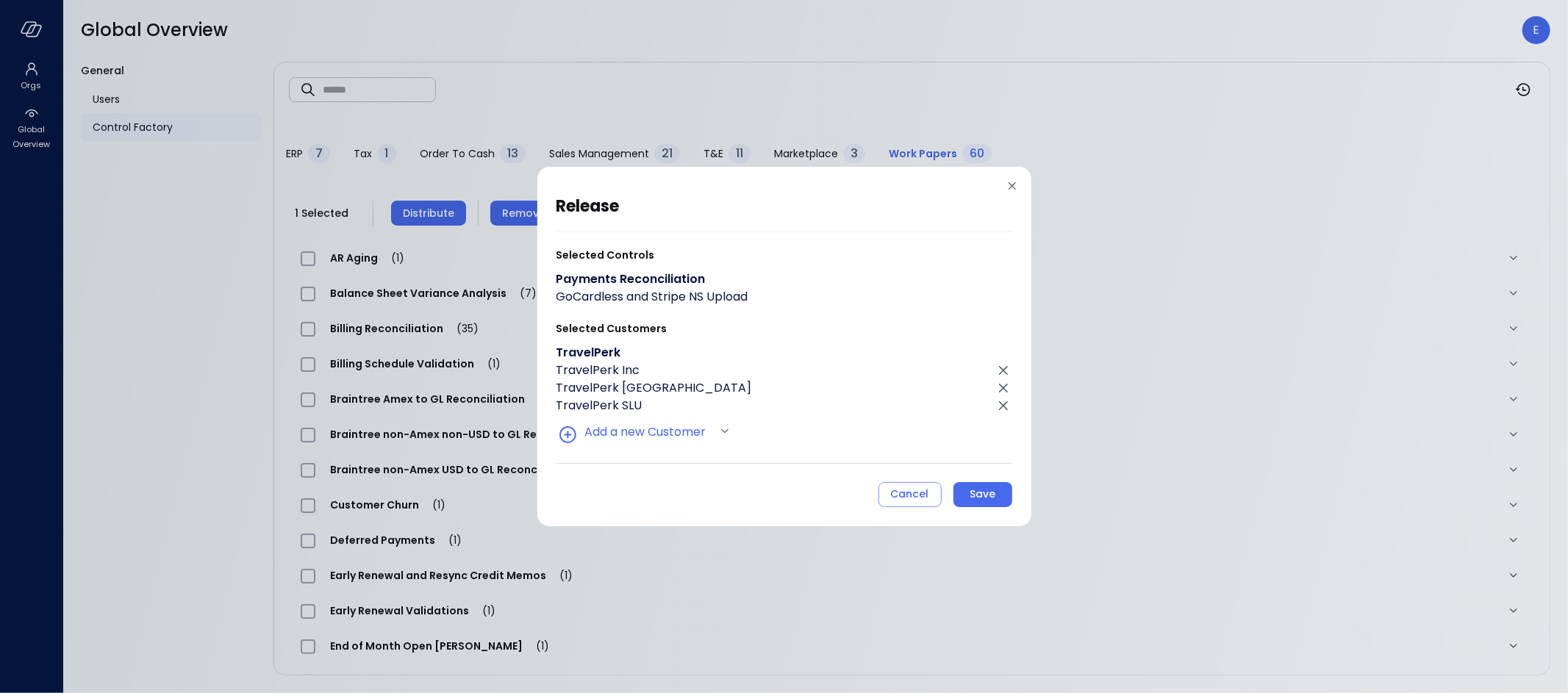
click at [992, 503] on button "Save" at bounding box center [983, 494] width 59 height 25
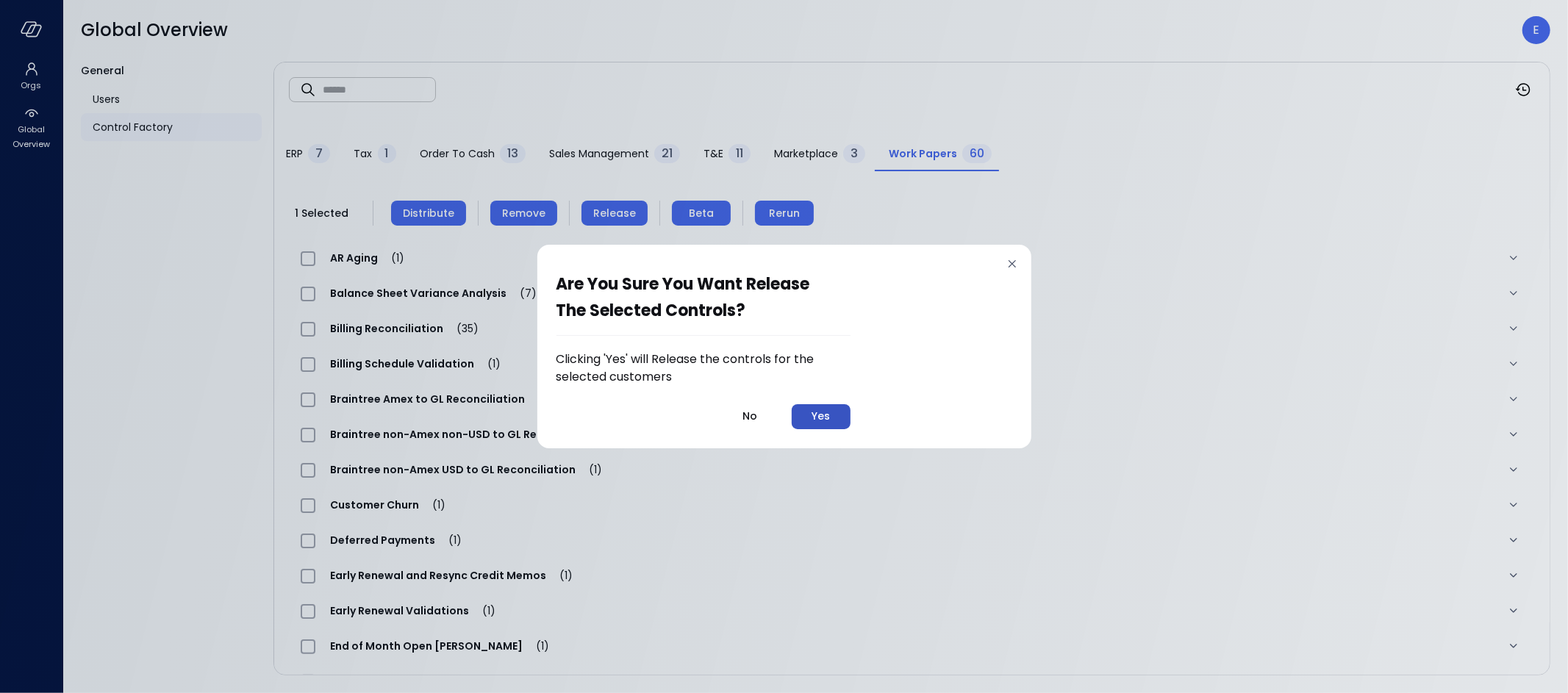
click at [812, 419] on button "Yes" at bounding box center [821, 416] width 59 height 25
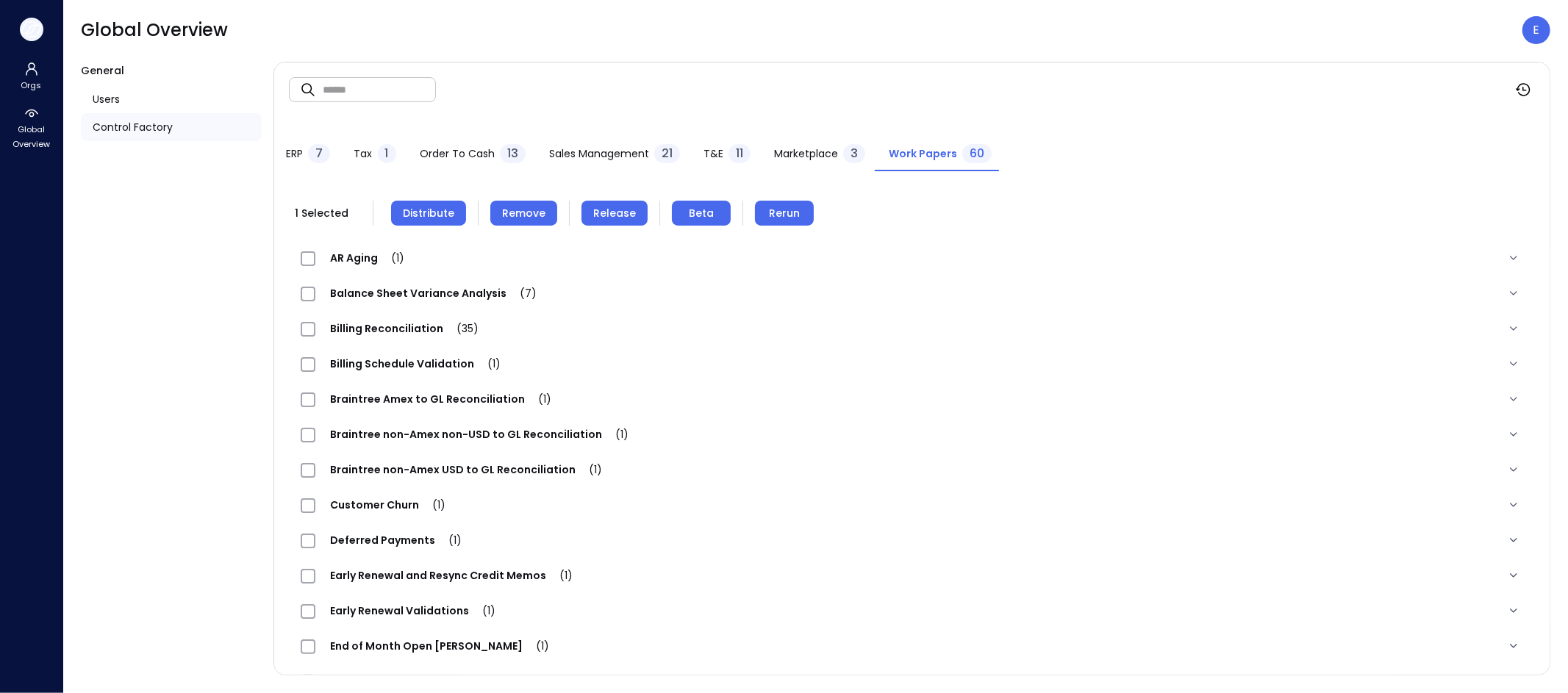
click at [37, 21] on div at bounding box center [31, 30] width 62 height 59
click at [34, 20] on button "button" at bounding box center [31, 29] width 24 height 24
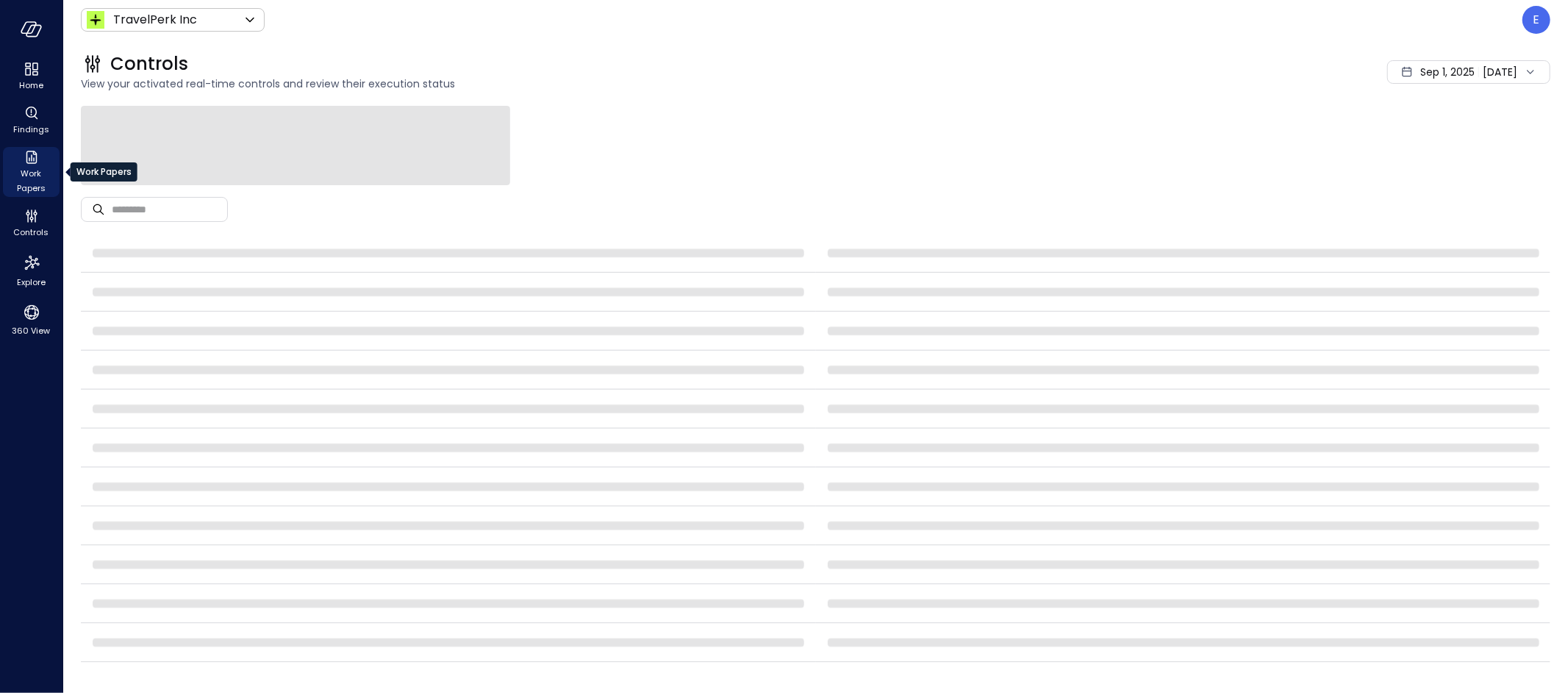
click at [29, 153] on icon "Work Papers" at bounding box center [31, 157] width 17 height 17
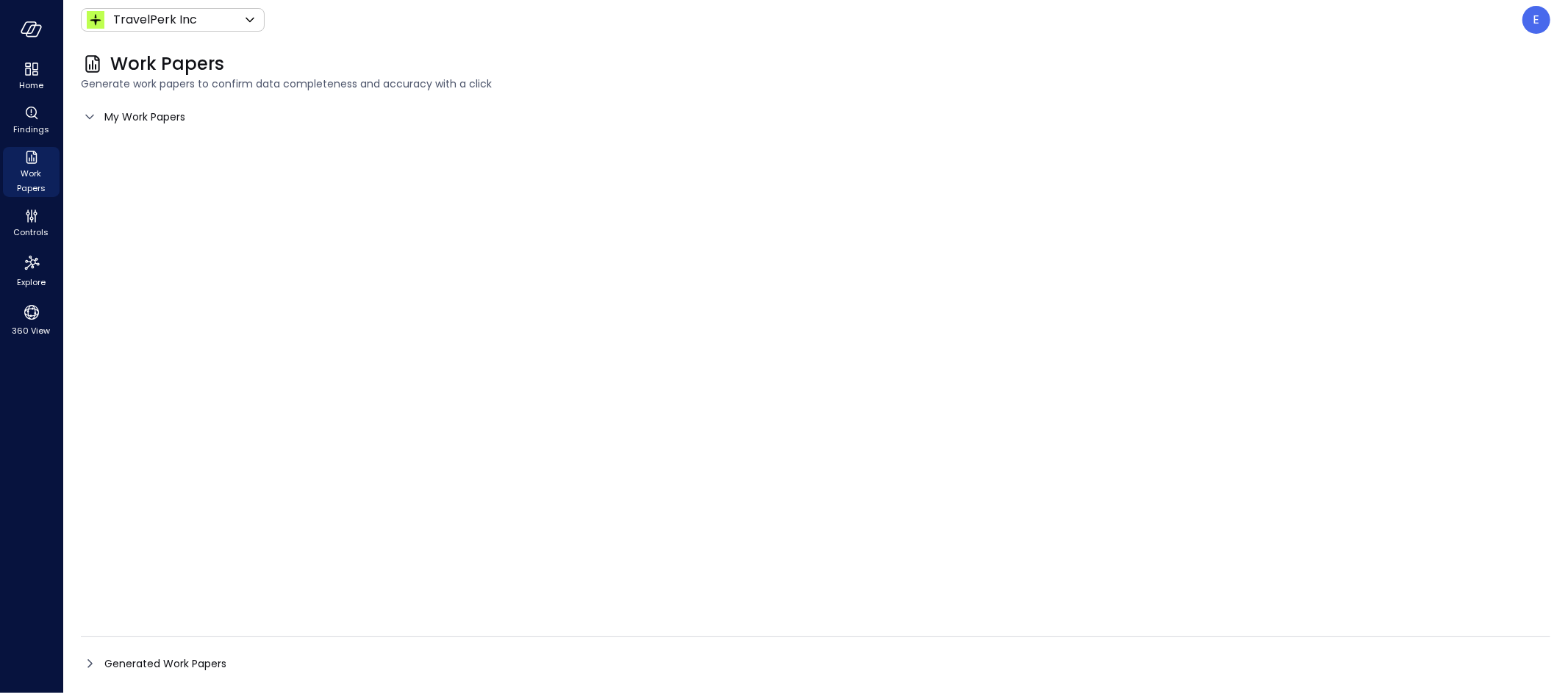
click at [128, 117] on span "My Work Papers" at bounding box center [145, 117] width 80 height 16
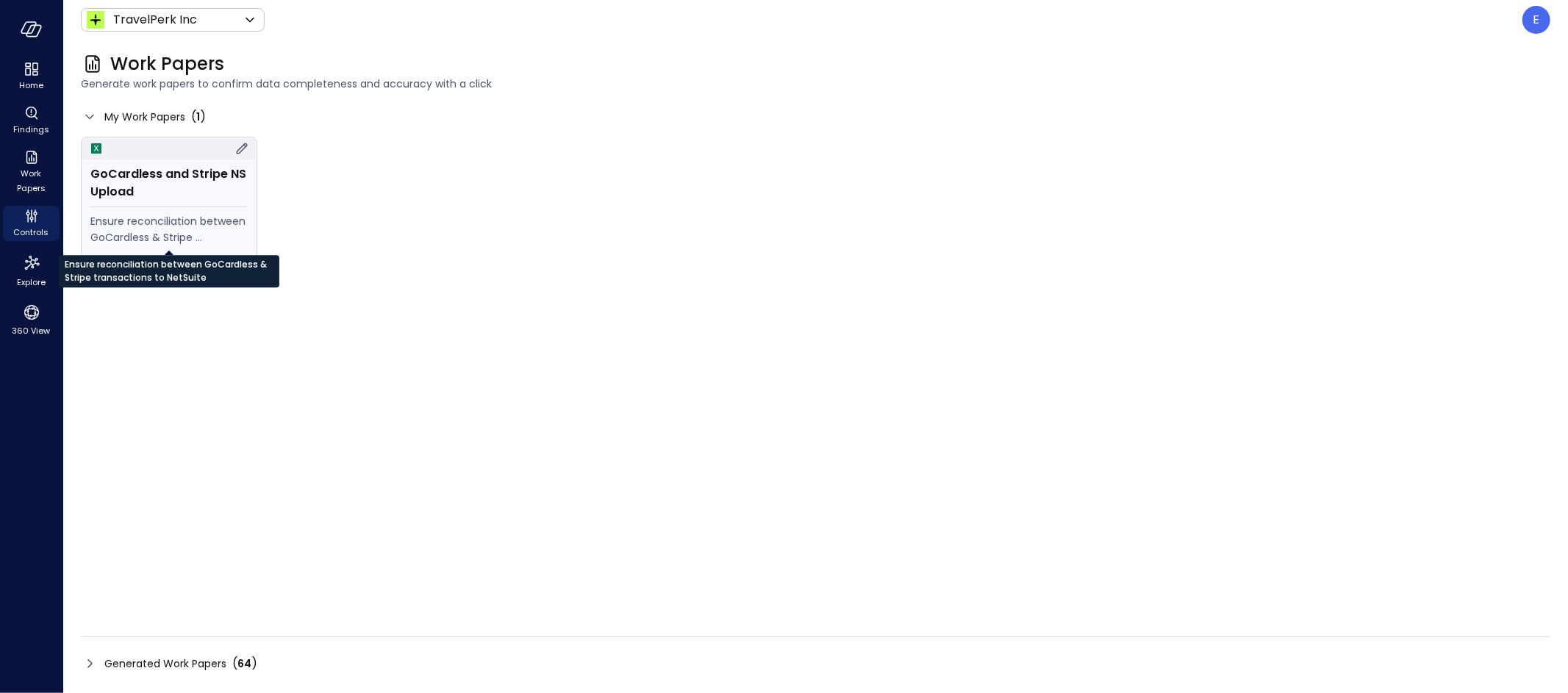
click at [225, 230] on div "Ensure reconciliation between GoCardless & Stripe transactions to NetSuite" at bounding box center [169, 229] width 158 height 32
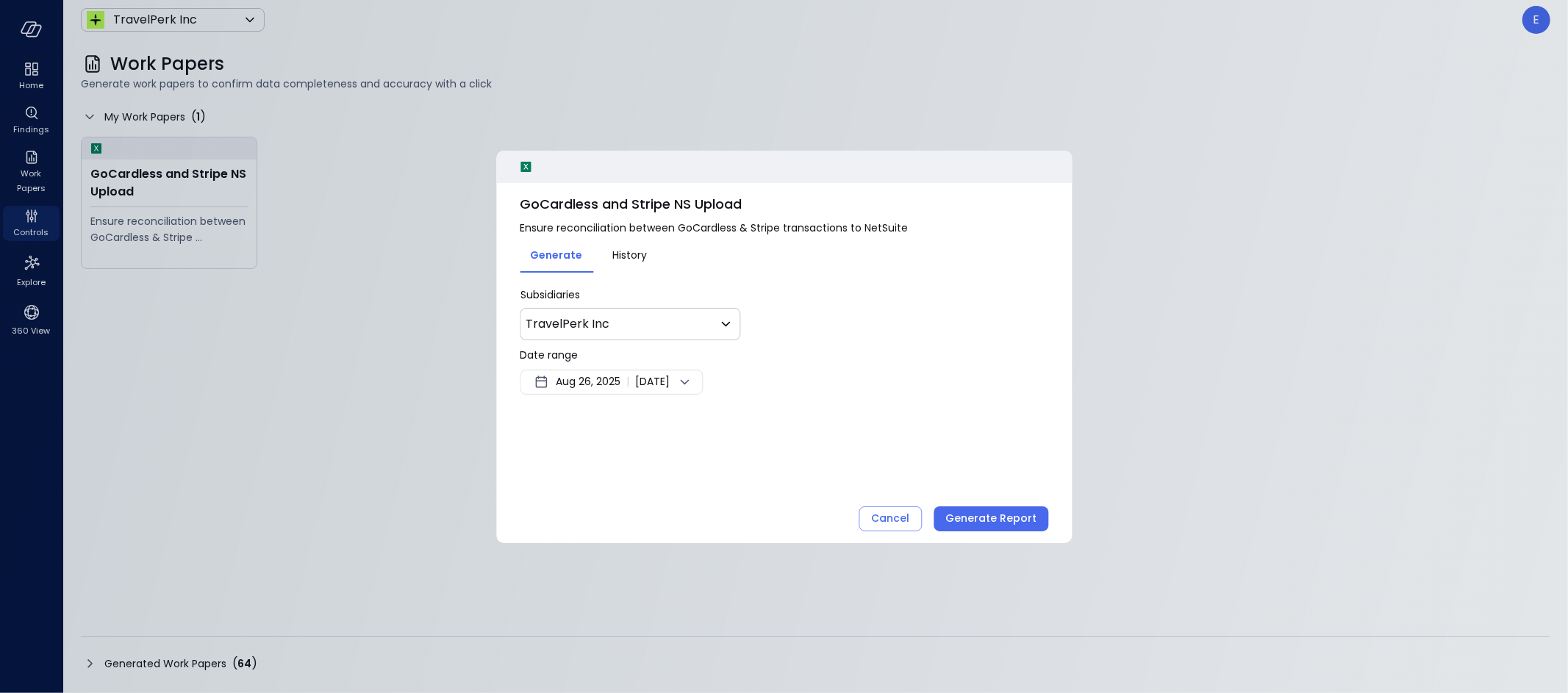
click at [570, 381] on span "Aug 26, 2025" at bounding box center [588, 382] width 65 height 17
click at [709, 418] on button "<" at bounding box center [708, 420] width 26 height 26
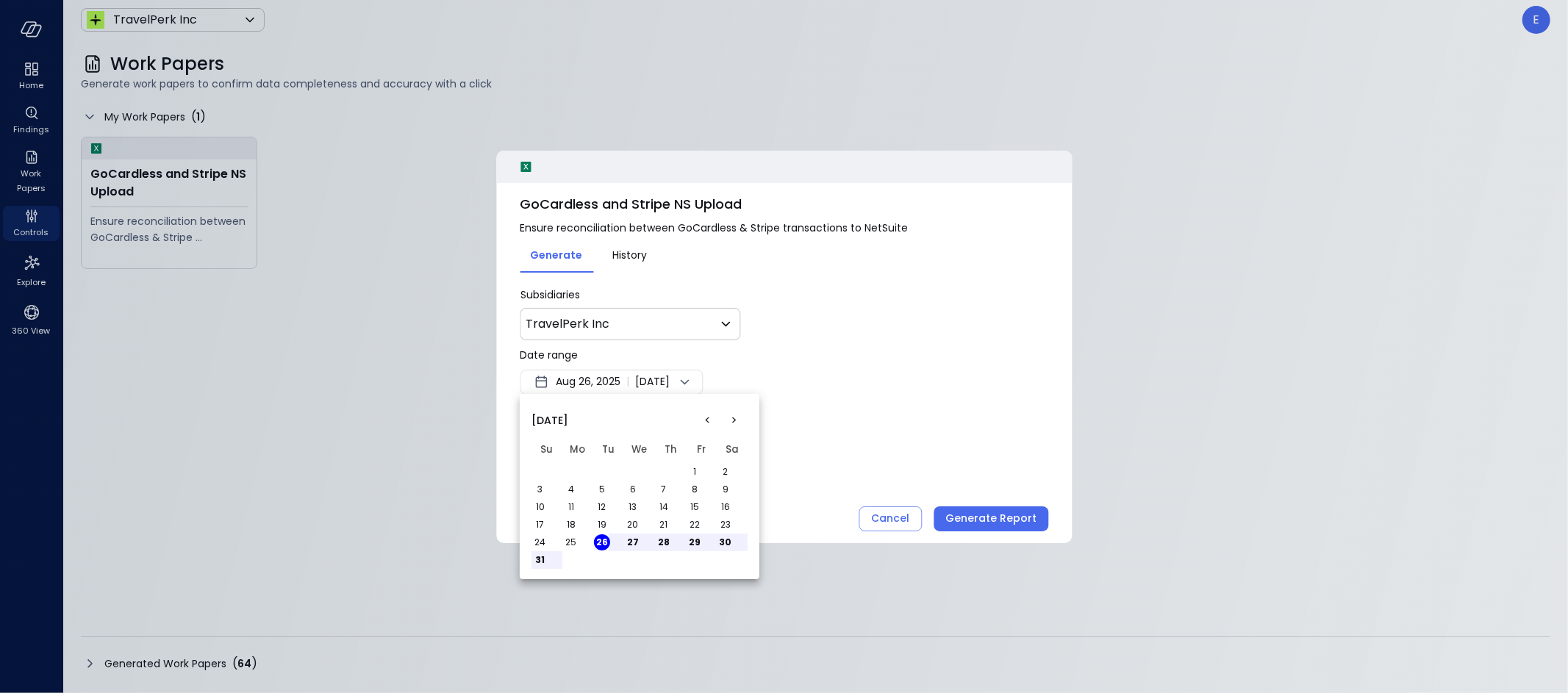
click at [696, 468] on button "1" at bounding box center [695, 472] width 16 height 16
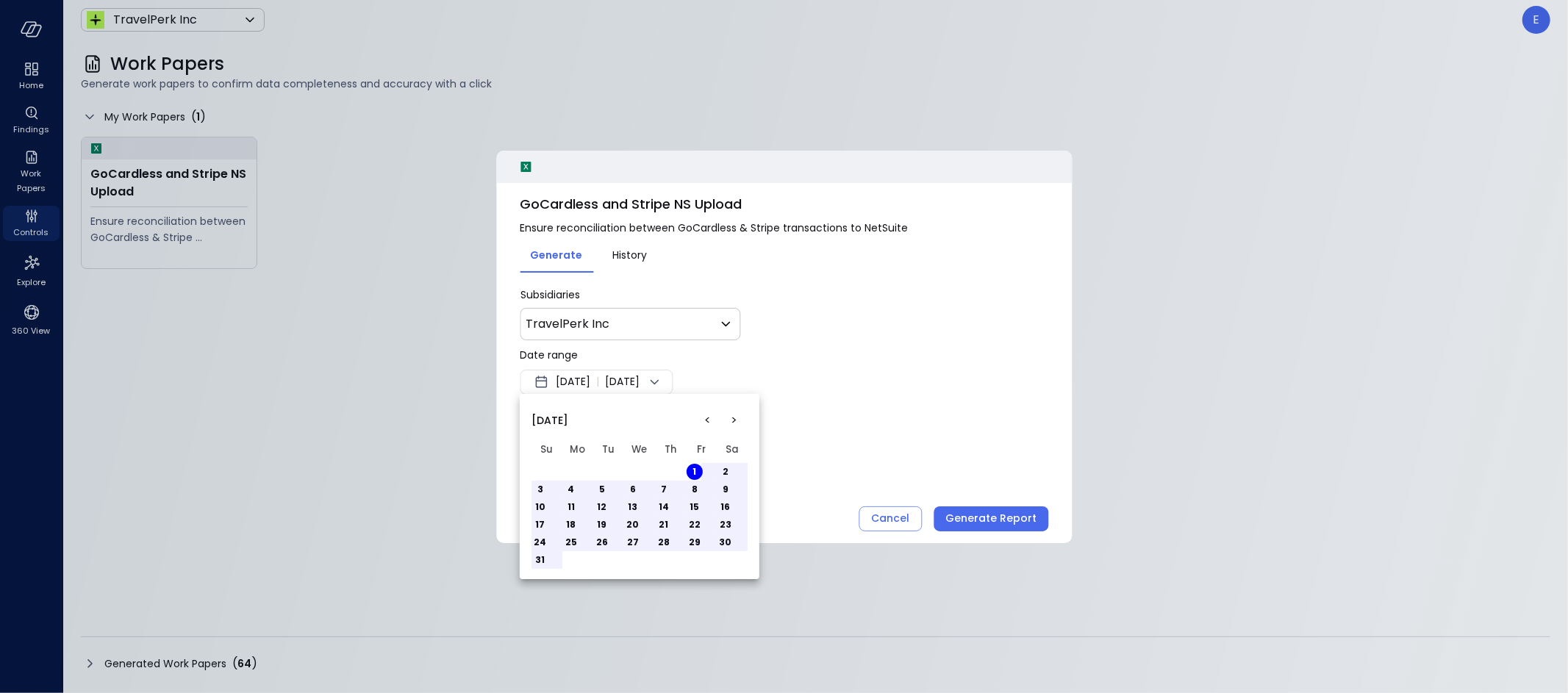
click at [542, 562] on button "31" at bounding box center [540, 560] width 16 height 16
click at [981, 518] on div at bounding box center [784, 346] width 1568 height 693
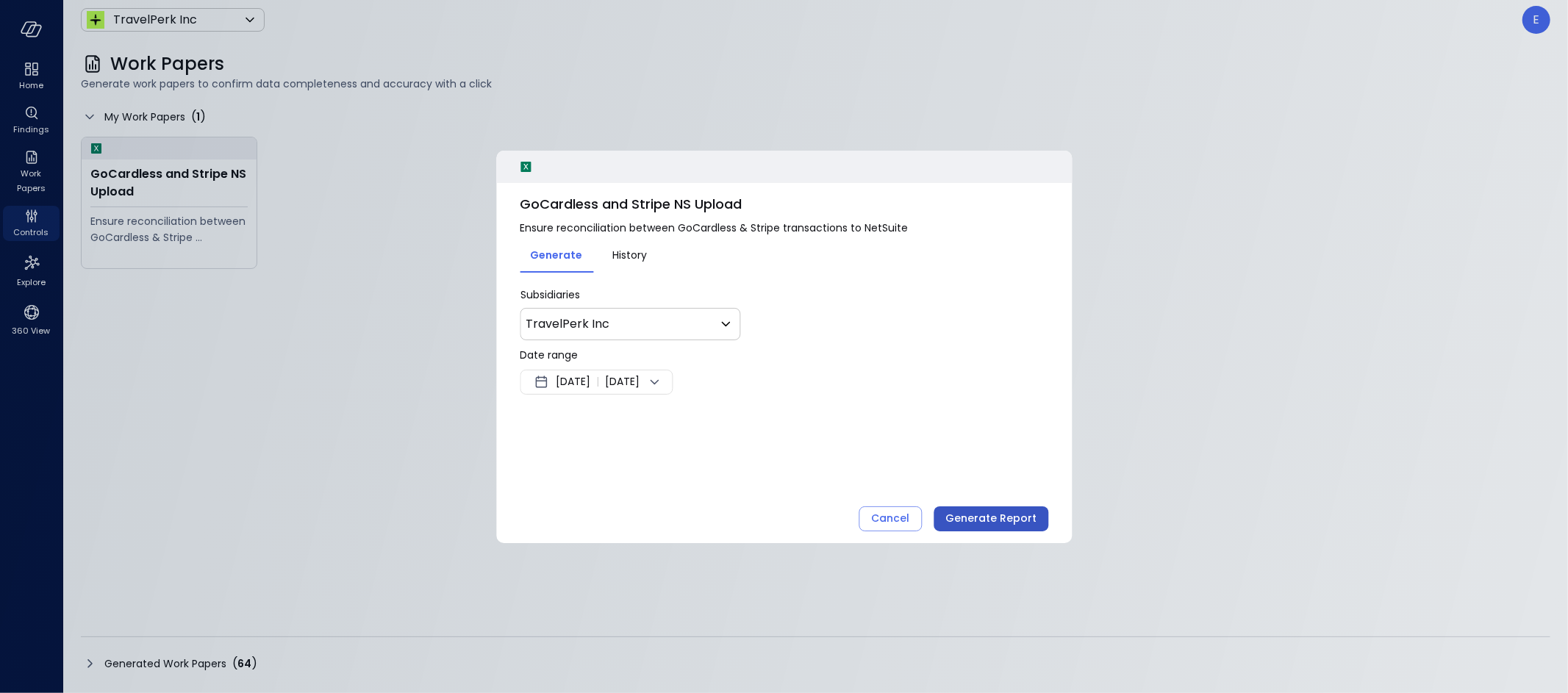
click at [982, 517] on div "Generate Report" at bounding box center [991, 518] width 91 height 18
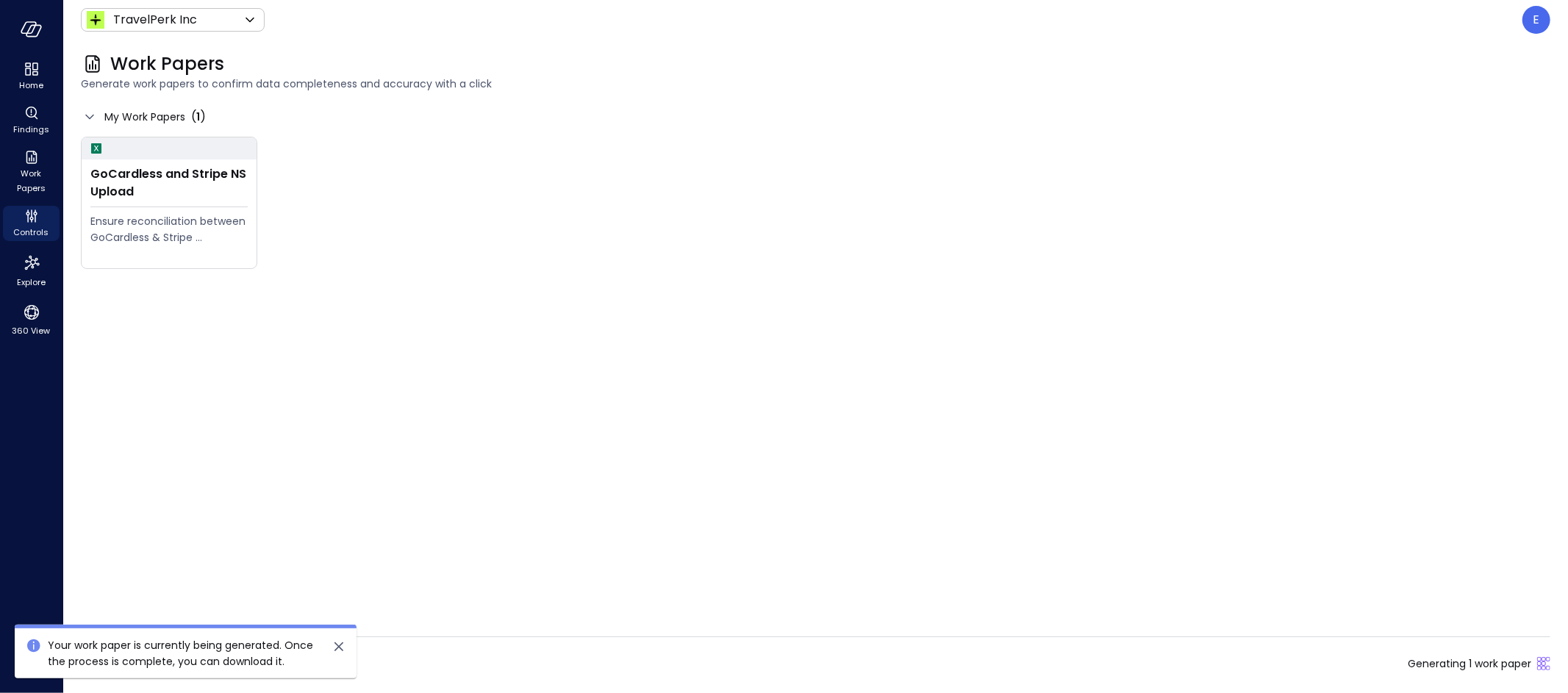
click at [338, 647] on icon "close" at bounding box center [338, 646] width 9 height 9
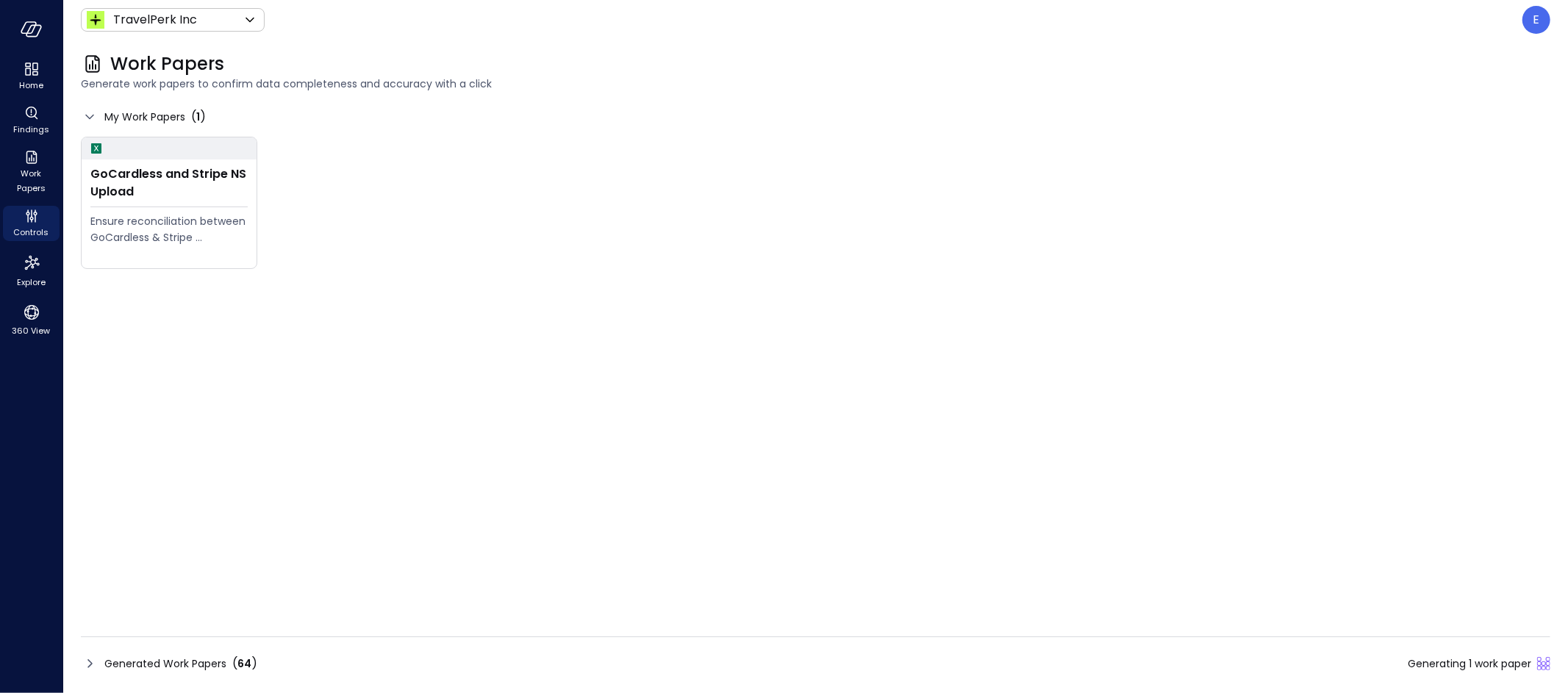
click at [170, 668] on span "Generated Work Papers" at bounding box center [165, 663] width 122 height 16
click at [205, 663] on span "Generated Work Papers" at bounding box center [165, 663] width 122 height 16
click at [162, 664] on span "Generated Work Papers" at bounding box center [165, 663] width 122 height 16
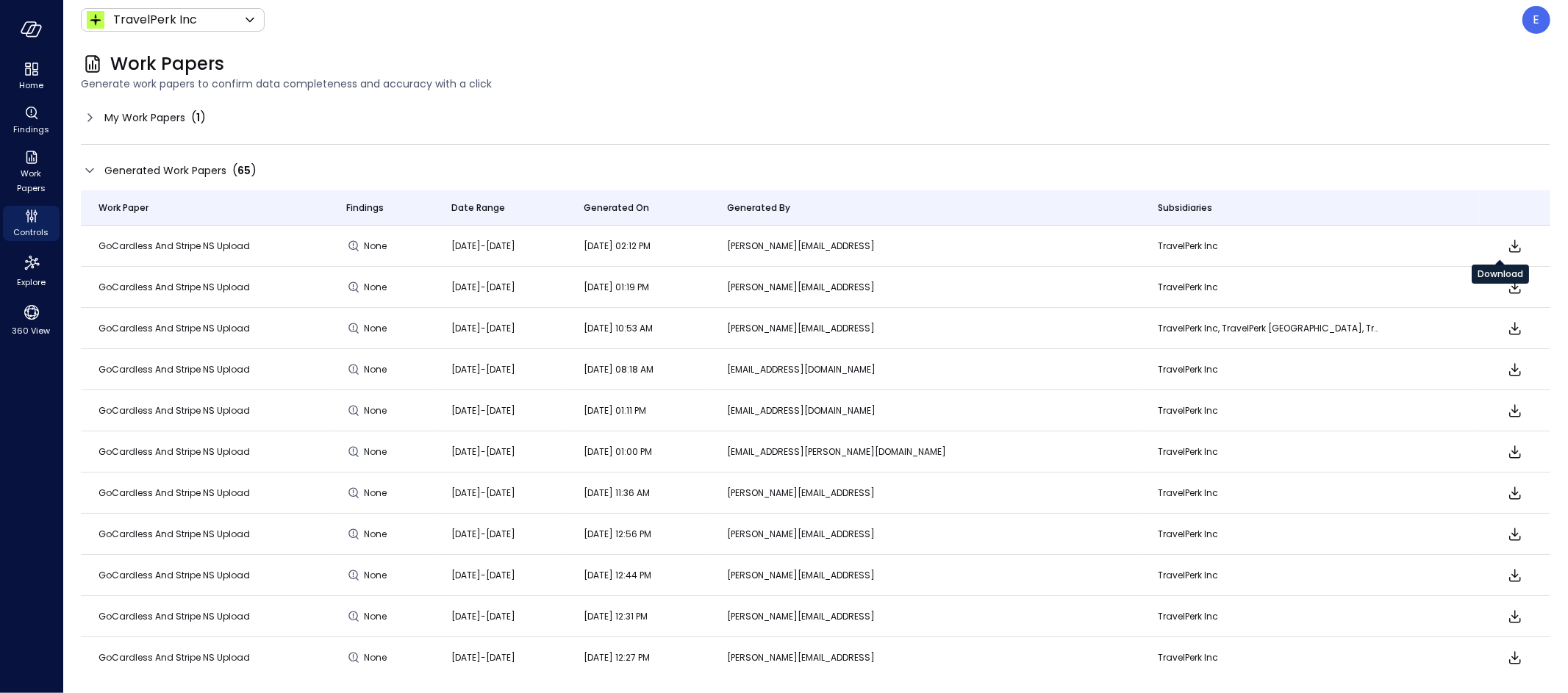
click at [1506, 243] on icon "Download" at bounding box center [1515, 246] width 17 height 17
